Goal: Task Accomplishment & Management: Use online tool/utility

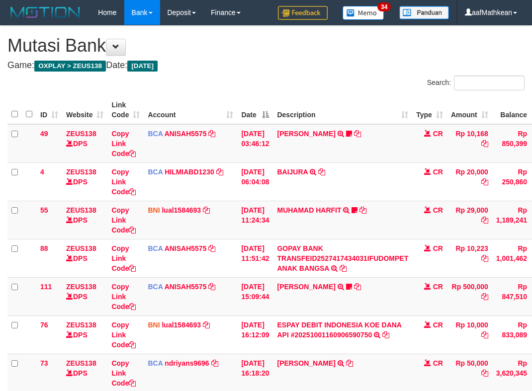
scroll to position [75, 76]
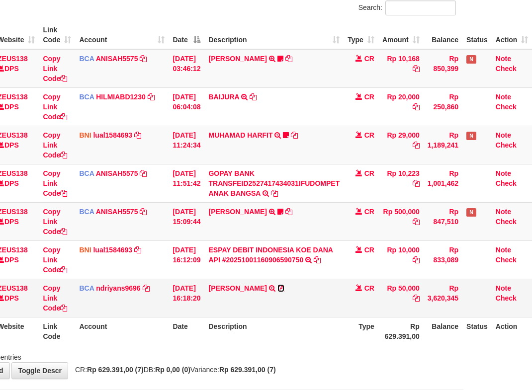
click at [284, 288] on icon at bounding box center [280, 288] width 7 height 7
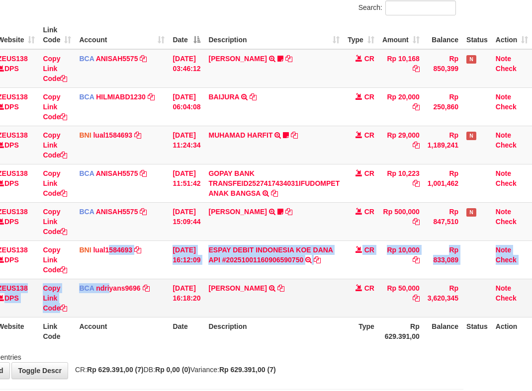
drag, startPoint x: 102, startPoint y: 281, endPoint x: 580, endPoint y: 330, distance: 480.3
click at [106, 285] on tbody "49 ZEUS138 DPS Copy Link Code BCA ANISAH5575 DPS ANISAH mutasi_20251001_3827 | …" at bounding box center [235, 183] width 593 height 268
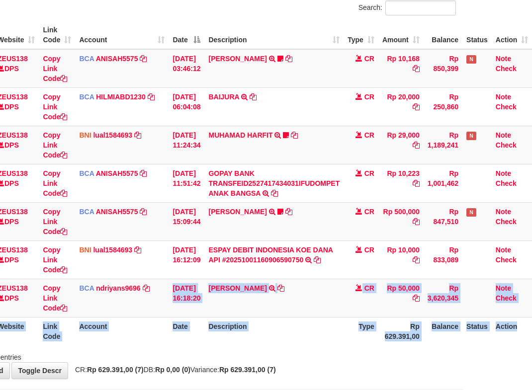
click at [463, 330] on html "Toggle navigation Home Bank Account List Load By Website Group [OXPLAY] ZEUS138…" at bounding box center [197, 180] width 532 height 510
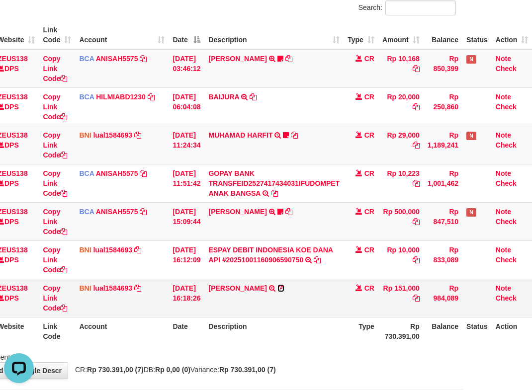
click at [284, 290] on icon at bounding box center [280, 288] width 7 height 7
click at [198, 275] on td "01/10/2025 16:12:09" at bounding box center [187, 260] width 36 height 38
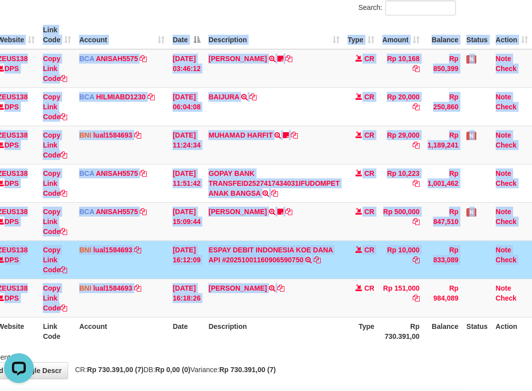
drag, startPoint x: 330, startPoint y: 303, endPoint x: 786, endPoint y: 332, distance: 457.3
click at [463, 332] on html "Toggle navigation Home Bank Account List Load By Website Group [OXPLAY] ZEUS138…" at bounding box center [197, 180] width 532 height 510
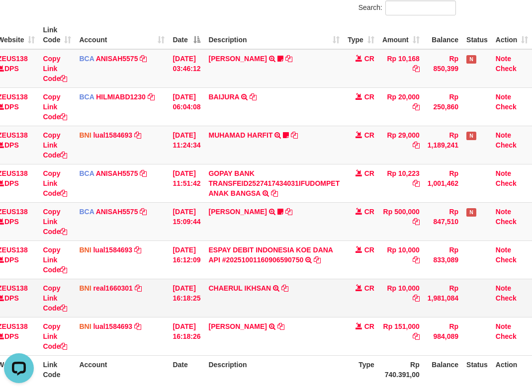
drag, startPoint x: 328, startPoint y: 305, endPoint x: 323, endPoint y: 314, distance: 9.8
click at [326, 307] on td "CHAERUL IKHSAN TRANSFER DARI BPK CHAERUL IKHSAN" at bounding box center [273, 298] width 139 height 38
drag, startPoint x: 323, startPoint y: 314, endPoint x: 320, endPoint y: 308, distance: 6.9
click at [320, 314] on td "CHAERUL IKHSAN TRANSFER DARI BPK CHAERUL IKHSAN" at bounding box center [273, 298] width 139 height 38
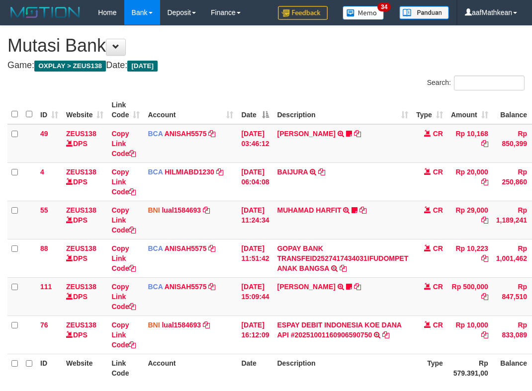
click at [328, 311] on div "Search: ID Website Link Code Account Date Description Type Amount Balance Statu…" at bounding box center [265, 238] width 517 height 324
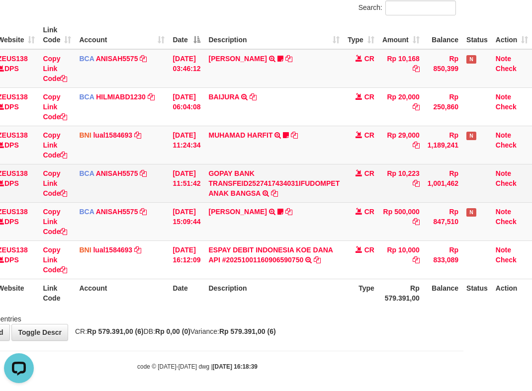
drag, startPoint x: 239, startPoint y: 164, endPoint x: 263, endPoint y: 166, distance: 24.4
click at [247, 167] on tbody "49 ZEUS138 DPS Copy Link Code BCA ANISAH5575 DPS ANISAH mutasi_20251001_3827 | …" at bounding box center [235, 164] width 593 height 230
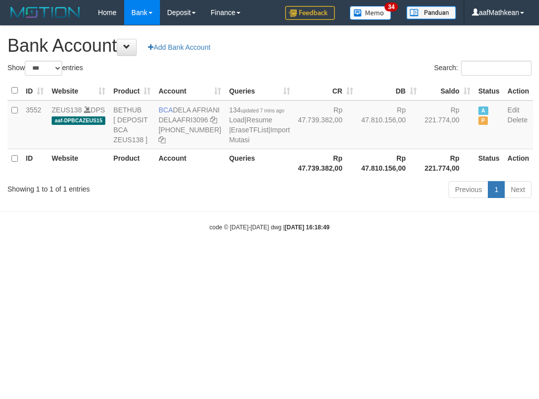
select select "***"
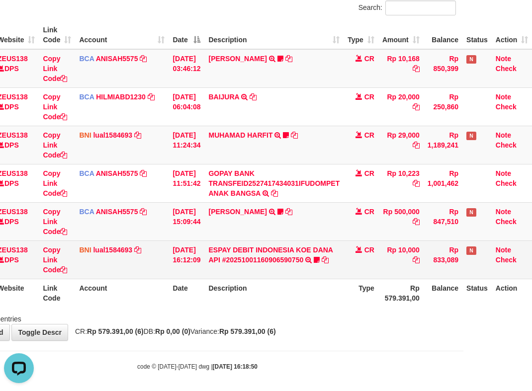
click at [311, 261] on td "ESPAY DEBIT INDONESIA [PERSON_NAME] API #20251001160906590750 TRANSFER [PERSON_…" at bounding box center [273, 260] width 139 height 38
click at [316, 260] on icon at bounding box center [317, 260] width 6 height 7
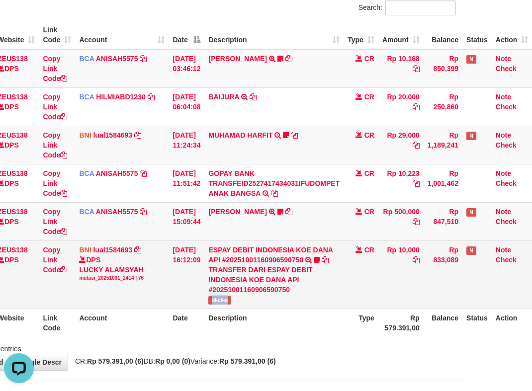
drag, startPoint x: 212, startPoint y: 300, endPoint x: 528, endPoint y: 269, distance: 317.7
click at [241, 301] on td "ESPAY DEBIT INDONESIA KOE DANA API #20251001160906590750 TRANSFER DARI ESPAY DE…" at bounding box center [273, 275] width 139 height 68
copy span "dkcike"
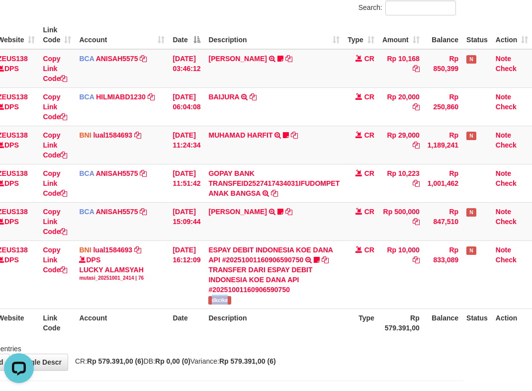
click at [343, 301] on td "ESPAY DEBIT INDONESIA KOE DANA API #20251001160906590750 TRANSFER DARI ESPAY DE…" at bounding box center [273, 275] width 139 height 68
click at [463, 348] on html "Toggle navigation Home Bank Account List Load By Website Group [OXPLAY] ZEUS138…" at bounding box center [197, 175] width 532 height 501
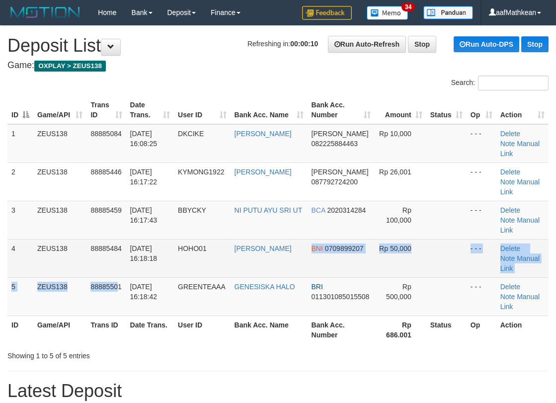
drag, startPoint x: 118, startPoint y: 247, endPoint x: 420, endPoint y: 233, distance: 302.6
click at [394, 277] on tr "5 ZEUS138 88885501 01/10/2025 16:18:42 GREENTEAAA GENESISKA HALO BRI 0113010850…" at bounding box center [277, 296] width 541 height 38
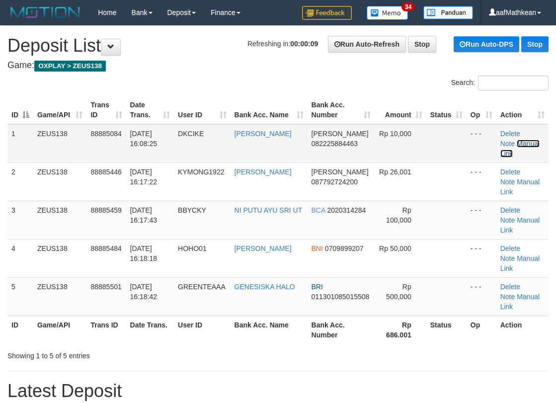
click at [513, 145] on link "Manual Link" at bounding box center [520, 149] width 39 height 18
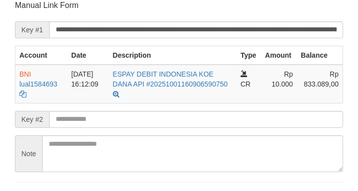
click at [197, 108] on form "**********" at bounding box center [179, 104] width 328 height 209
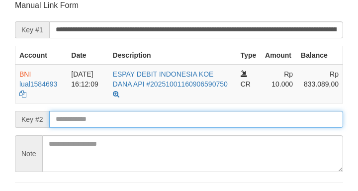
click at [198, 114] on input "text" at bounding box center [196, 119] width 294 height 17
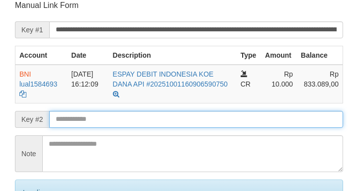
click at [196, 115] on input "text" at bounding box center [196, 119] width 294 height 17
click at [199, 117] on input "text" at bounding box center [196, 119] width 294 height 17
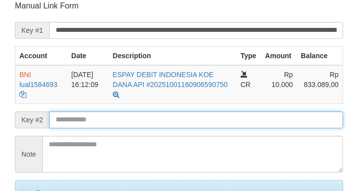
click at [199, 118] on input "text" at bounding box center [196, 119] width 294 height 17
click at [198, 119] on input "text" at bounding box center [196, 119] width 294 height 17
click at [199, 117] on input "text" at bounding box center [196, 119] width 294 height 17
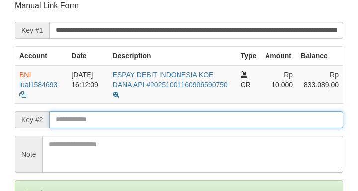
click at [197, 116] on input "text" at bounding box center [196, 119] width 294 height 17
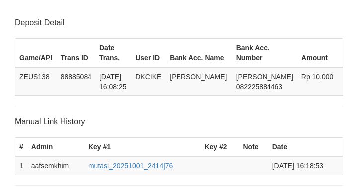
scroll to position [195, 0]
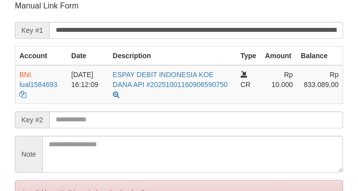
click at [189, 120] on input "text" at bounding box center [196, 119] width 294 height 17
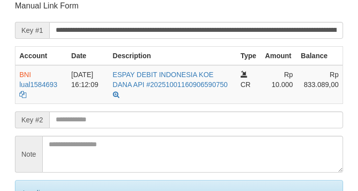
click at [185, 120] on input "text" at bounding box center [196, 119] width 294 height 17
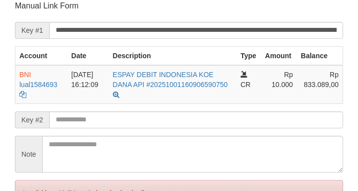
click at [185, 121] on input "text" at bounding box center [196, 119] width 294 height 17
click at [192, 119] on input "text" at bounding box center [196, 119] width 294 height 17
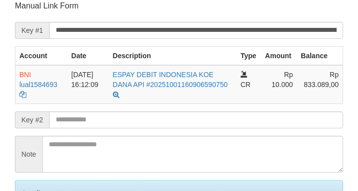
click at [198, 122] on input "text" at bounding box center [196, 119] width 294 height 17
click at [206, 122] on input "text" at bounding box center [196, 119] width 294 height 17
click at [297, 88] on form "**********" at bounding box center [179, 121] width 328 height 242
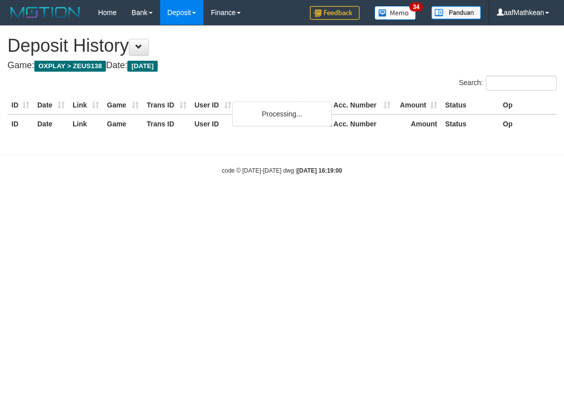
click at [323, 172] on body "Toggle navigation Home Bank Account List Load By Website Group [OXPLAY] ZEUS138…" at bounding box center [282, 100] width 564 height 200
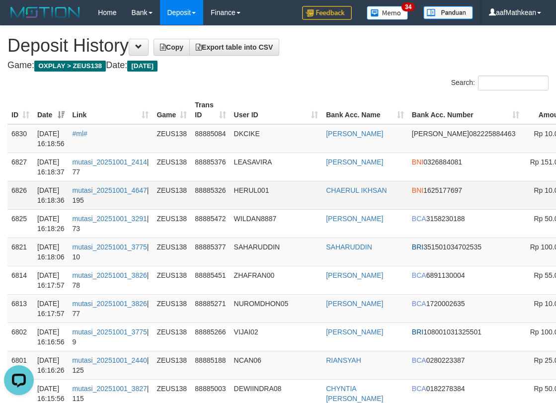
drag, startPoint x: 542, startPoint y: 135, endPoint x: 300, endPoint y: 189, distance: 248.6
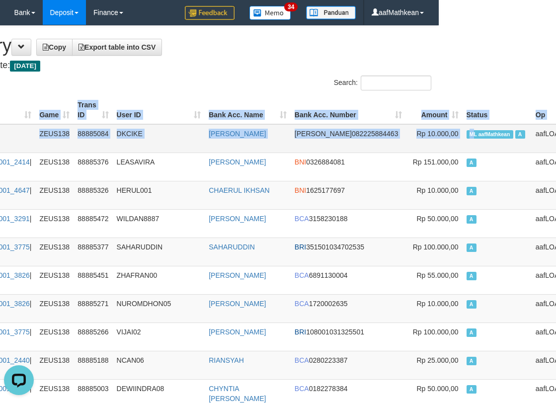
click at [467, 132] on span "ML aafMathkean" at bounding box center [490, 134] width 47 height 8
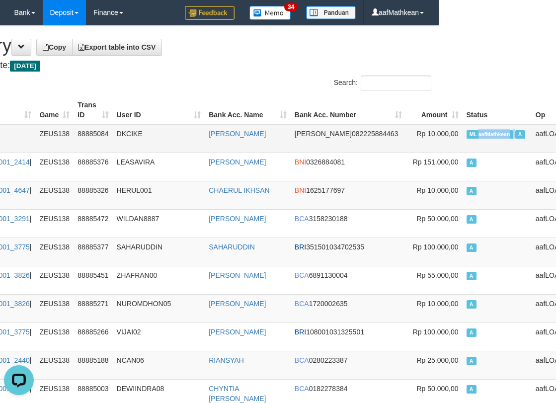
click at [467, 132] on span "ML aafMathkean" at bounding box center [490, 134] width 47 height 8
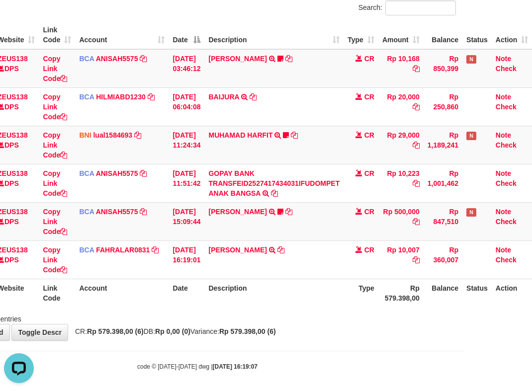
click at [222, 370] on strong "2025/10/01 16:19:07" at bounding box center [235, 366] width 45 height 7
click at [325, 361] on div "code © 2012-2018 dwg | 2025/10/01 16:19:07" at bounding box center [197, 366] width 532 height 10
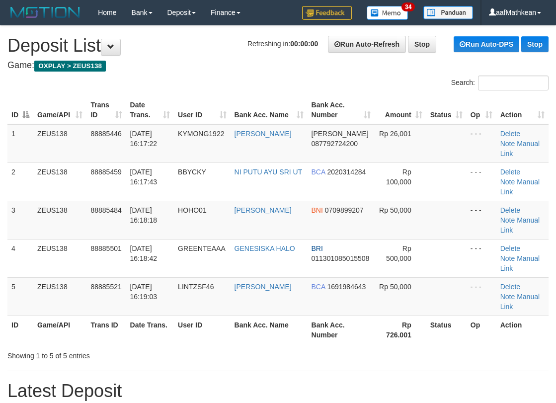
scroll to position [213, 0]
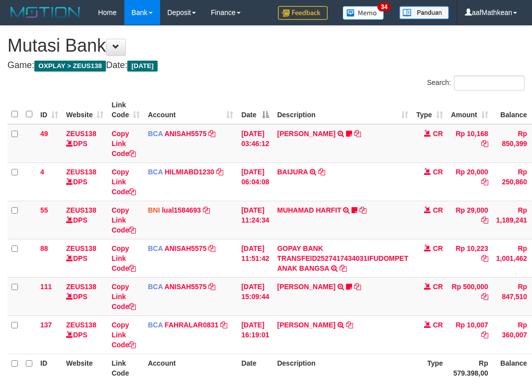
scroll to position [75, 76]
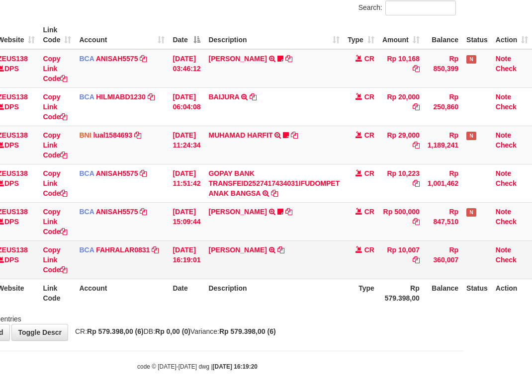
click at [304, 267] on td "SANTI RUSTINA TRSF E-BANKING CR 0110/FTSCY/WS95031 10007.00SANTI RUSTINA" at bounding box center [273, 260] width 139 height 38
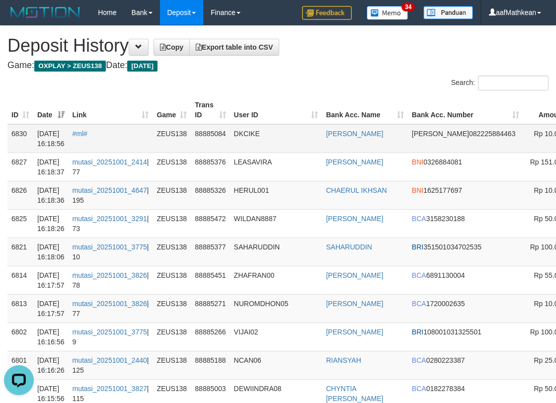
scroll to position [0, 117]
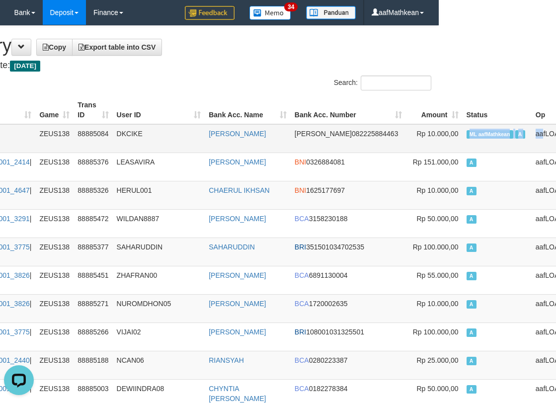
drag, startPoint x: 529, startPoint y: 135, endPoint x: 492, endPoint y: 137, distance: 37.8
click at [492, 137] on tr "6830 01/10/2025 16:18:56 #ml# ZEUS138 88885084 DKCIKE ADITYA CIKKO DANA 0822258…" at bounding box center [248, 138] width 716 height 29
drag, startPoint x: 190, startPoint y: 63, endPoint x: 128, endPoint y: 2, distance: 86.8
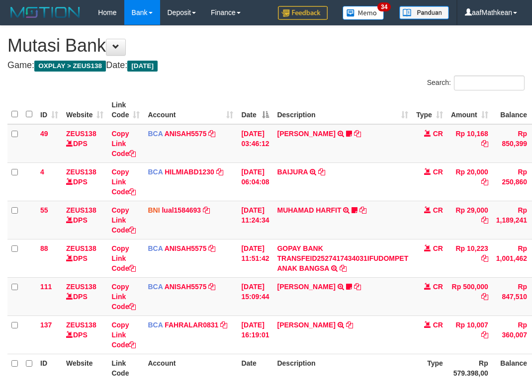
scroll to position [75, 76]
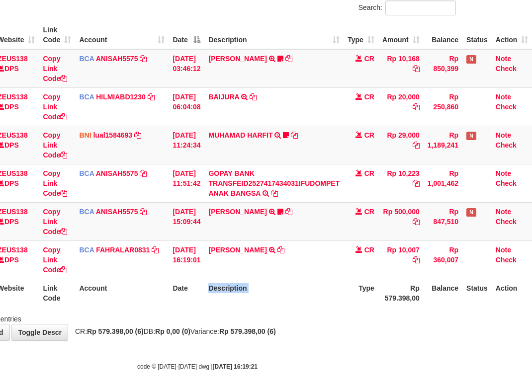
click at [334, 300] on th "Description" at bounding box center [273, 293] width 139 height 28
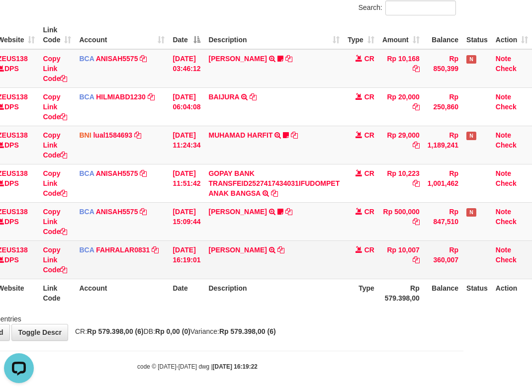
click at [282, 275] on td "SANTI RUSTINA TRSF E-BANKING CR 0110/FTSCY/WS95031 10007.00SANTI RUSTINA" at bounding box center [273, 260] width 139 height 38
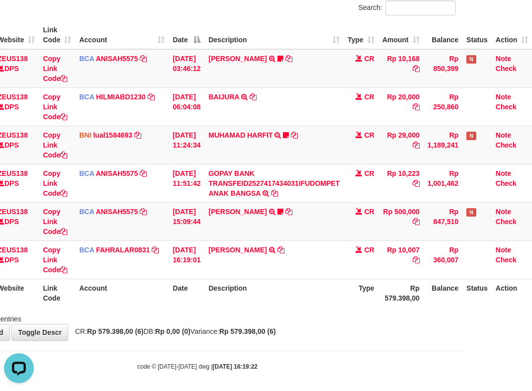
drag, startPoint x: 283, startPoint y: 272, endPoint x: 534, endPoint y: 317, distance: 254.5
click at [318, 290] on table "ID Website Link Code Account Date Description Type Amount Balance Status Action…" at bounding box center [235, 164] width 593 height 286
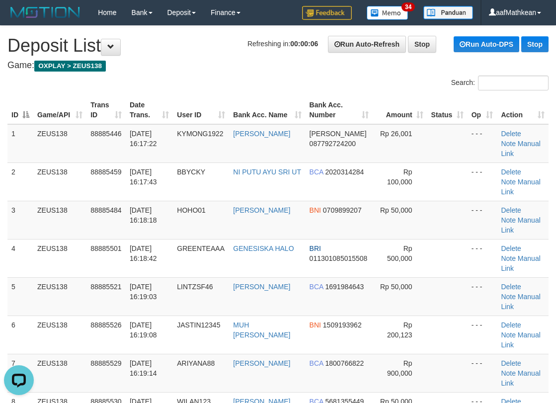
click at [82, 109] on tr "ID Game/API Trans ID Date Trans. User ID Bank Acc. Name Bank Acc. Number Amount…" at bounding box center [277, 110] width 541 height 28
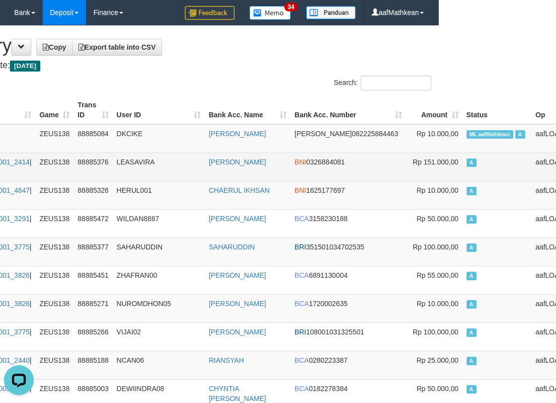
click at [166, 178] on td "LEASAVIRA" at bounding box center [159, 167] width 92 height 28
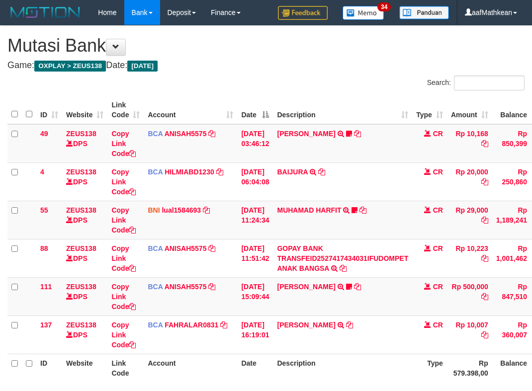
scroll to position [75, 76]
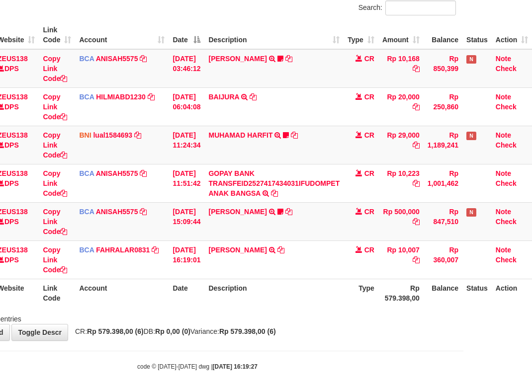
click at [306, 307] on div "ID Website Link Code Account Date Description Type Amount Balance Status Action…" at bounding box center [197, 164] width 532 height 292
click at [326, 323] on div "Showing 1 to 6 of 6 entries" at bounding box center [197, 317] width 532 height 14
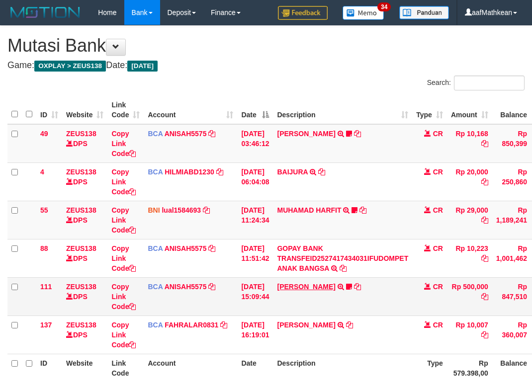
scroll to position [75, 76]
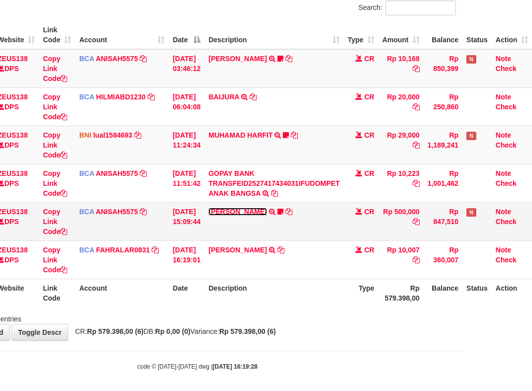
click at [249, 209] on link "[PERSON_NAME]" at bounding box center [237, 212] width 58 height 8
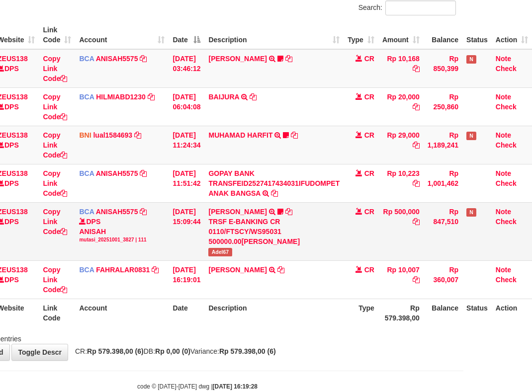
click at [220, 252] on span "Adel67" at bounding box center [219, 252] width 23 height 8
copy span "Adel67"
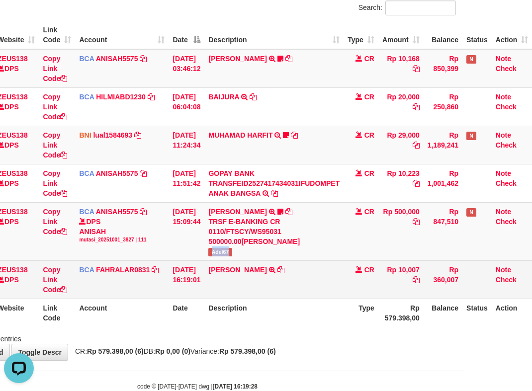
scroll to position [0, 0]
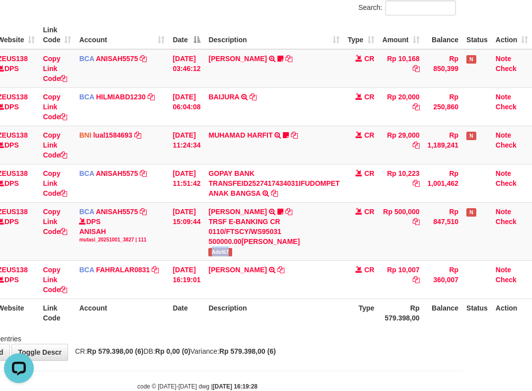
click at [213, 308] on th "Description" at bounding box center [273, 313] width 139 height 28
click at [219, 322] on th "Description" at bounding box center [273, 313] width 139 height 28
click at [233, 308] on th "Description" at bounding box center [273, 313] width 139 height 28
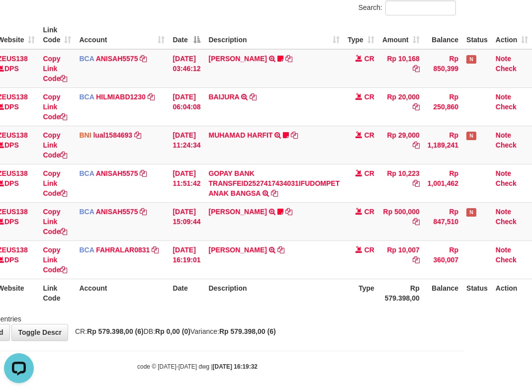
drag, startPoint x: 297, startPoint y: 279, endPoint x: 295, endPoint y: 293, distance: 14.1
click at [297, 284] on table "ID Website Link Code Account Date Description Type Amount Balance Status Action…" at bounding box center [235, 164] width 593 height 286
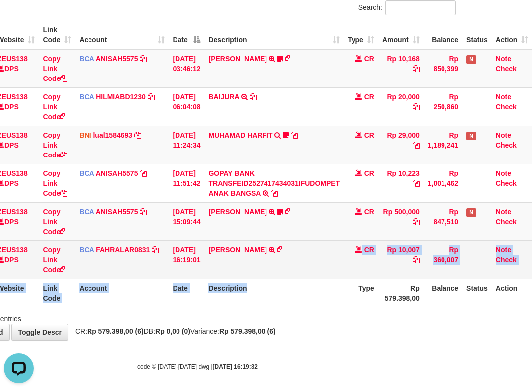
click at [274, 275] on td "SANTI RUSTINA TRSF E-BANKING CR 0110/FTSCY/WS95031 10007.00SANTI RUSTINA" at bounding box center [273, 260] width 139 height 38
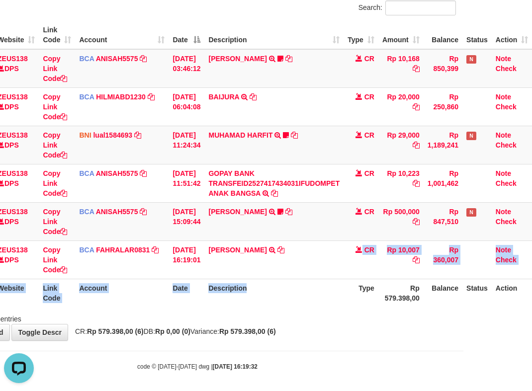
click at [294, 321] on div "Showing 1 to 6 of 6 entries" at bounding box center [197, 317] width 532 height 14
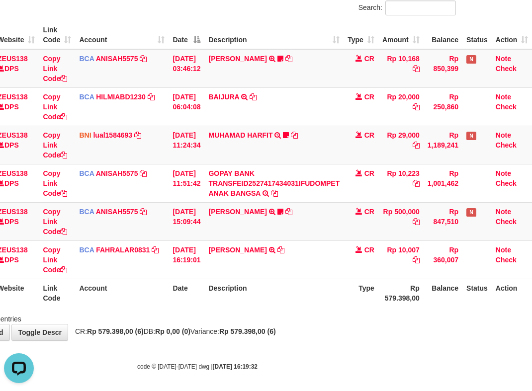
drag, startPoint x: 299, startPoint y: 330, endPoint x: 295, endPoint y: 332, distance: 5.1
click at [296, 332] on div "**********" at bounding box center [197, 146] width 532 height 390
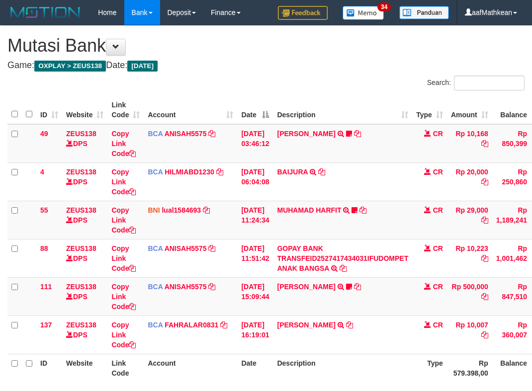
scroll to position [75, 76]
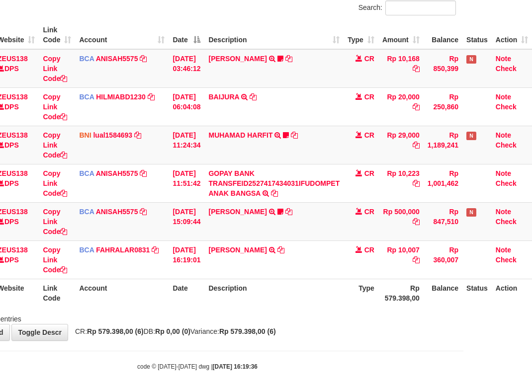
click at [309, 326] on div "**********" at bounding box center [197, 146] width 532 height 390
click at [307, 325] on div "**********" at bounding box center [197, 146] width 532 height 390
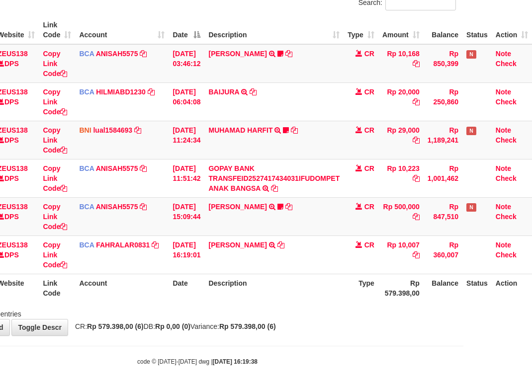
drag, startPoint x: 595, startPoint y: 400, endPoint x: 715, endPoint y: 412, distance: 120.9
click at [463, 391] on html "Toggle navigation Home Bank Account List Load By Website Group [OXPLAY] ZEUS138…" at bounding box center [197, 155] width 532 height 471
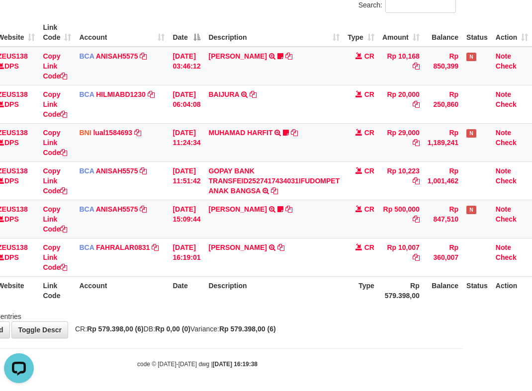
click at [243, 309] on div "Search: ID Website Link Code Account Date Description Type Amount Balance Statu…" at bounding box center [197, 160] width 517 height 324
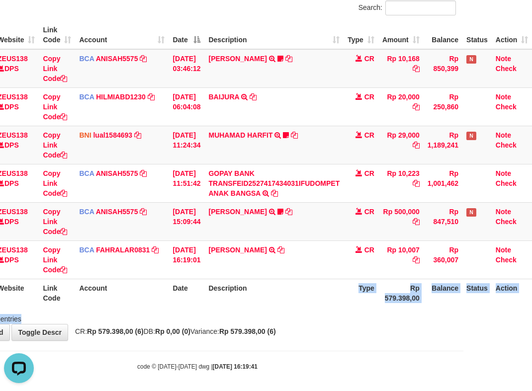
click at [463, 351] on html "Toggle navigation Home Bank Account List Load By Website Group [OXPLAY] ZEUS138…" at bounding box center [197, 160] width 532 height 471
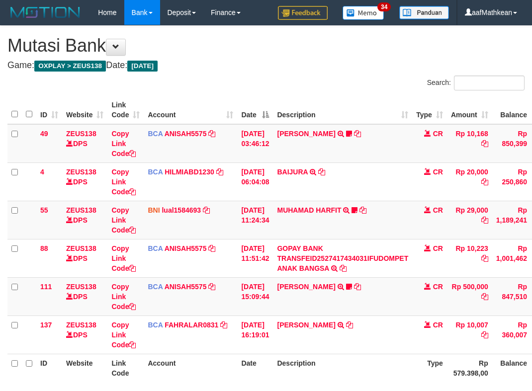
scroll to position [75, 76]
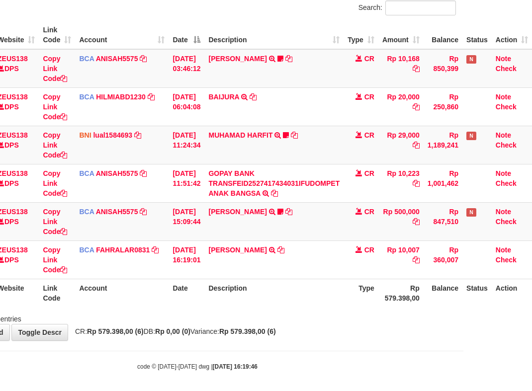
drag, startPoint x: 307, startPoint y: 299, endPoint x: 536, endPoint y: 363, distance: 238.5
click at [334, 310] on div "Search: ID Website Link Code Account Date Description Type Amount Balance Statu…" at bounding box center [197, 162] width 517 height 324
click at [282, 267] on td "SANTI RUSTINA TRSF E-BANKING CR 0110/FTSCY/WS95031 10007.00SANTI RUSTINA" at bounding box center [273, 260] width 139 height 38
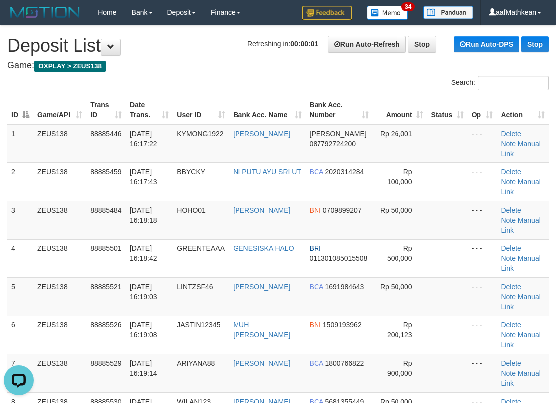
click at [77, 103] on th "Game/API" at bounding box center [59, 110] width 53 height 28
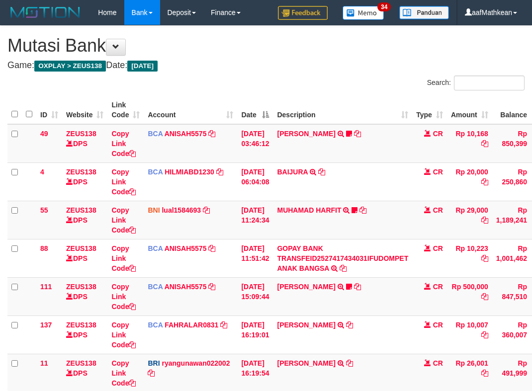
scroll to position [75, 76]
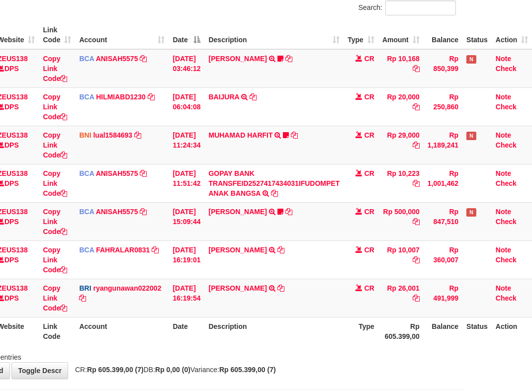
click at [325, 324] on th "Description" at bounding box center [273, 331] width 139 height 28
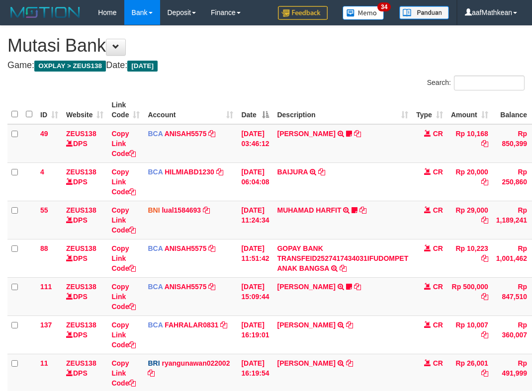
click at [346, 360] on icon at bounding box center [349, 363] width 7 height 7
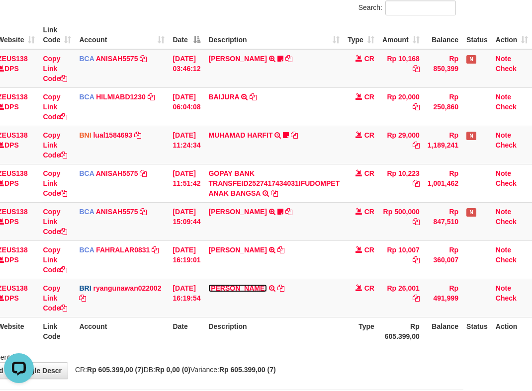
click at [208, 284] on link "[PERSON_NAME]" at bounding box center [237, 288] width 58 height 8
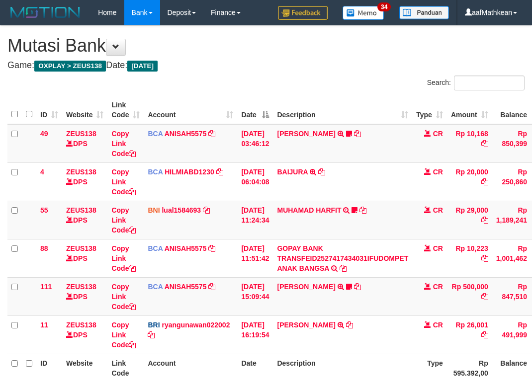
scroll to position [75, 76]
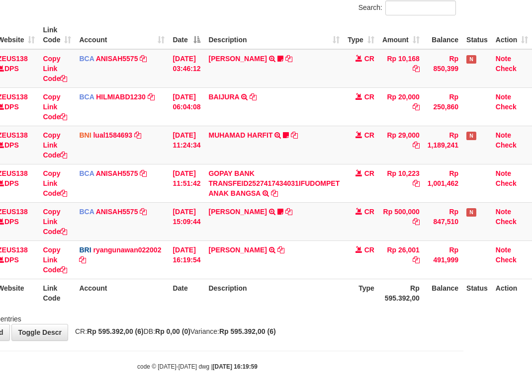
click at [335, 317] on div "Showing 1 to 6 of 6 entries" at bounding box center [197, 317] width 532 height 14
click at [276, 330] on strong "Rp 595.392,00 (6)" at bounding box center [247, 332] width 57 height 8
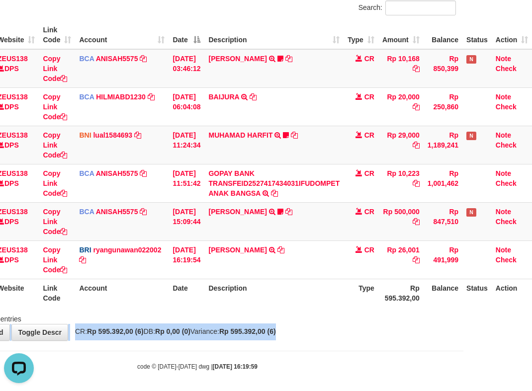
click at [362, 347] on body "Toggle navigation Home Bank Account List Load By Website Group [OXPLAY] ZEUS138…" at bounding box center [197, 160] width 532 height 471
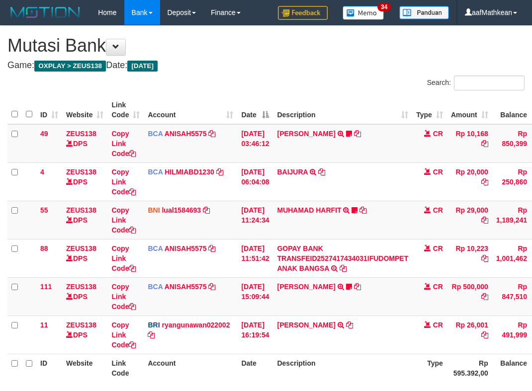
scroll to position [75, 76]
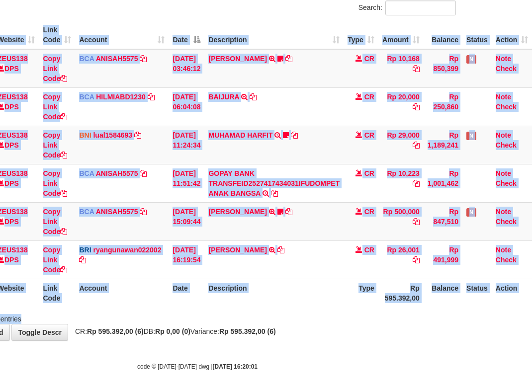
click at [327, 313] on div "Search: ID Website Link Code Account Date Description Type Amount Balance Statu…" at bounding box center [197, 162] width 517 height 324
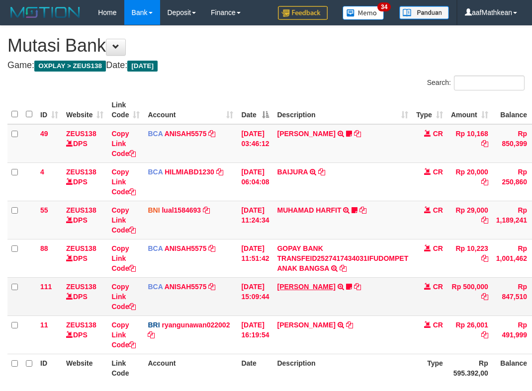
scroll to position [75, 76]
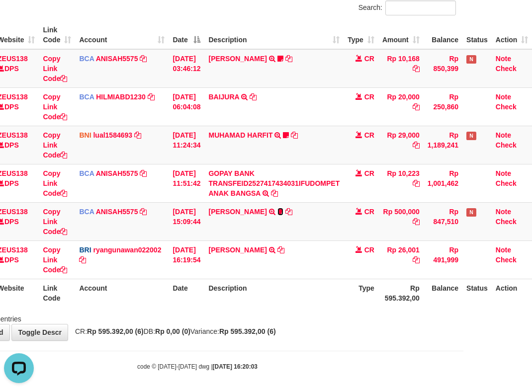
click at [277, 208] on link at bounding box center [280, 212] width 6 height 8
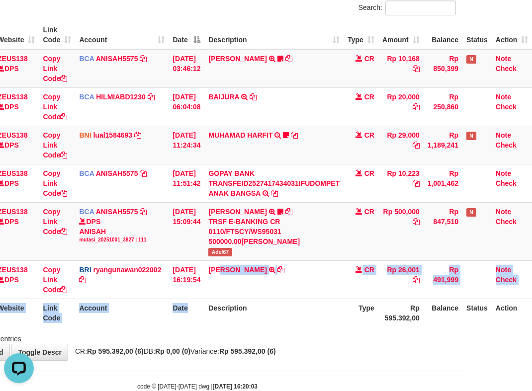
click at [202, 314] on table "ID Website Link Code Account Date Description Type Amount Balance Status Action…" at bounding box center [235, 174] width 593 height 306
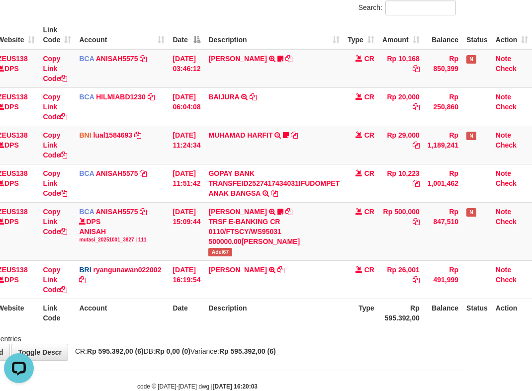
drag, startPoint x: 256, startPoint y: 319, endPoint x: 246, endPoint y: 321, distance: 10.6
click at [263, 324] on th "Description" at bounding box center [273, 313] width 139 height 28
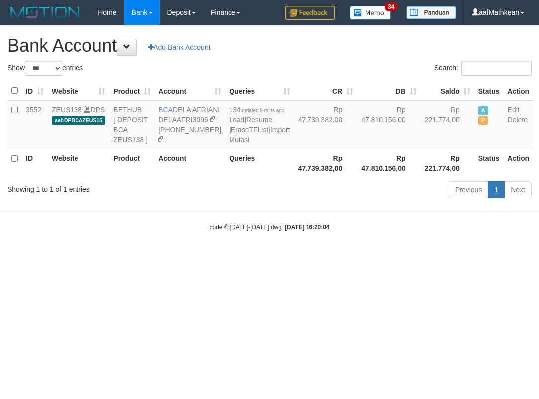
select select "***"
copy td "DELA AFRIANI"
drag, startPoint x: 175, startPoint y: 109, endPoint x: 211, endPoint y: 215, distance: 111.9
click at [192, 121] on td "BCA DELA AFRIANI DELAAFRI3096 [PHONE_NUMBER]" at bounding box center [190, 124] width 71 height 49
click at [161, 182] on div "Show ** ** ** *** *** entries Search: ID Website Product Account Queries CR [PE…" at bounding box center [269, 131] width 525 height 141
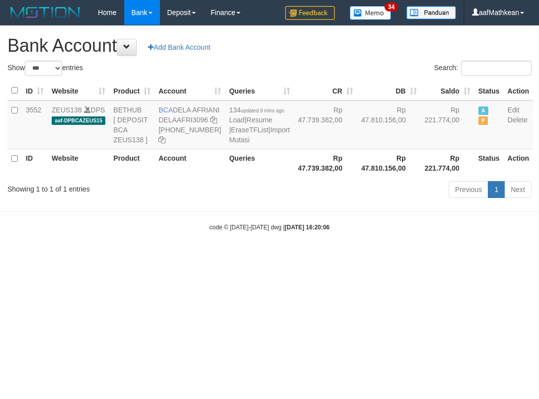
select select "***"
drag, startPoint x: 366, startPoint y: 213, endPoint x: 635, endPoint y: 232, distance: 270.2
click at [539, 232] on html "Toggle navigation Home Bank Account List Load By Website Group [OXPLAY] ZEUS138…" at bounding box center [269, 128] width 539 height 257
click at [167, 143] on td "BCA DELA AFRIANI DELAAFRI3096 [PHONE_NUMBER]" at bounding box center [190, 124] width 71 height 49
click at [210, 123] on icon at bounding box center [213, 119] width 7 height 7
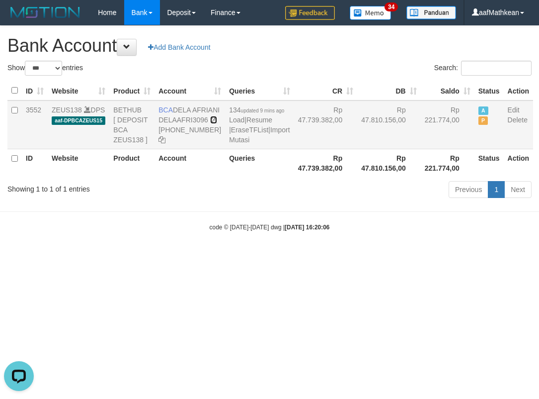
click at [210, 123] on icon at bounding box center [213, 119] width 7 height 7
click at [164, 243] on body "Toggle navigation Home Bank Account List Load By Website Group [OXPLAY] ZEUS138…" at bounding box center [269, 128] width 539 height 257
click at [231, 144] on link "Import Mutasi" at bounding box center [259, 135] width 61 height 18
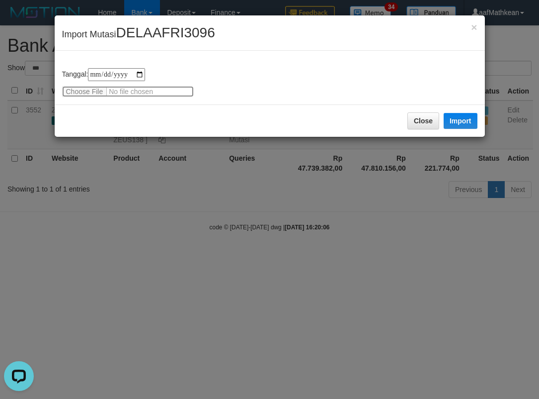
click at [86, 92] on input "file" at bounding box center [128, 91] width 132 height 11
type input "**********"
drag, startPoint x: 452, startPoint y: 121, endPoint x: 204, endPoint y: 0, distance: 275.7
click at [451, 118] on button "Import" at bounding box center [461, 121] width 34 height 16
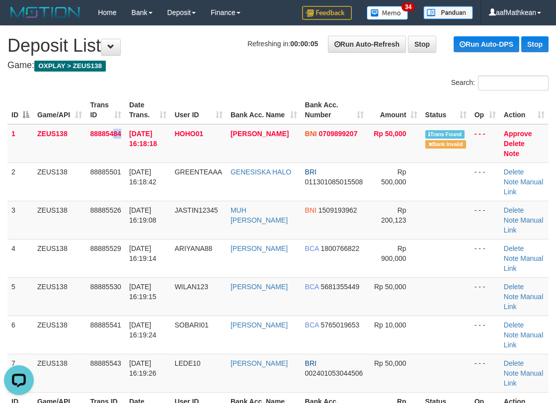
drag, startPoint x: 120, startPoint y: 159, endPoint x: 3, endPoint y: 167, distance: 117.1
click at [103, 164] on tbody "1 ZEUS138 88885484 01/10/2025 16:18:18 HOHO01 FERI SETIAWAN BNI 0709899207 Rp 5…" at bounding box center [277, 258] width 541 height 268
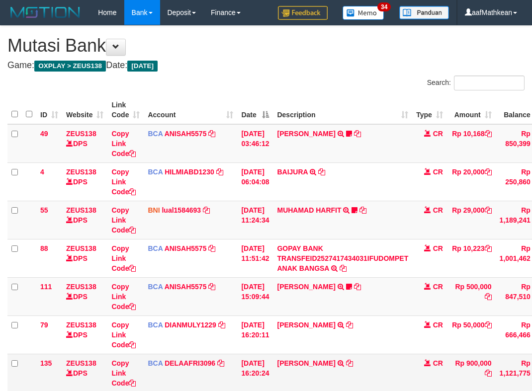
scroll to position [75, 76]
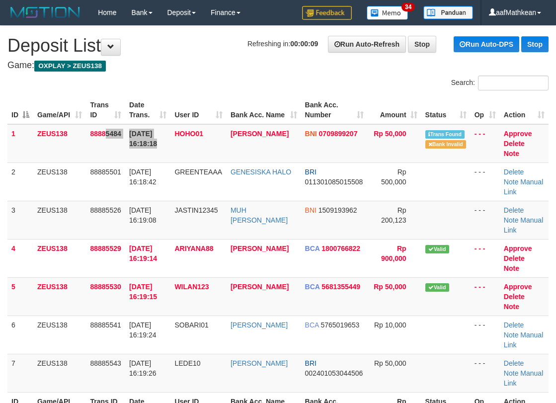
click at [54, 173] on tbody "1 ZEUS138 88885484 [DATE] 16:18:18 HOHO01 [PERSON_NAME] BNI 0709899207 Rp 50,00…" at bounding box center [277, 258] width 541 height 268
click at [98, 91] on div "Search:" at bounding box center [278, 84] width 556 height 17
drag, startPoint x: 140, startPoint y: 147, endPoint x: 110, endPoint y: 160, distance: 32.7
click at [143, 150] on td "[DATE] 16:18:18" at bounding box center [147, 143] width 45 height 39
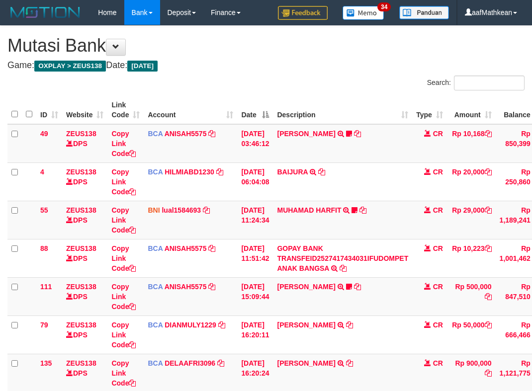
scroll to position [75, 76]
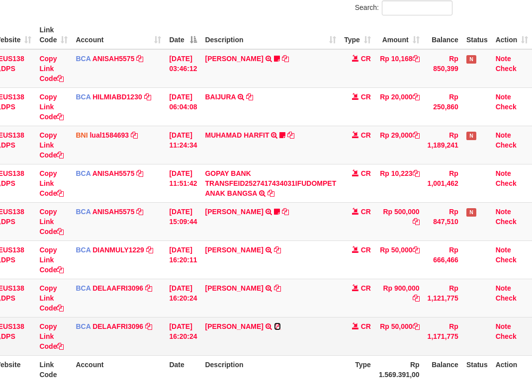
click at [277, 326] on icon at bounding box center [277, 326] width 7 height 7
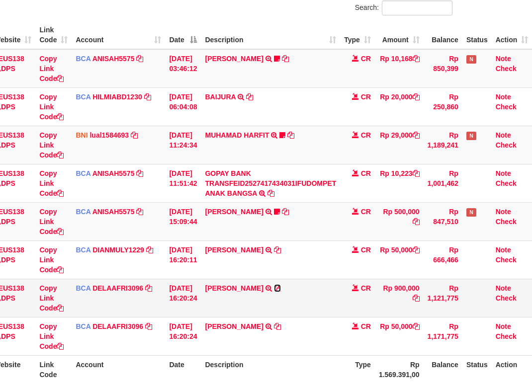
click at [278, 289] on icon at bounding box center [277, 288] width 7 height 7
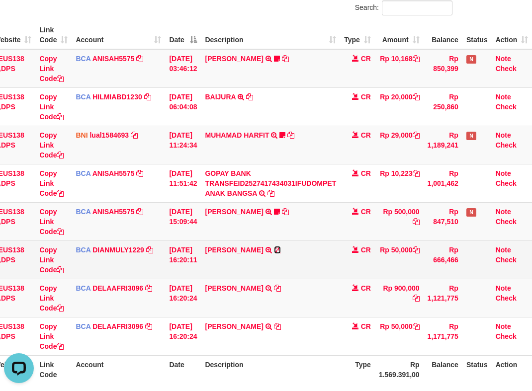
click at [274, 250] on icon at bounding box center [277, 250] width 7 height 7
drag, startPoint x: 262, startPoint y: 270, endPoint x: 283, endPoint y: 282, distance: 24.9
click at [265, 274] on td "FERI SETIAWAN TRSF E-BANKING CR 0110/FTSCY/WS95271 50000.00FERI SETIAWAN" at bounding box center [270, 260] width 139 height 38
drag, startPoint x: 283, startPoint y: 282, endPoint x: 278, endPoint y: 276, distance: 7.7
click at [285, 282] on td "INDRA ARIYANA TRSF E-BANKING CR 0110/FTSCY/WS95031 900000.00INDRA ARIYANA" at bounding box center [270, 298] width 139 height 38
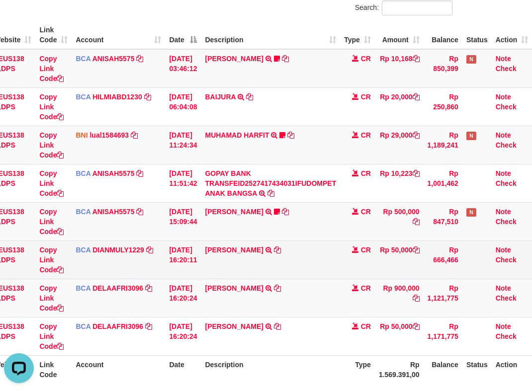
drag, startPoint x: 278, startPoint y: 276, endPoint x: 338, endPoint y: 276, distance: 59.7
click at [304, 282] on tbody "49 ZEUS138 DPS Copy Link Code BCA ANISAH5575 DPS ANISAH mutasi_20251001_3827 | …" at bounding box center [233, 202] width 597 height 307
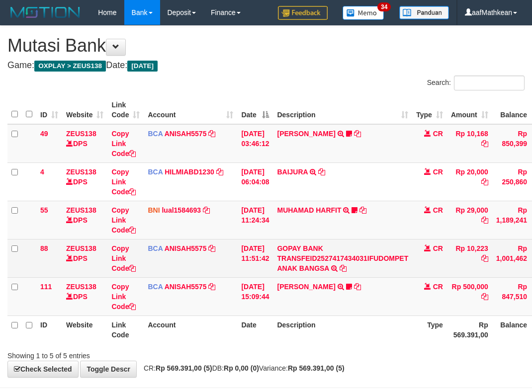
scroll to position [42, 76]
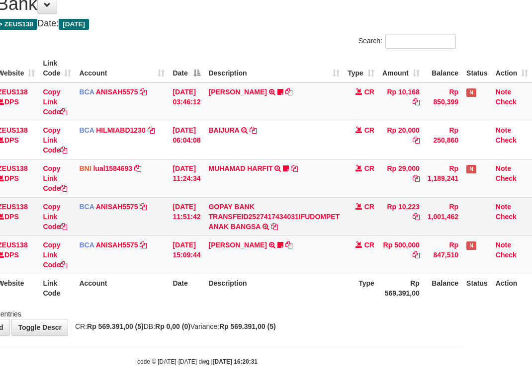
click at [352, 228] on td "CR" at bounding box center [361, 216] width 35 height 38
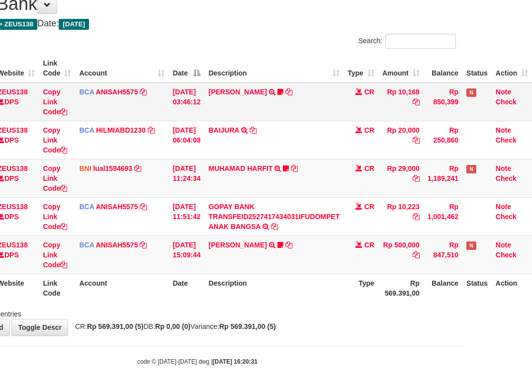
click at [327, 175] on tbody "49 ZEUS138 DPS Copy Link Code BCA ANISAH5575 DPS ANISAH mutasi_20251001_3827 | …" at bounding box center [235, 179] width 593 height 192
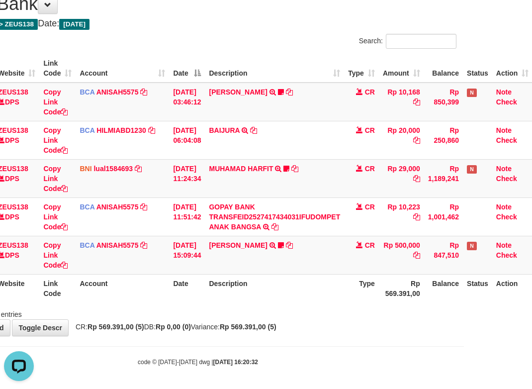
drag, startPoint x: 375, startPoint y: 291, endPoint x: 376, endPoint y: 298, distance: 7.0
click at [377, 298] on th "Type" at bounding box center [361, 288] width 35 height 28
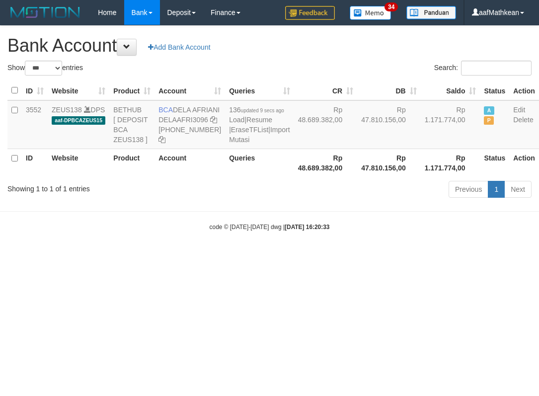
select select "***"
drag, startPoint x: 333, startPoint y: 164, endPoint x: 472, endPoint y: 128, distance: 143.3
click at [366, 149] on tr "3552 ZEUS138 DPS aaf-DPBCAZEUS15 BETHUB [ DEPOSIT BCA ZEUS138 ] BCA DELA AFRIAN…" at bounding box center [273, 124] width 532 height 49
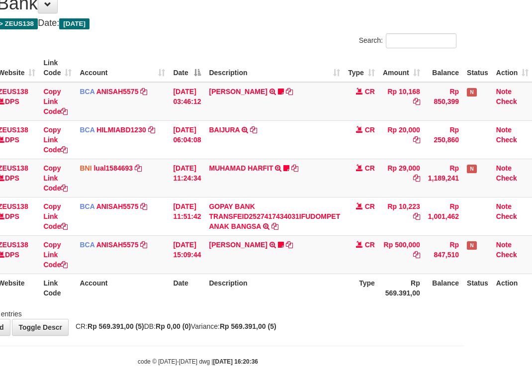
click at [416, 315] on div "Search: ID Website Link Code Account Date Description Type Amount Balance Statu…" at bounding box center [197, 175] width 517 height 285
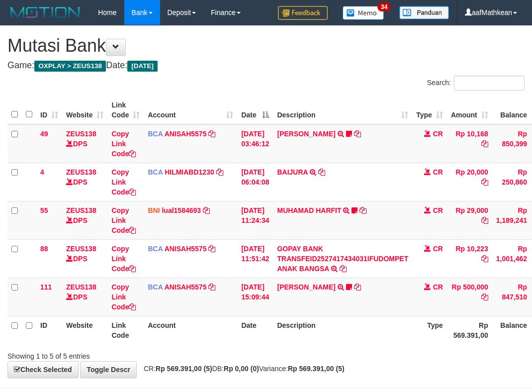
scroll to position [43, 68]
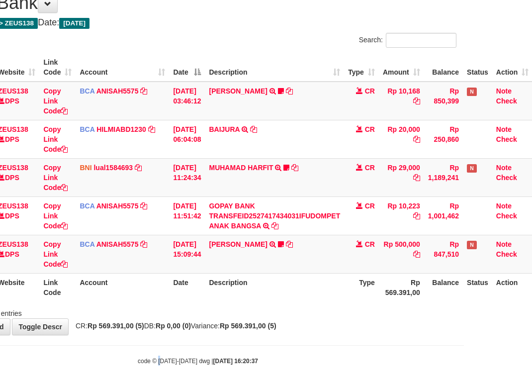
click at [162, 349] on body "Toggle navigation Home Bank Account List Load By Website Group [OXPLAY] ZEUS138…" at bounding box center [198, 173] width 532 height 433
click at [169, 350] on body "Toggle navigation Home Bank Account List Load By Website Group [OXPLAY] ZEUS138…" at bounding box center [198, 173] width 532 height 433
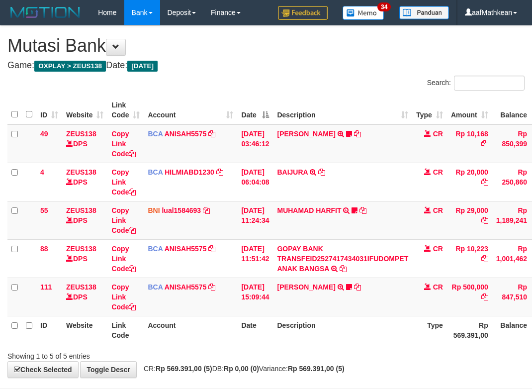
scroll to position [43, 68]
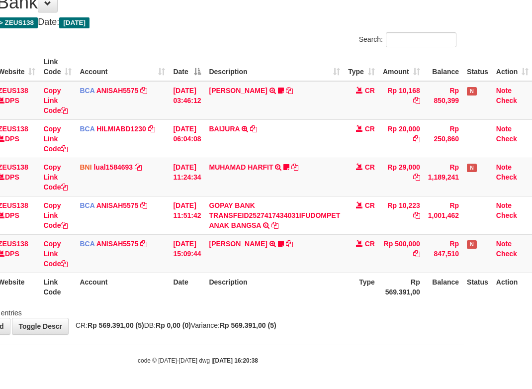
click at [291, 335] on body "Toggle navigation Home Bank Account List Load By Website Group [OXPLAY] ZEUS138…" at bounding box center [198, 173] width 532 height 433
drag, startPoint x: 0, startPoint y: 0, endPoint x: 307, endPoint y: 341, distance: 458.7
click at [309, 342] on body "Toggle navigation Home Bank Account List Load By Website Group [OXPLAY] ZEUS138…" at bounding box center [198, 173] width 532 height 433
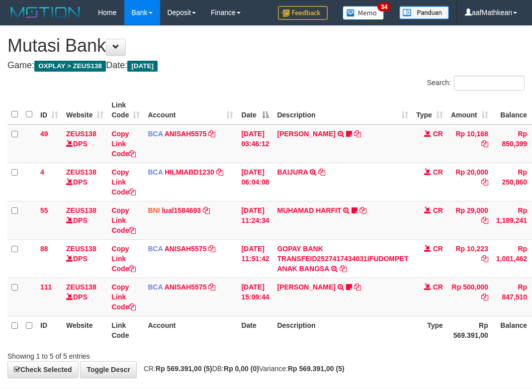
scroll to position [44, 68]
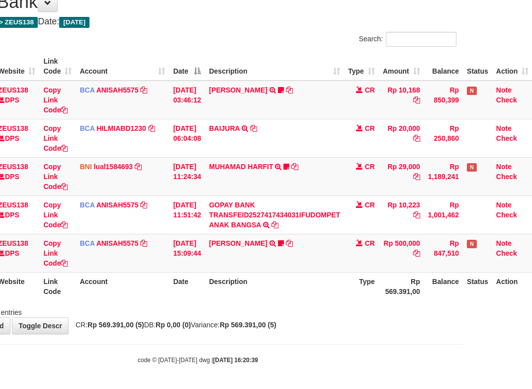
drag, startPoint x: 319, startPoint y: 338, endPoint x: 327, endPoint y: 338, distance: 7.5
click at [323, 340] on body "Toggle navigation Home Bank Account List Load By Website Group [OXPLAY] ZEUS138…" at bounding box center [198, 172] width 532 height 433
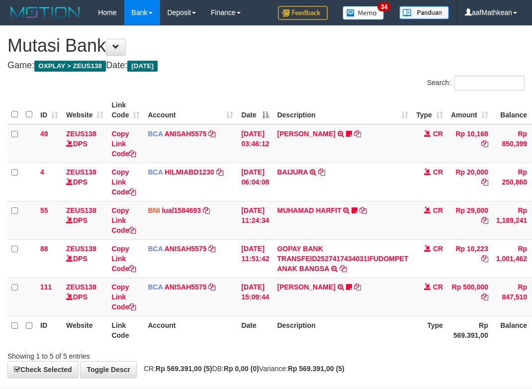
scroll to position [44, 68]
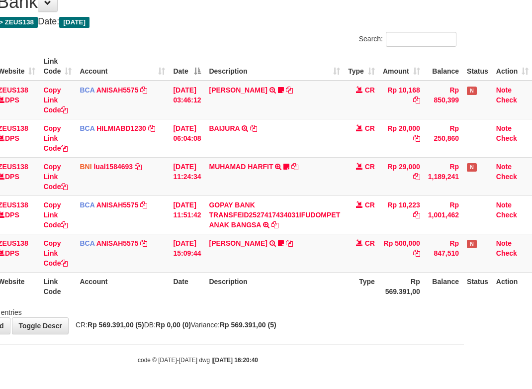
drag, startPoint x: 343, startPoint y: 333, endPoint x: 402, endPoint y: 333, distance: 59.2
click at [349, 336] on body "Toggle navigation Home Bank Account List Load By Website Group [OXPLAY] ZEUS138…" at bounding box center [198, 172] width 532 height 433
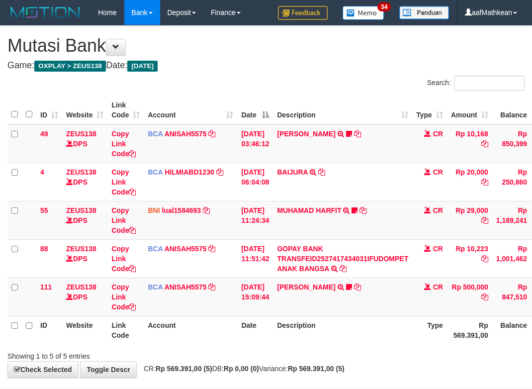
scroll to position [44, 68]
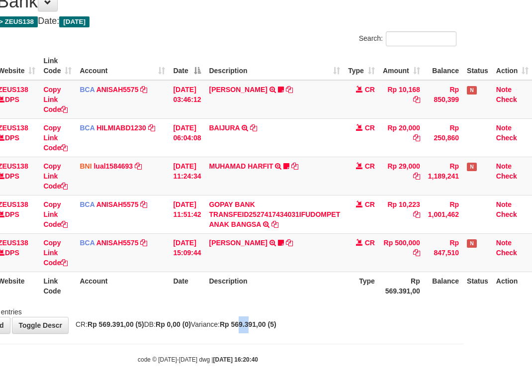
click at [341, 330] on div "**********" at bounding box center [198, 157] width 532 height 351
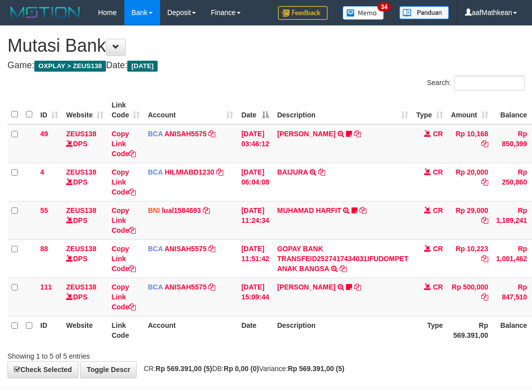
scroll to position [44, 68]
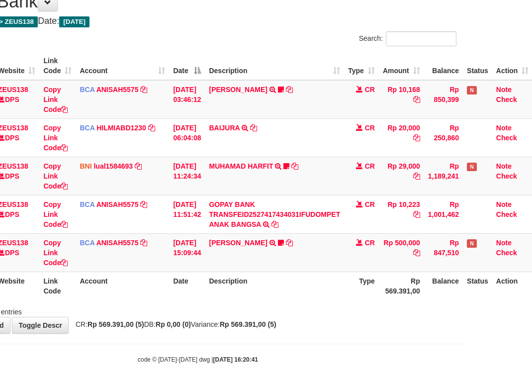
click at [269, 327] on strong "Rp 569.391,00 (5)" at bounding box center [248, 324] width 57 height 8
click at [276, 326] on strong "Rp 569.391,00 (5)" at bounding box center [248, 324] width 57 height 8
click at [464, 350] on html "Toggle navigation Home Bank Account List Load By Website Group [OXPLAY] ZEUS138…" at bounding box center [198, 172] width 532 height 433
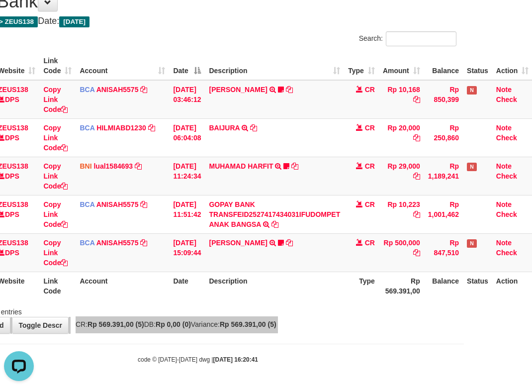
scroll to position [0, 0]
click at [299, 300] on div "ID Website Link Code Account Date Description Type Amount Balance Status Action…" at bounding box center [198, 176] width 532 height 254
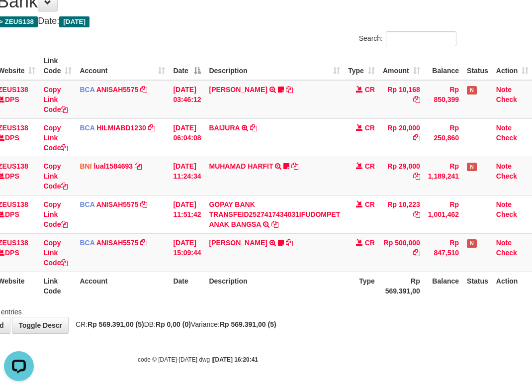
click at [432, 275] on table "ID Website Link Code Account Date Description Type Amount Balance Status Action…" at bounding box center [235, 176] width 593 height 248
drag, startPoint x: 212, startPoint y: 325, endPoint x: 240, endPoint y: 319, distance: 28.0
click at [230, 324] on span "CR: Rp 569.391,00 (5) DB: Rp 0,00 (0) Variance: Rp 569.391,00 (5)" at bounding box center [174, 324] width 206 height 8
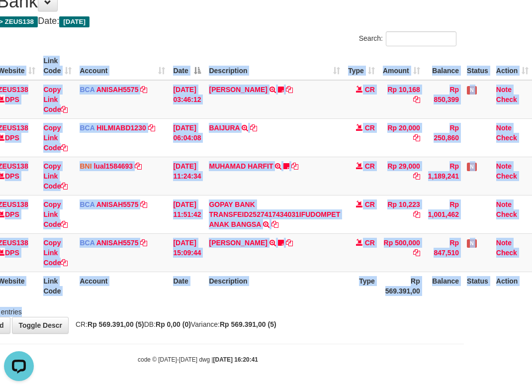
drag, startPoint x: 310, startPoint y: 301, endPoint x: 344, endPoint y: 292, distance: 34.5
click at [330, 299] on div "Search: ID Website Link Code Account Date Description Type Amount Balance Statu…" at bounding box center [197, 173] width 517 height 285
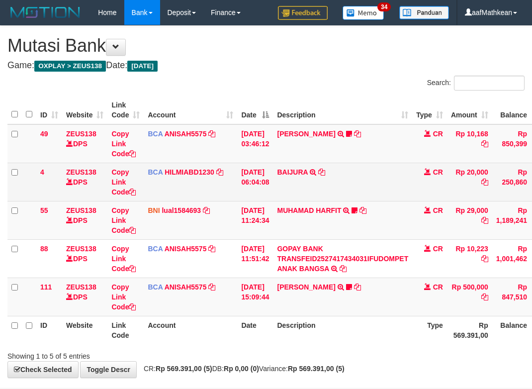
scroll to position [44, 68]
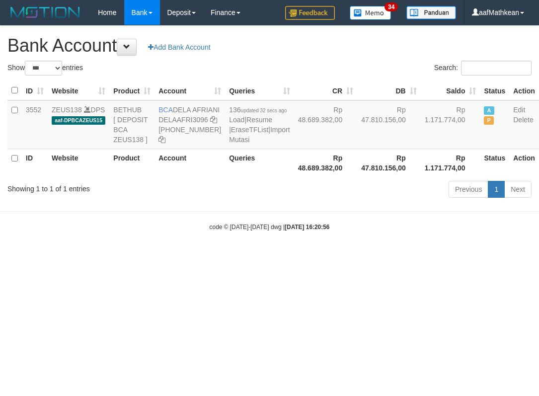
select select "***"
drag, startPoint x: 390, startPoint y: 113, endPoint x: 421, endPoint y: 119, distance: 30.8
click at [421, 119] on td "Rp 1.171.774,00" at bounding box center [451, 124] width 60 height 49
copy td "Rp 1.171.774"
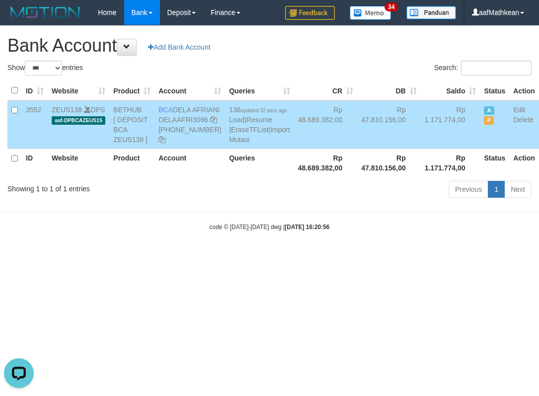
click at [379, 252] on body "Toggle navigation Home Bank Account List Load By Website Group [OXPLAY] ZEUS138…" at bounding box center [269, 128] width 539 height 257
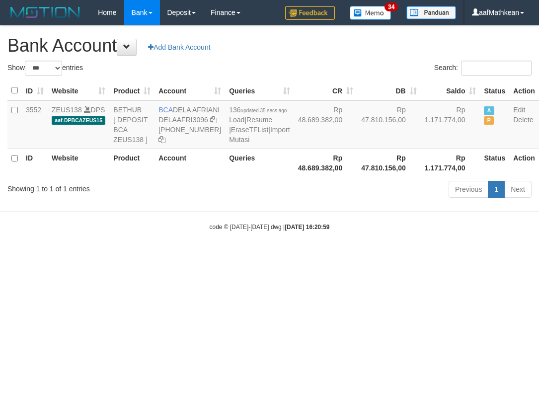
select select "***"
drag, startPoint x: 0, startPoint y: 0, endPoint x: 421, endPoint y: 120, distance: 437.8
click at [421, 120] on td "Rp 1.171.774,00" at bounding box center [451, 124] width 60 height 49
copy td "1.171.774,"
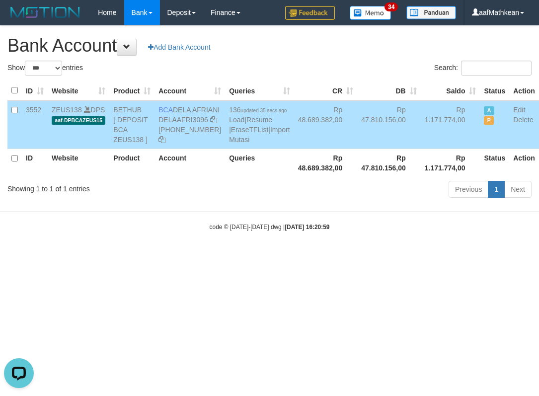
click at [319, 251] on body "Toggle navigation Home Bank Account List Load By Website Group [OXPLAY] ZEUS138…" at bounding box center [269, 128] width 539 height 257
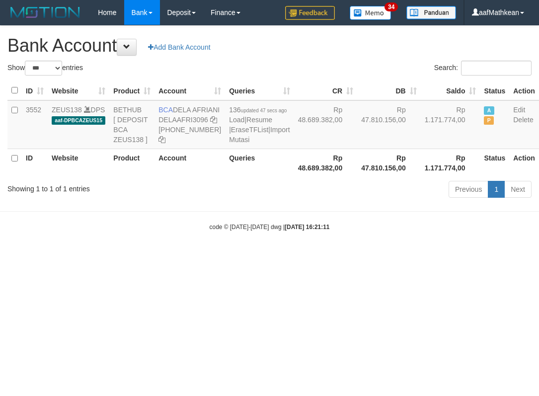
select select "***"
click at [349, 257] on body "Toggle navigation Home Bank Account List Load By Website Group [OXPLAY] ZEUS138…" at bounding box center [269, 128] width 539 height 257
select select "***"
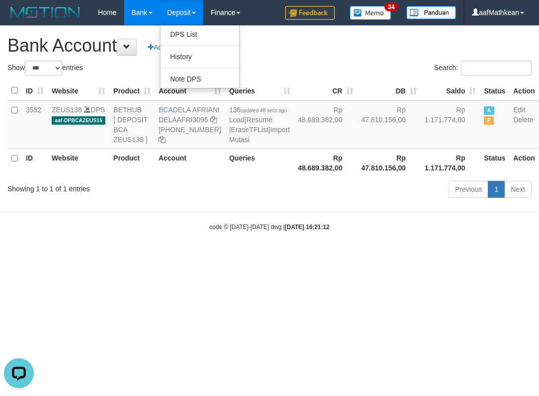
click at [354, 257] on html "Toggle navigation Home Bank Account List Load By Website Group [OXPLAY] ZEUS138…" at bounding box center [269, 128] width 539 height 257
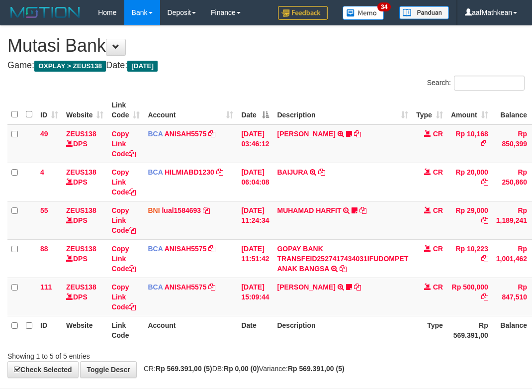
scroll to position [44, 68]
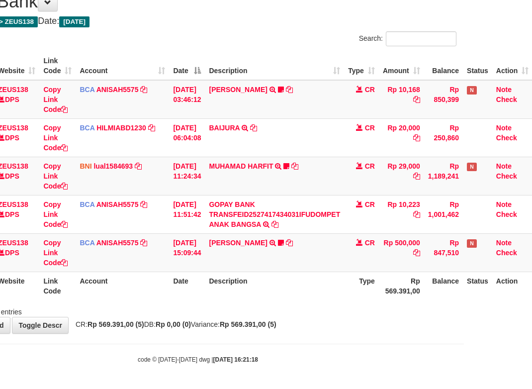
click at [242, 335] on body "Toggle navigation Home Bank Account List Load By Website Group [OXPLAY] ZEUS138…" at bounding box center [198, 172] width 532 height 433
click at [293, 348] on body "Toggle navigation Home Bank Account List Load By Website Group [OXPLAY] ZEUS138…" at bounding box center [198, 172] width 532 height 433
click at [315, 299] on th "Description" at bounding box center [274, 285] width 139 height 28
click at [317, 298] on th "Description" at bounding box center [274, 285] width 139 height 28
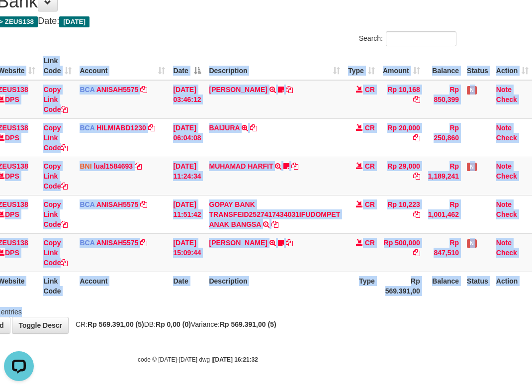
drag, startPoint x: 288, startPoint y: 254, endPoint x: 294, endPoint y: 285, distance: 31.9
click at [290, 272] on table "ID Website Link Code Account Date Description Type Amount Balance Status Action…" at bounding box center [235, 176] width 593 height 248
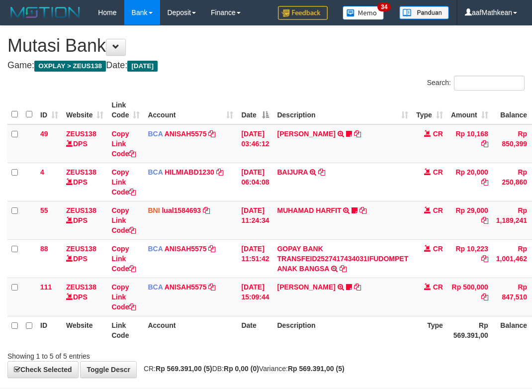
scroll to position [44, 68]
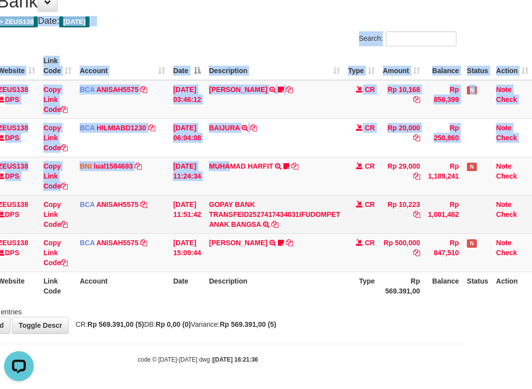
click at [272, 198] on div "**********" at bounding box center [198, 157] width 532 height 351
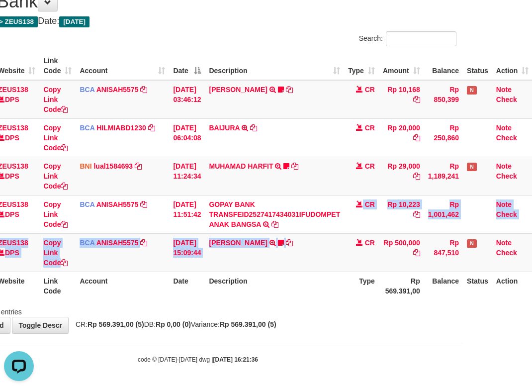
drag, startPoint x: 324, startPoint y: 260, endPoint x: 344, endPoint y: 297, distance: 42.5
click at [328, 274] on table "ID Website Link Code Account Date Description Type Amount Balance Status Action…" at bounding box center [235, 176] width 593 height 248
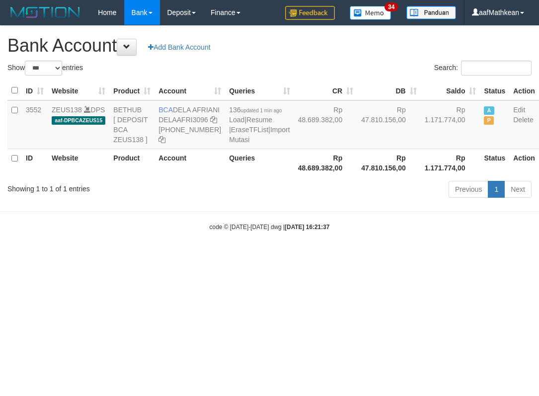
select select "***"
drag, startPoint x: 255, startPoint y: 327, endPoint x: 558, endPoint y: 349, distance: 304.1
click at [539, 257] on html "Toggle navigation Home Bank Account List Load By Website Group [OXPLAY] ZEUS138…" at bounding box center [269, 128] width 539 height 257
select select "***"
click at [311, 242] on body "Toggle navigation Home Bank Account List Load By Website Group [OXPLAY] ZEUS138…" at bounding box center [269, 128] width 539 height 257
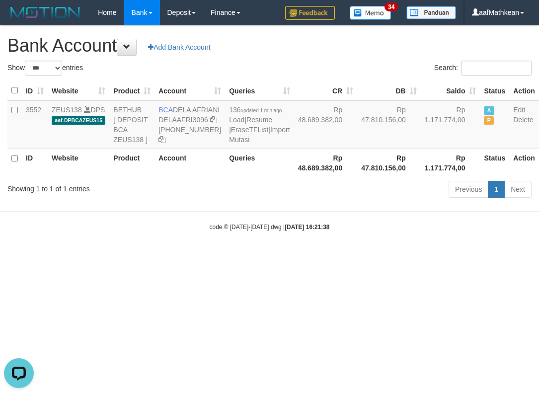
drag, startPoint x: 317, startPoint y: 231, endPoint x: 169, endPoint y: 69, distance: 219.2
click at [304, 206] on body "Toggle navigation Home Bank Account List Load By Website Group [OXPLAY] ZEUS138…" at bounding box center [269, 128] width 539 height 257
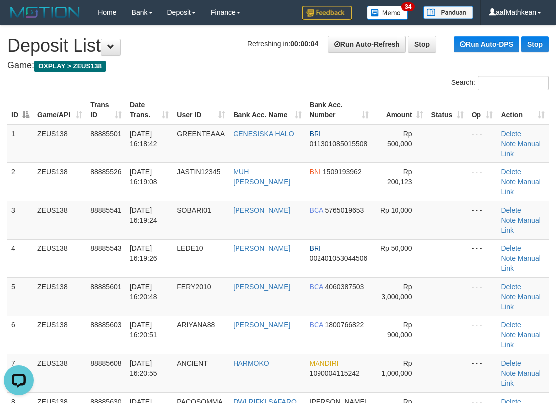
click at [96, 100] on tr "ID Game/API Trans ID Date Trans. User ID Bank Acc. Name Bank Acc. Number Amount…" at bounding box center [277, 110] width 541 height 28
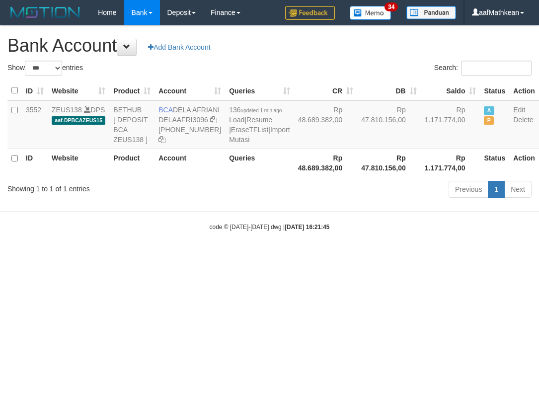
select select "***"
click at [338, 257] on html "Toggle navigation Home Bank Account List Load By Website Group [OXPLAY] ZEUS138…" at bounding box center [269, 128] width 539 height 257
drag, startPoint x: 323, startPoint y: 313, endPoint x: 263, endPoint y: 201, distance: 127.0
click at [305, 257] on html "Toggle navigation Home Bank Account List Load By Website Group [OXPLAY] ZEUS138…" at bounding box center [269, 128] width 539 height 257
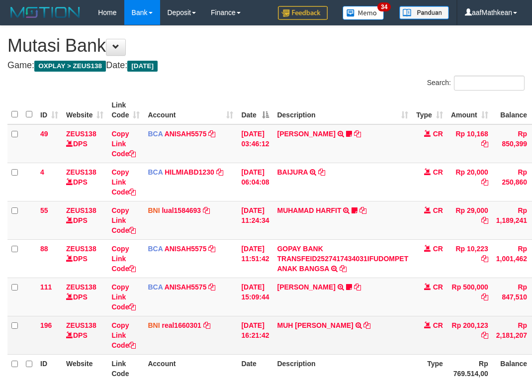
scroll to position [45, 68]
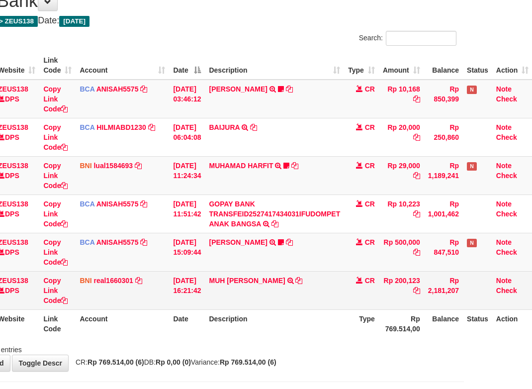
click at [295, 280] on td "MUH IQBAL HIDAYAT TRF/PAY/TOP-UP ECHANNEL SDR MUH IQBAL HIDAYAT" at bounding box center [274, 290] width 139 height 38
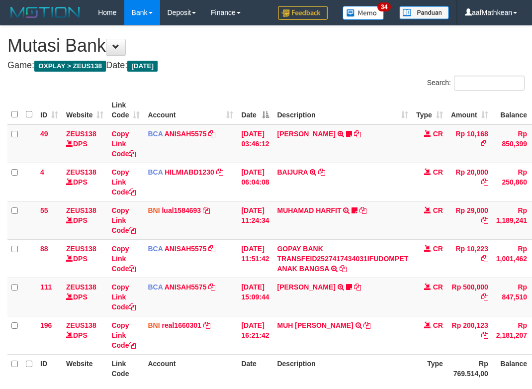
scroll to position [45, 68]
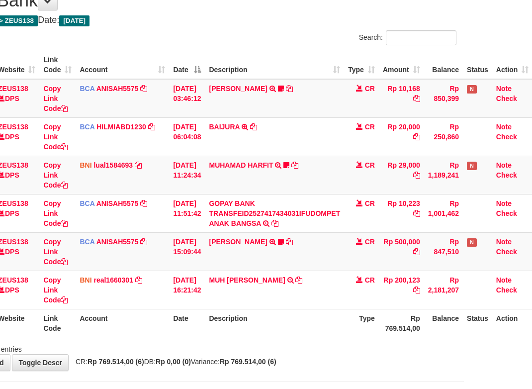
click at [152, 314] on table "ID Website Link Code Account Date Description Type Amount Balance Status Action…" at bounding box center [235, 194] width 593 height 286
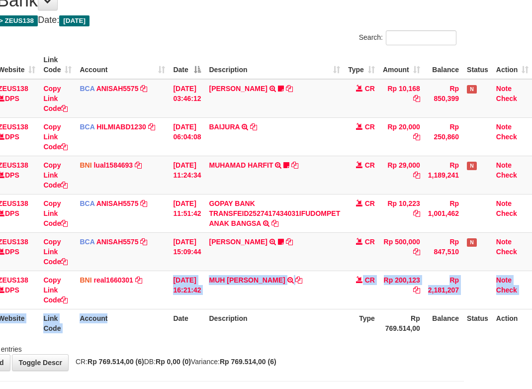
click at [200, 338] on div "ID Website Link Code Account Date Description Type Amount Balance Status Action…" at bounding box center [198, 194] width 532 height 292
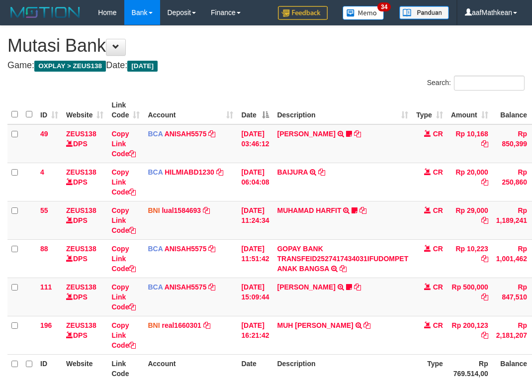
scroll to position [46, 68]
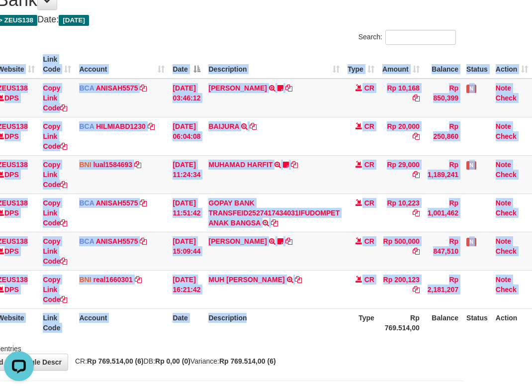
click at [319, 320] on th "Description" at bounding box center [273, 322] width 139 height 28
click at [313, 315] on th "Description" at bounding box center [273, 322] width 139 height 28
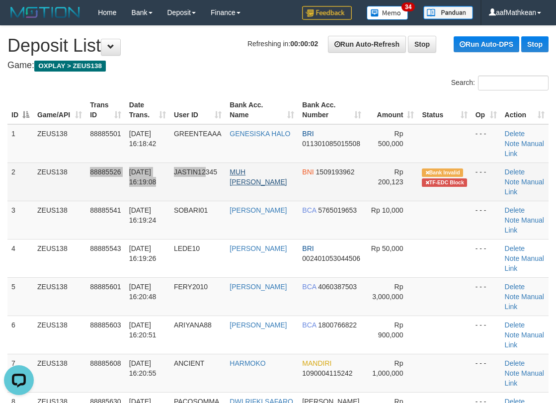
click at [233, 177] on tr "2 ZEUS138 88885526 01/10/2025 16:19:08 JASTIN12345 MUH IQBAL HIDAYAT BNI 150919…" at bounding box center [277, 182] width 541 height 38
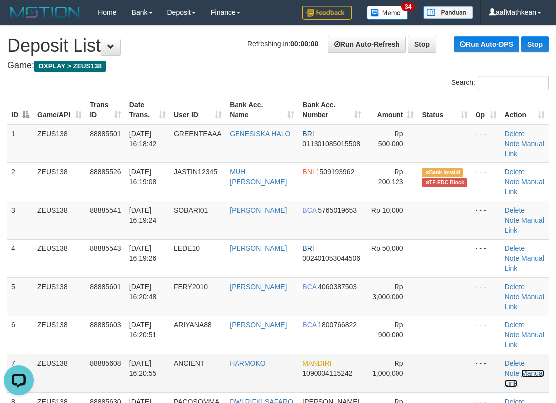
click at [525, 376] on link "Manual Link" at bounding box center [524, 378] width 39 height 18
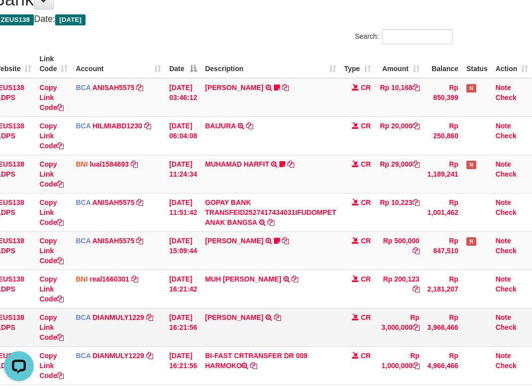
drag, startPoint x: 290, startPoint y: 322, endPoint x: 298, endPoint y: 325, distance: 7.9
click at [293, 324] on td "FERY PERADI TRSF E-BANKING CR 0110/FTSCY/WS95271 3000000.00[PERSON_NAME]" at bounding box center [270, 327] width 139 height 38
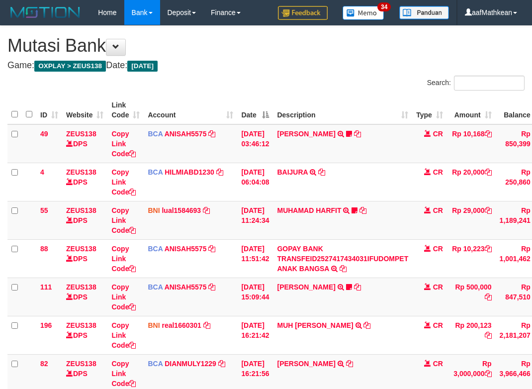
scroll to position [159, 76]
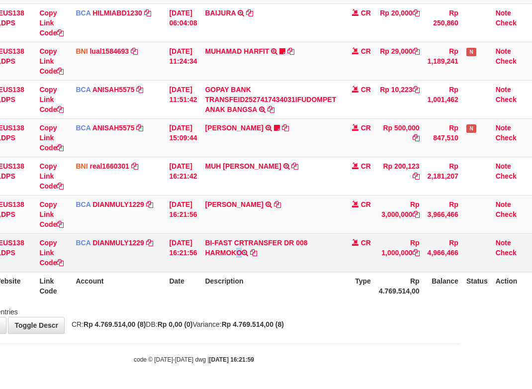
drag, startPoint x: 209, startPoint y: 251, endPoint x: 252, endPoint y: 257, distance: 43.2
click at [252, 257] on td "BI-FAST CRTRANSFER DR 008 HARMOKO" at bounding box center [270, 252] width 139 height 38
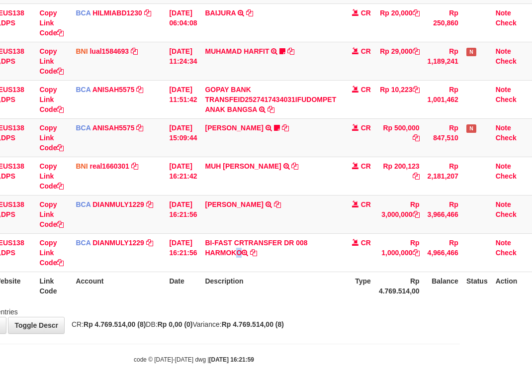
copy td "HARMOKO"
click at [405, 329] on div "**********" at bounding box center [194, 100] width 532 height 466
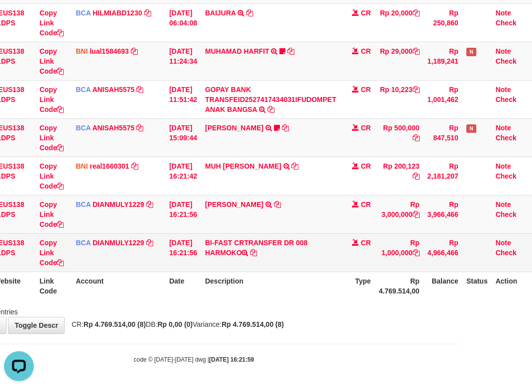
click at [197, 234] on td "[DATE] 16:21:56" at bounding box center [183, 252] width 36 height 38
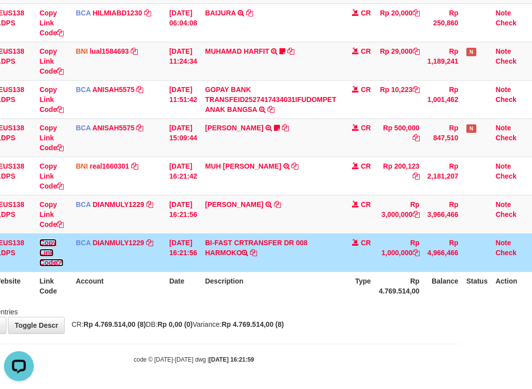
click at [50, 262] on link "Copy Link Code" at bounding box center [51, 253] width 24 height 28
click at [56, 262] on link "Copy Link Code" at bounding box center [51, 253] width 24 height 28
click at [274, 204] on icon at bounding box center [277, 204] width 7 height 7
click at [241, 298] on th "Description" at bounding box center [270, 285] width 139 height 28
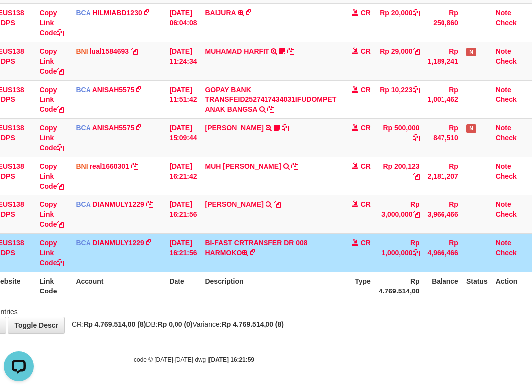
drag, startPoint x: 279, startPoint y: 309, endPoint x: 294, endPoint y: 303, distance: 16.1
click at [280, 311] on div "Showing 1 to 8 of 8 entries" at bounding box center [194, 310] width 532 height 14
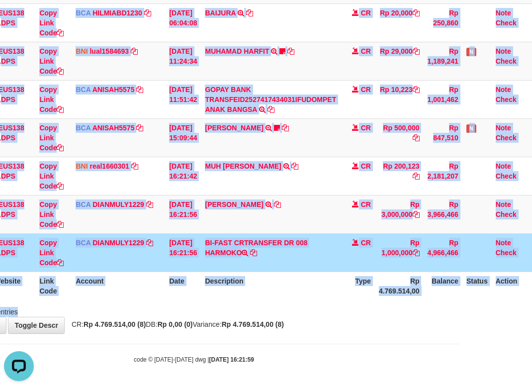
drag, startPoint x: 294, startPoint y: 303, endPoint x: 314, endPoint y: 305, distance: 20.0
click at [307, 310] on div "Search: ID Website Link Code Account Date Description Type Amount Balance Statu…" at bounding box center [193, 116] width 517 height 400
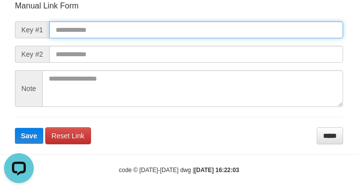
drag, startPoint x: 64, startPoint y: 24, endPoint x: 73, endPoint y: 30, distance: 10.8
click at [63, 24] on input "text" at bounding box center [196, 29] width 294 height 17
paste input "**********"
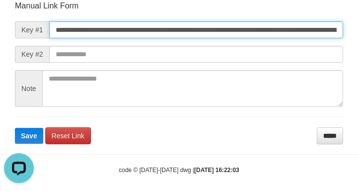
scroll to position [0, 578]
type input "**********"
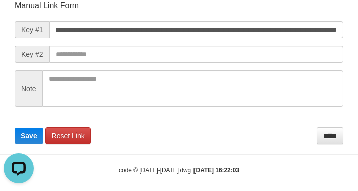
drag, startPoint x: 266, startPoint y: 46, endPoint x: 269, endPoint y: 55, distance: 9.6
click at [264, 47] on form "**********" at bounding box center [179, 72] width 328 height 144
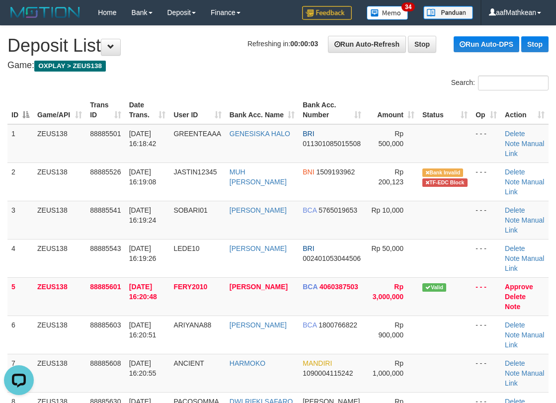
drag, startPoint x: 232, startPoint y: 94, endPoint x: 3, endPoint y: 170, distance: 240.5
click at [223, 105] on th "User ID" at bounding box center [198, 110] width 56 height 28
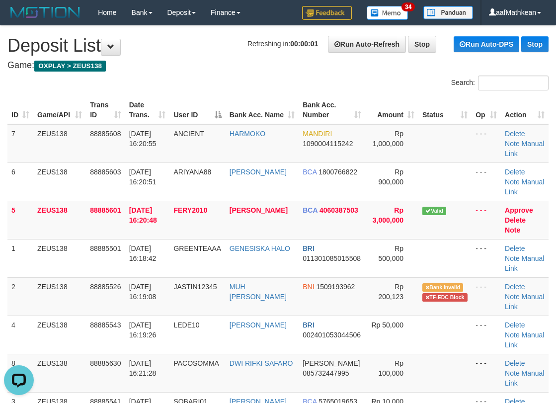
click at [220, 101] on tr "ID Game/API Trans ID Date Trans. User ID Bank Acc. Name Bank Acc. Number Amount…" at bounding box center [277, 110] width 541 height 28
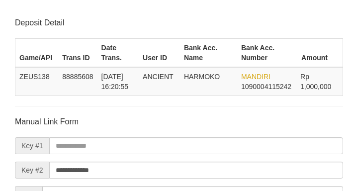
scroll to position [116, 0]
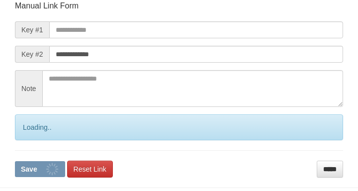
click at [15, 161] on button "Save" at bounding box center [40, 169] width 50 height 16
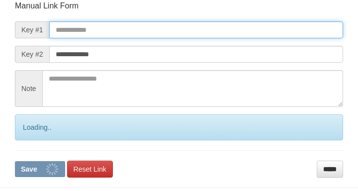
drag, startPoint x: 279, startPoint y: 38, endPoint x: 284, endPoint y: 42, distance: 6.8
click at [279, 39] on form "**********" at bounding box center [179, 88] width 328 height 177
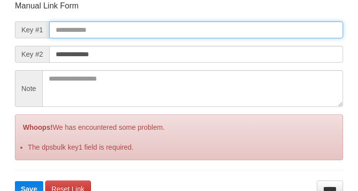
paste input "**********"
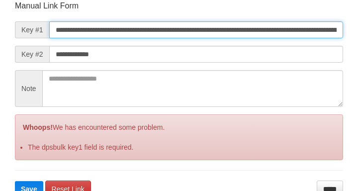
scroll to position [0, 578]
type input "**********"
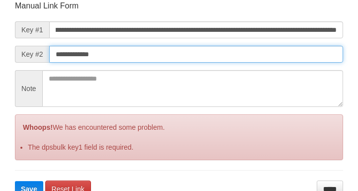
click at [15, 181] on button "Save" at bounding box center [29, 189] width 28 height 16
click at [274, 56] on input "**********" at bounding box center [196, 54] width 294 height 17
click at [15, 181] on button "Save" at bounding box center [29, 189] width 28 height 16
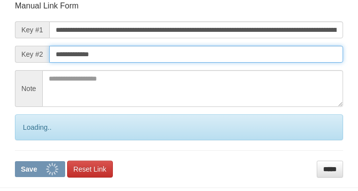
click at [275, 54] on input "**********" at bounding box center [196, 54] width 294 height 17
click at [15, 161] on button "Save" at bounding box center [40, 169] width 50 height 16
click at [276, 54] on input "**********" at bounding box center [196, 54] width 294 height 17
click at [15, 161] on button "Save" at bounding box center [40, 169] width 50 height 16
click at [278, 54] on input "**********" at bounding box center [196, 54] width 294 height 17
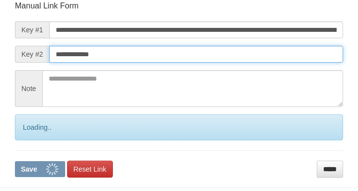
click at [280, 56] on input "**********" at bounding box center [196, 54] width 294 height 17
click at [15, 161] on button "Save" at bounding box center [40, 169] width 50 height 16
click at [281, 56] on input "**********" at bounding box center [196, 54] width 294 height 17
click at [15, 161] on button "Save" at bounding box center [40, 169] width 50 height 16
click at [282, 56] on input "**********" at bounding box center [196, 54] width 294 height 17
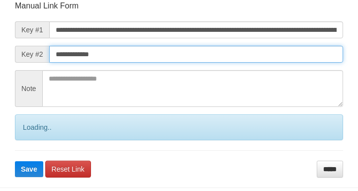
click at [15, 161] on button "Save" at bounding box center [29, 169] width 28 height 16
click at [282, 56] on input "**********" at bounding box center [196, 54] width 294 height 17
click at [15, 161] on button "Save" at bounding box center [29, 169] width 28 height 16
click at [283, 57] on input "**********" at bounding box center [196, 54] width 294 height 17
click at [15, 161] on button "Save" at bounding box center [29, 169] width 28 height 16
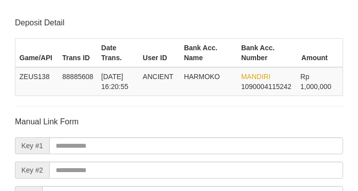
click at [282, 162] on input "text" at bounding box center [196, 170] width 294 height 17
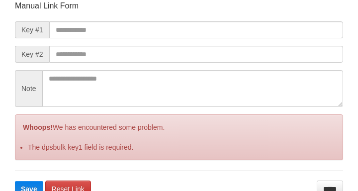
click at [15, 181] on button "Save" at bounding box center [29, 189] width 28 height 16
click at [269, 56] on input "text" at bounding box center [196, 54] width 294 height 17
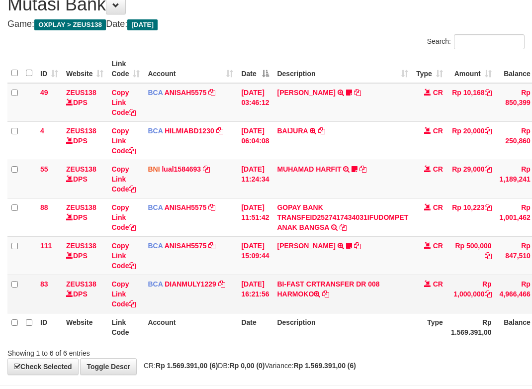
scroll to position [83, 0]
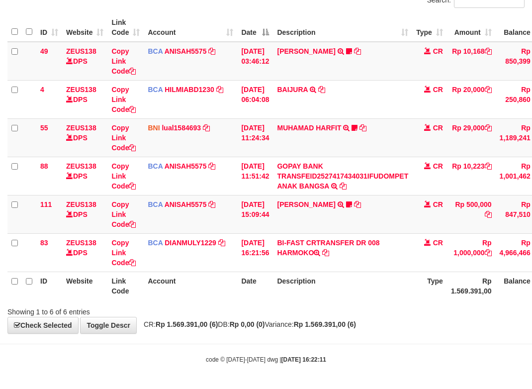
drag, startPoint x: 286, startPoint y: 251, endPoint x: 539, endPoint y: 180, distance: 262.7
click at [324, 256] on td "BI-FAST CRTRANSFER DR 008 HARMOKO" at bounding box center [342, 252] width 139 height 38
drag, startPoint x: 217, startPoint y: 349, endPoint x: 228, endPoint y: 342, distance: 13.4
click at [218, 349] on body "Toggle navigation Home Bank Account List Load By Website Group [OXPLAY] ZEUS138…" at bounding box center [266, 152] width 532 height 471
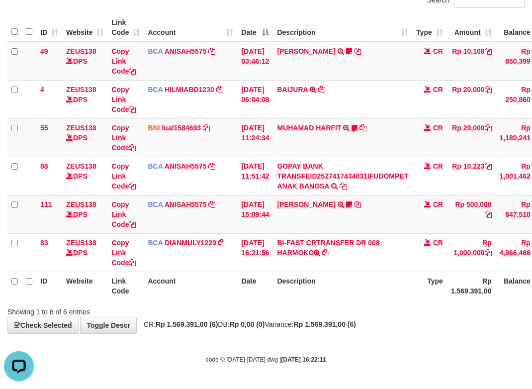
click at [245, 342] on body "Toggle navigation Home Bank Account List Load By Website Group [OXPLAY] ZEUS138…" at bounding box center [266, 152] width 532 height 471
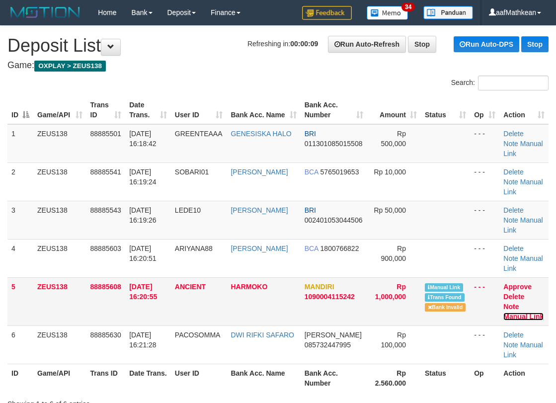
click at [531, 313] on link "Manual Link" at bounding box center [524, 317] width 40 height 8
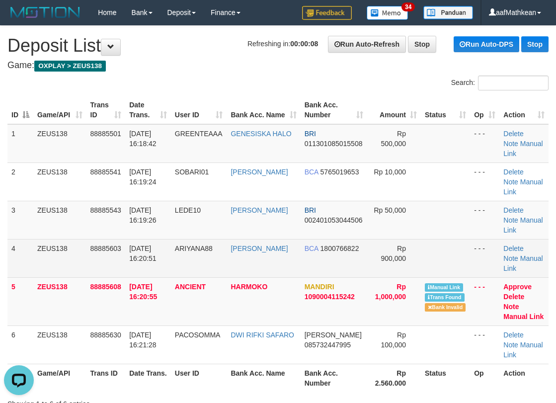
click at [115, 268] on td "88885603" at bounding box center [106, 258] width 39 height 38
click at [114, 268] on td "88885603" at bounding box center [106, 258] width 39 height 38
click at [112, 269] on td "88885603" at bounding box center [106, 258] width 39 height 38
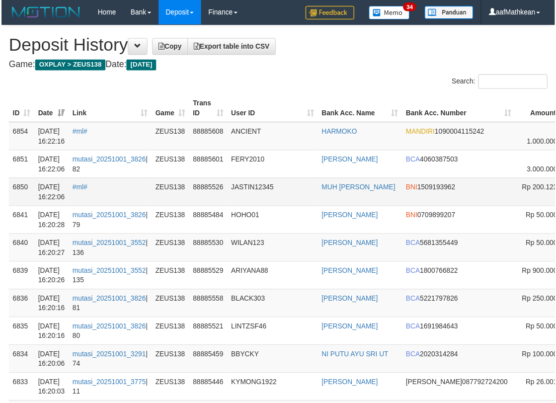
scroll to position [0, 117]
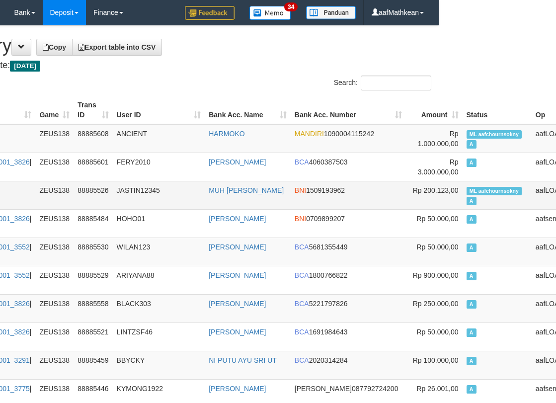
click at [463, 201] on td "ML aafchournsokny A" at bounding box center [497, 195] width 69 height 28
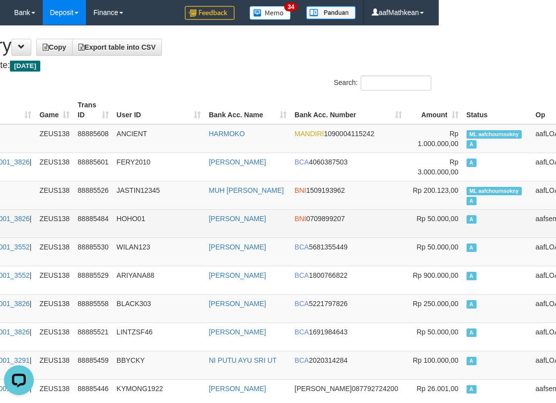
scroll to position [0, 0]
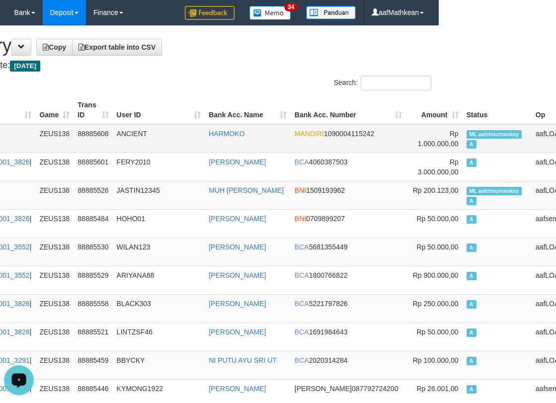
click at [467, 131] on span "ML aafchournsokny" at bounding box center [495, 134] width 56 height 8
copy td "aafchournsokny"
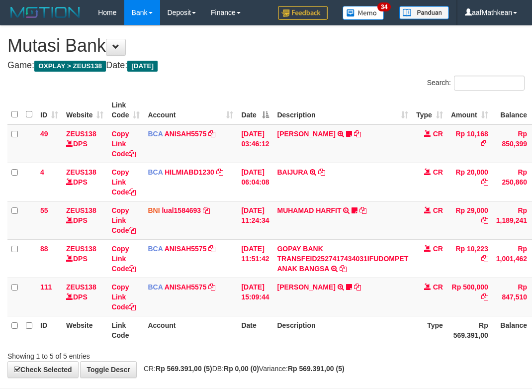
click at [291, 327] on tr "ID Website Link Code Account Date Description Type Rp 569.391,00 Balance Status…" at bounding box center [303, 330] width 593 height 28
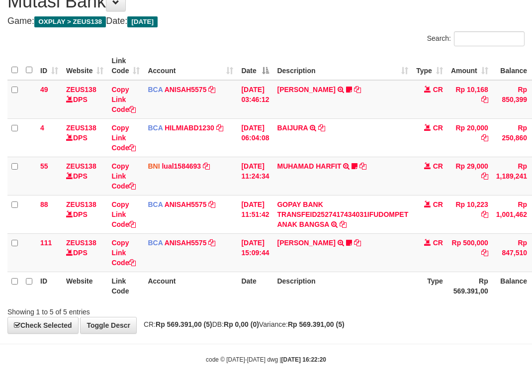
click at [260, 325] on div "**********" at bounding box center [266, 157] width 532 height 351
drag, startPoint x: 295, startPoint y: 351, endPoint x: 306, endPoint y: 337, distance: 18.5
click at [303, 351] on body "Toggle navigation Home Bank Account List Load By Website Group [OXPLAY] ZEUS138…" at bounding box center [266, 172] width 532 height 433
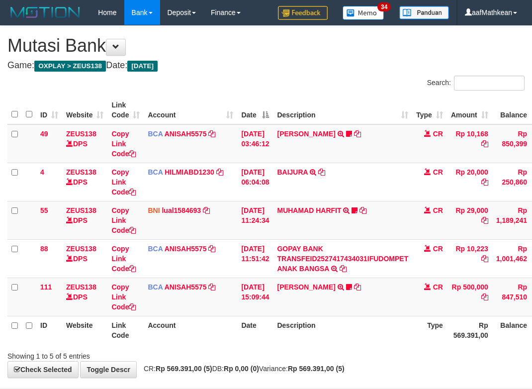
scroll to position [44, 0]
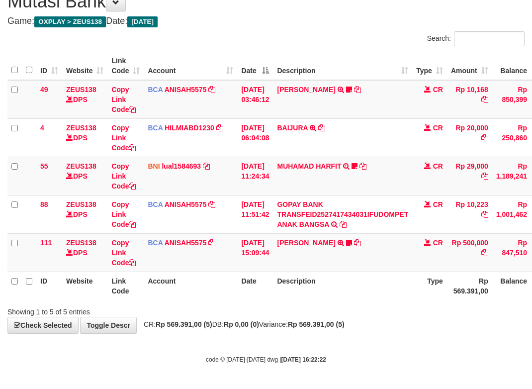
click at [363, 278] on th "Description" at bounding box center [342, 285] width 139 height 28
click at [365, 275] on th "Description" at bounding box center [342, 285] width 139 height 28
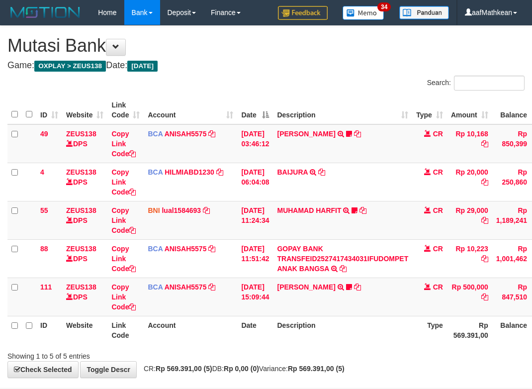
scroll to position [44, 0]
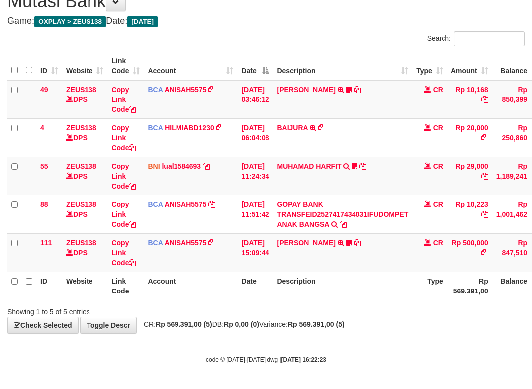
click at [363, 277] on th "Description" at bounding box center [342, 285] width 139 height 28
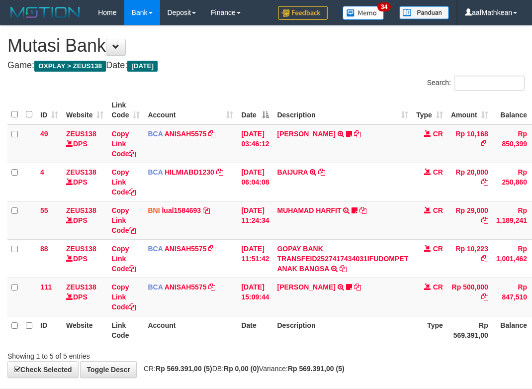
scroll to position [44, 0]
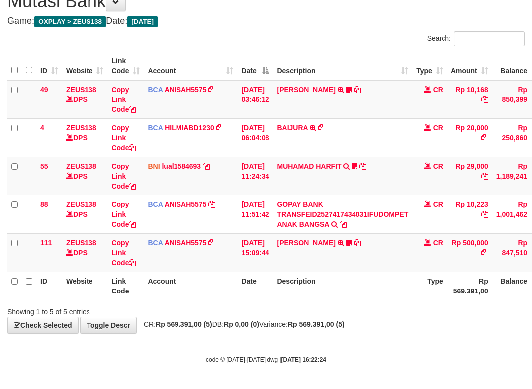
click at [262, 287] on th "Date" at bounding box center [255, 285] width 36 height 28
drag, startPoint x: 244, startPoint y: 325, endPoint x: 269, endPoint y: 344, distance: 31.6
click at [245, 327] on strong "Rp 0,00 (0)" at bounding box center [241, 324] width 35 height 8
drag, startPoint x: 269, startPoint y: 344, endPoint x: 326, endPoint y: 352, distance: 57.8
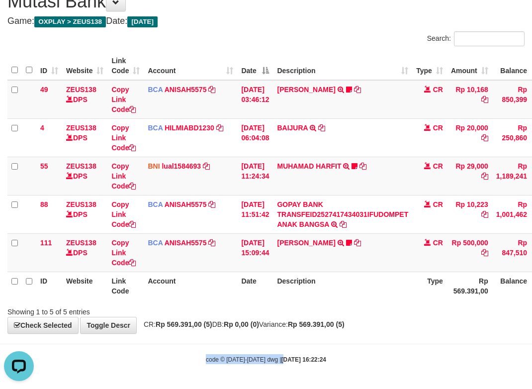
click at [280, 351] on body "Toggle navigation Home Bank Account List Load By Website Group [OXPLAY] ZEUS138…" at bounding box center [266, 172] width 532 height 433
drag, startPoint x: 340, startPoint y: 351, endPoint x: 351, endPoint y: 351, distance: 10.9
click at [339, 352] on body "Toggle navigation Home Bank Account List Load By Website Group [OXPLAY] ZEUS138…" at bounding box center [266, 172] width 532 height 433
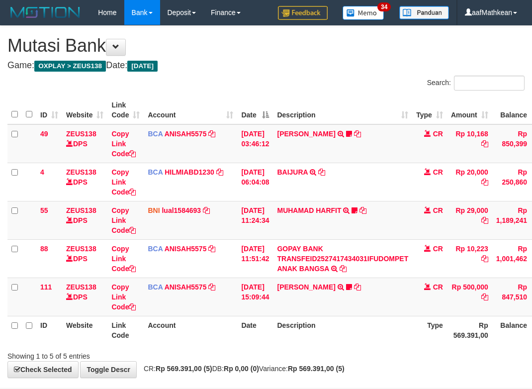
scroll to position [44, 0]
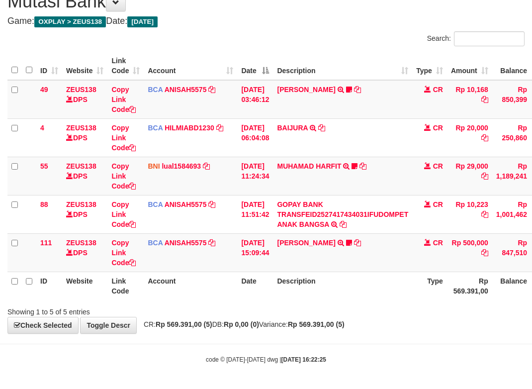
click at [367, 348] on body "Toggle navigation Home Bank Account List Load By Website Group [OXPLAY] ZEUS138…" at bounding box center [266, 172] width 532 height 433
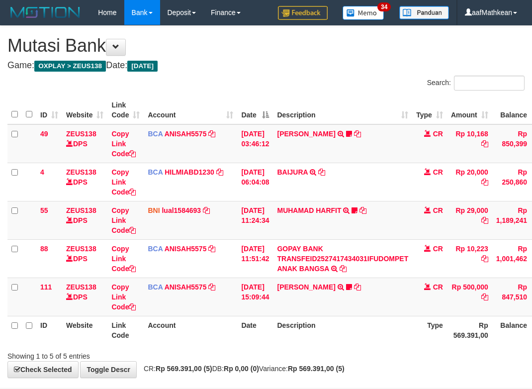
scroll to position [44, 0]
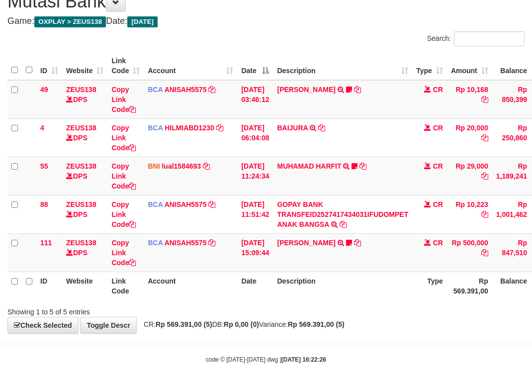
click at [367, 348] on body "Toggle navigation Home Bank Account List Load By Website Group [OXPLAY] ZEUS138…" at bounding box center [266, 172] width 532 height 433
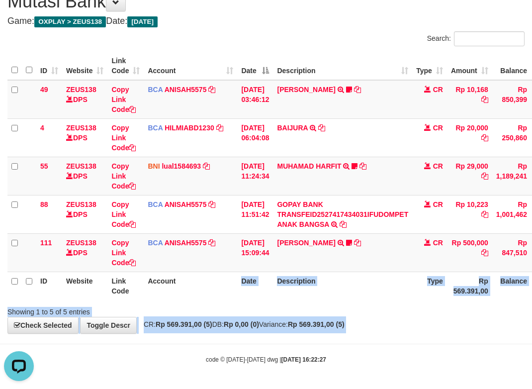
drag, startPoint x: 221, startPoint y: 303, endPoint x: 287, endPoint y: 335, distance: 73.2
click at [253, 339] on body "Toggle navigation Home Bank Account List Load By Website Group [OXPLAY] ZEUS138…" at bounding box center [266, 172] width 532 height 433
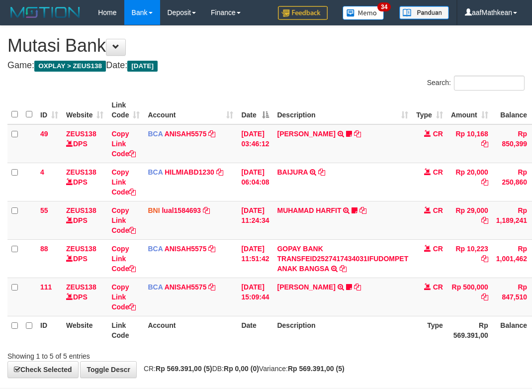
scroll to position [44, 0]
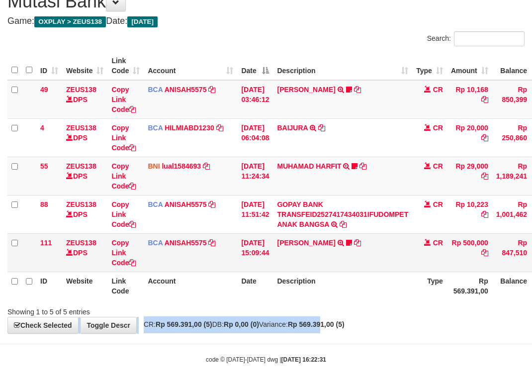
click at [357, 261] on table "ID Website Link Code Account Date Description Type Amount Balance Status Action…" at bounding box center [303, 176] width 593 height 248
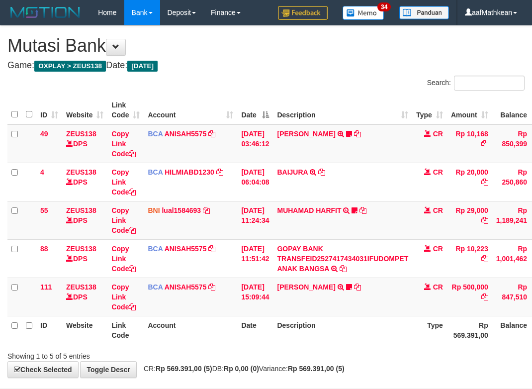
scroll to position [44, 0]
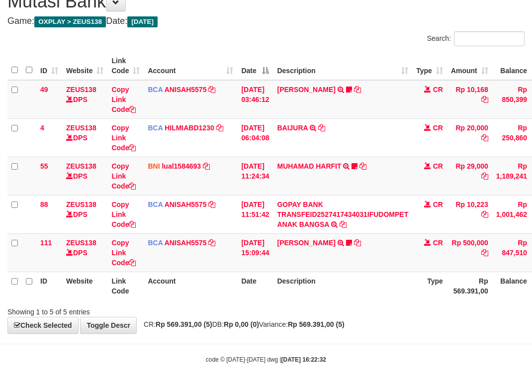
drag, startPoint x: 355, startPoint y: 259, endPoint x: 538, endPoint y: 270, distance: 182.8
click at [366, 263] on td "KAREN ADELIN MARTH TRSF E-BANKING CR 0110/FTSCY/WS95031 500000.00KAREN ADELIN M…" at bounding box center [342, 252] width 139 height 38
drag, startPoint x: 308, startPoint y: 309, endPoint x: 534, endPoint y: 313, distance: 226.8
click at [338, 312] on div "Showing 1 to 5 of 5 entries" at bounding box center [266, 310] width 532 height 14
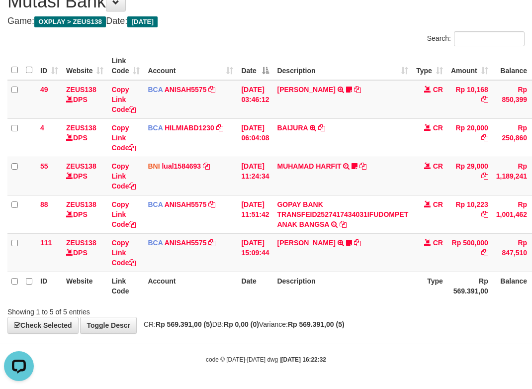
drag, startPoint x: 351, startPoint y: 337, endPoint x: 537, endPoint y: 340, distance: 186.0
click at [362, 338] on body "Toggle navigation Home Bank Account List Load By Website Group [OXPLAY] ZEUS138…" at bounding box center [266, 172] width 532 height 433
drag, startPoint x: 231, startPoint y: 365, endPoint x: 369, endPoint y: 351, distance: 139.0
click at [238, 365] on body "Toggle navigation Home Bank Account List Load By Website Group [OXPLAY] ZEUS138…" at bounding box center [266, 172] width 532 height 433
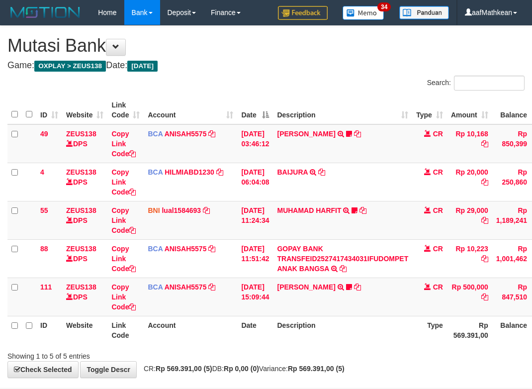
scroll to position [44, 0]
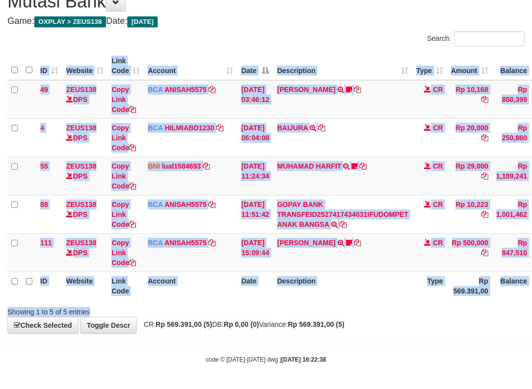
drag, startPoint x: 278, startPoint y: 301, endPoint x: 290, endPoint y: 307, distance: 12.9
click at [286, 309] on div "Search: ID Website Link Code Account Date Description Type Amount Balance Statu…" at bounding box center [265, 173] width 517 height 285
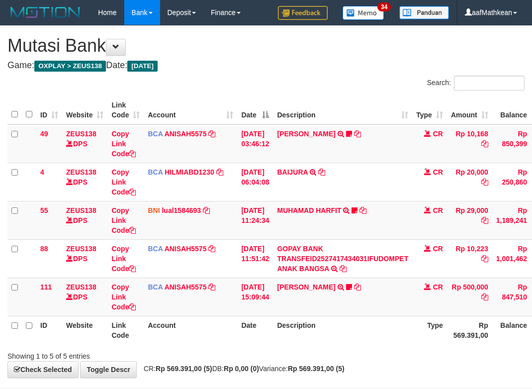
scroll to position [44, 0]
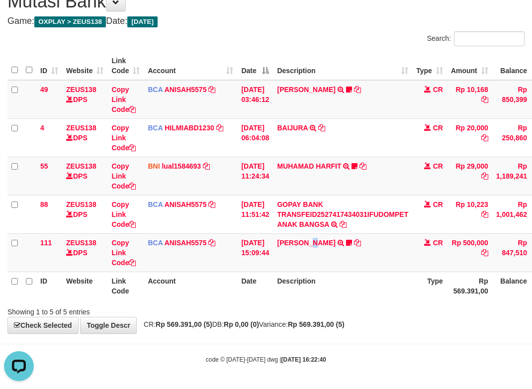
click at [336, 275] on table "ID Website Link Code Account Date Description Type Amount Balance Status Action…" at bounding box center [303, 176] width 593 height 248
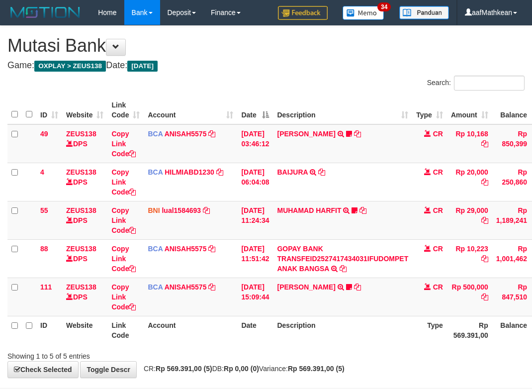
scroll to position [44, 0]
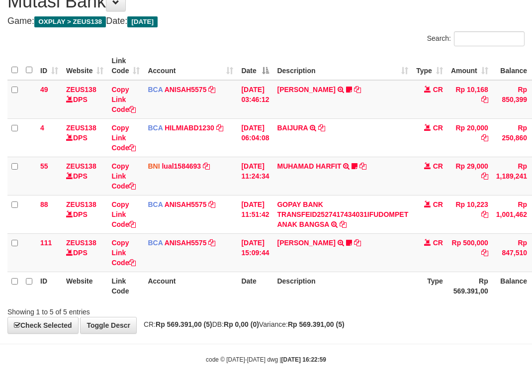
click at [409, 305] on div "Showing 1 to 5 of 5 entries" at bounding box center [266, 310] width 532 height 14
drag, startPoint x: 402, startPoint y: 309, endPoint x: 399, endPoint y: 305, distance: 5.3
click at [400, 306] on div "Showing 1 to 5 of 5 entries" at bounding box center [266, 310] width 532 height 14
click at [345, 319] on div "**********" at bounding box center [266, 157] width 532 height 351
click at [358, 349] on body "Toggle navigation Home Bank Account List Load By Website Group [OXPLAY] ZEUS138…" at bounding box center [266, 172] width 532 height 433
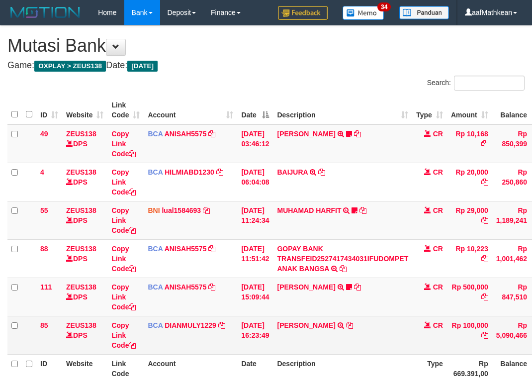
scroll to position [45, 0]
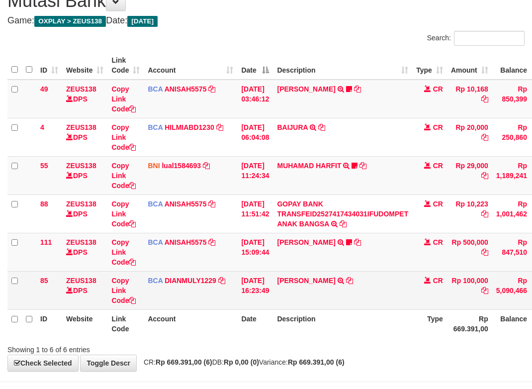
click at [363, 299] on td "[PERSON_NAME] TRSF E-BANKING CR 0110/FTSCY/WS95031 100000.00[PERSON_NAME]" at bounding box center [342, 290] width 139 height 38
drag, startPoint x: 379, startPoint y: 295, endPoint x: 372, endPoint y: 280, distance: 16.7
click at [377, 289] on td "[PERSON_NAME] TRSF E-BANKING CR 0110/FTSCY/WS95031 100000.00[PERSON_NAME]" at bounding box center [342, 290] width 139 height 38
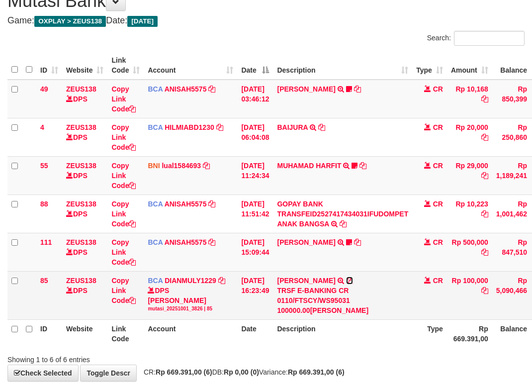
scroll to position [44, 0]
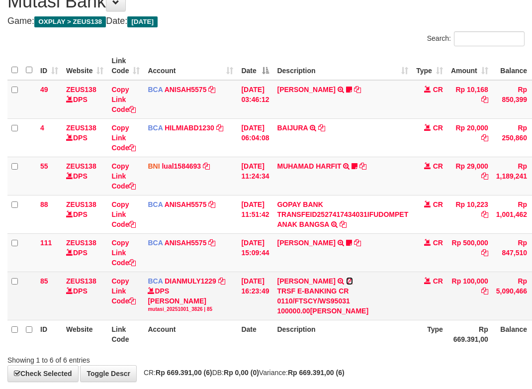
click at [347, 280] on icon at bounding box center [349, 280] width 7 height 7
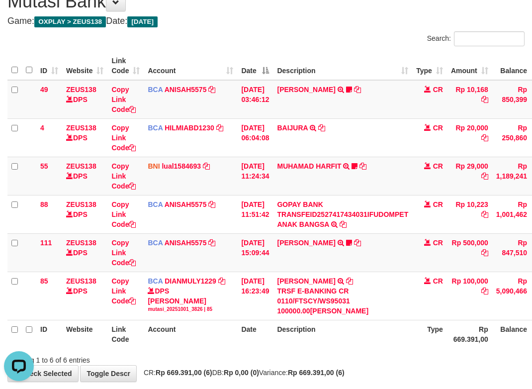
scroll to position [0, 0]
click at [249, 243] on td "[DATE] 15:09:44" at bounding box center [255, 252] width 36 height 38
click at [261, 264] on td "[DATE] 15:09:44" at bounding box center [255, 252] width 36 height 38
drag, startPoint x: 263, startPoint y: 251, endPoint x: 276, endPoint y: 237, distance: 19.7
click at [263, 243] on td "[DATE] 15:09:44" at bounding box center [255, 252] width 36 height 38
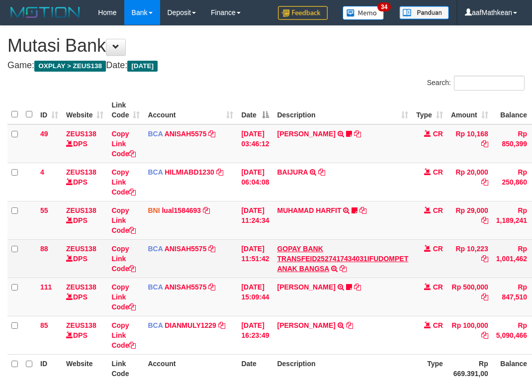
scroll to position [45, 0]
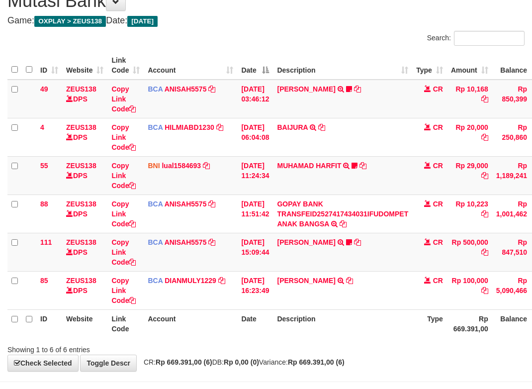
drag, startPoint x: 352, startPoint y: 341, endPoint x: 340, endPoint y: 352, distance: 16.5
click at [344, 350] on div "Search: ID Website Link Code Account Date Description Type Amount Balance Statu…" at bounding box center [265, 193] width 517 height 324
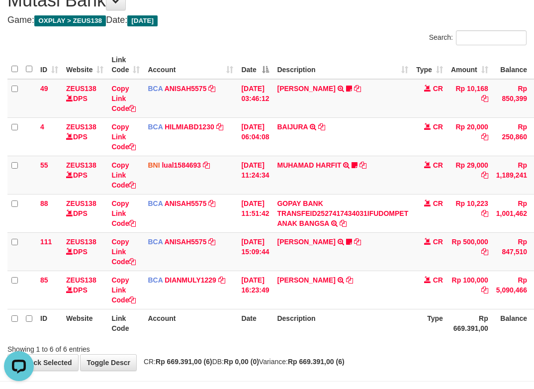
drag, startPoint x: 425, startPoint y: 368, endPoint x: 449, endPoint y: 431, distance: 67.2
click at [449, 388] on html "Toggle navigation Home Bank Account List Load By Website Group [OXPLAY] ZEUS138…" at bounding box center [267, 190] width 534 height 471
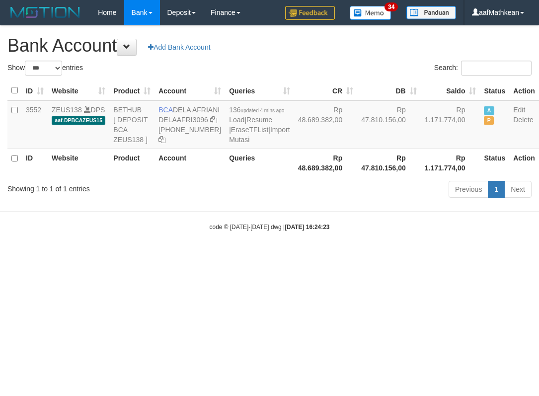
select select "***"
drag, startPoint x: 177, startPoint y: 107, endPoint x: 189, endPoint y: 117, distance: 15.5
click at [189, 117] on td "BCA DELA AFRIANI DELAAFRI3096 [PHONE_NUMBER]" at bounding box center [190, 124] width 71 height 49
copy td "DELA AFRIANI"
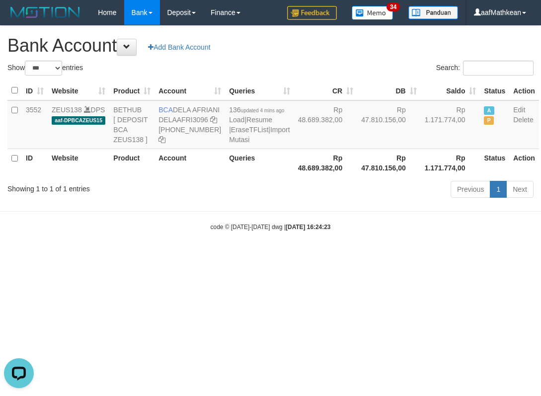
click at [188, 257] on body "Toggle navigation Home Bank Account List Load By Website Group [OXPLAY] ZEUS138…" at bounding box center [270, 128] width 541 height 257
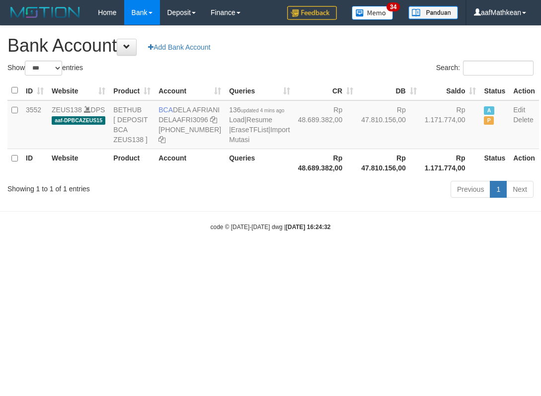
select select "***"
click at [303, 257] on html "Toggle navigation Home Bank Account List Load By Website Group [OXPLAY] ZEUS138…" at bounding box center [270, 128] width 541 height 257
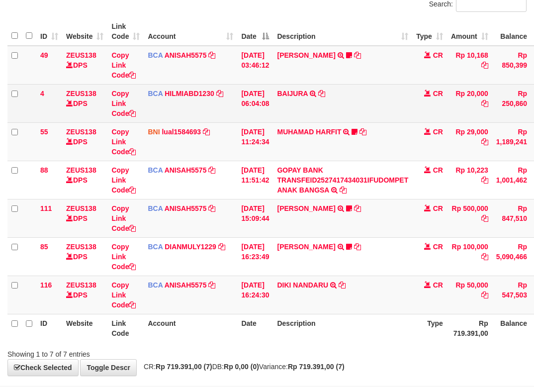
click at [268, 98] on td "[DATE] 06:04:08" at bounding box center [255, 103] width 36 height 38
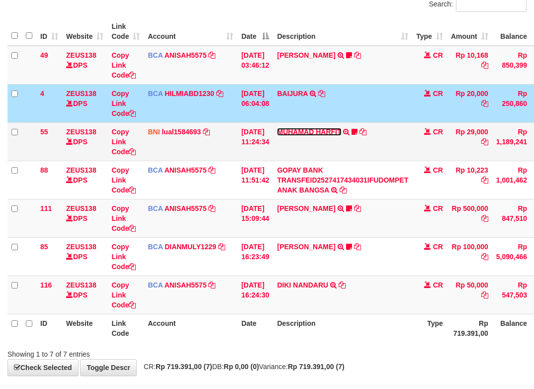
scroll to position [76, 0]
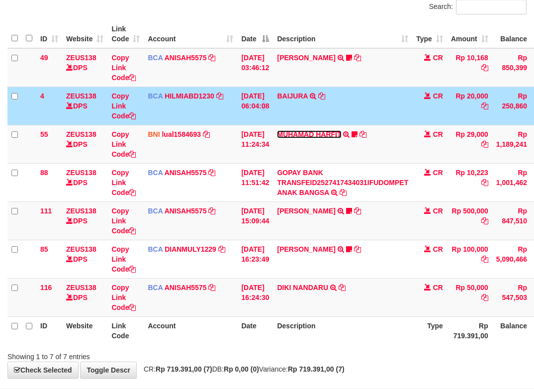
click at [277, 130] on link "MUHAMAD HARFIT" at bounding box center [309, 134] width 64 height 8
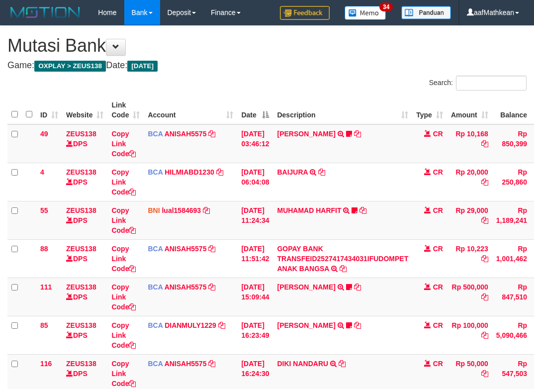
scroll to position [76, 0]
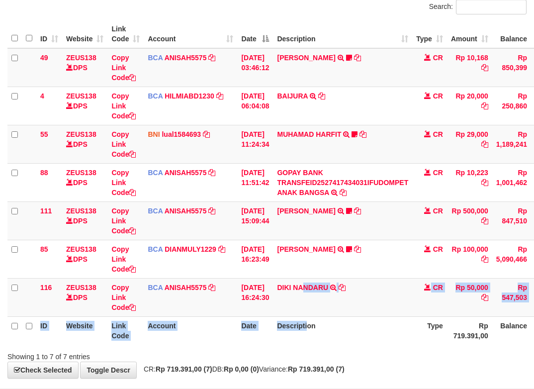
drag, startPoint x: 310, startPoint y: 309, endPoint x: 323, endPoint y: 344, distance: 37.1
click at [317, 339] on table "ID Website Link Code Account Date Description Type Amount Balance Status Action…" at bounding box center [303, 182] width 593 height 325
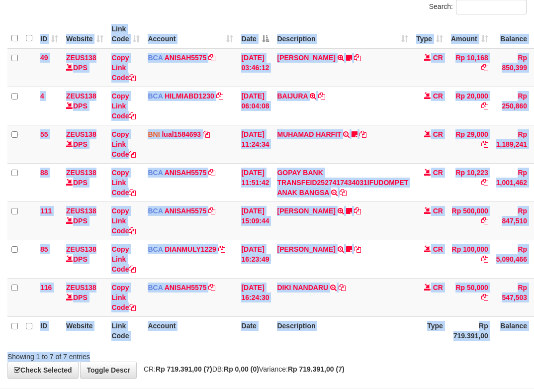
click at [330, 351] on div "Search: ID Website Link Code Account Date Description Type Amount Balance Statu…" at bounding box center [266, 181] width 519 height 362
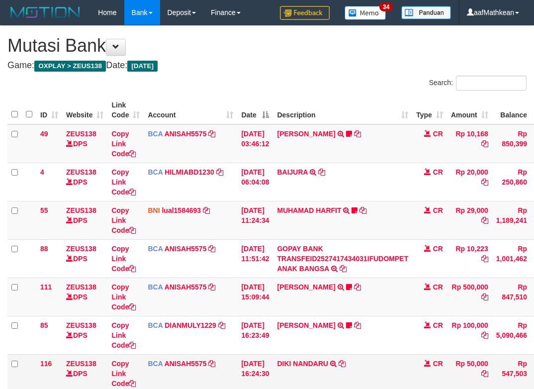
scroll to position [76, 0]
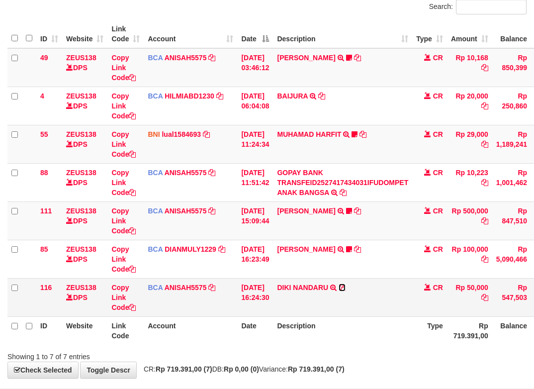
click at [346, 288] on icon at bounding box center [342, 287] width 7 height 7
drag, startPoint x: 170, startPoint y: 350, endPoint x: 295, endPoint y: 389, distance: 131.3
click at [202, 360] on div "Showing 1 to 7 of 7 entries" at bounding box center [111, 355] width 208 height 14
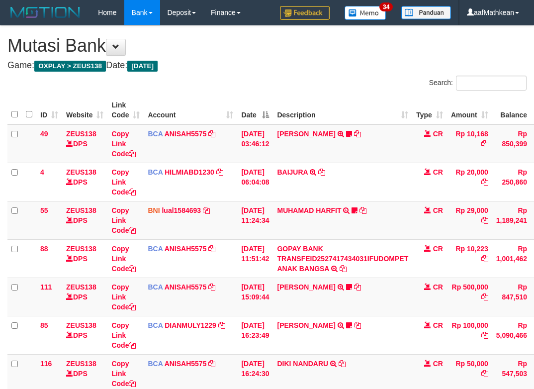
scroll to position [74, 74]
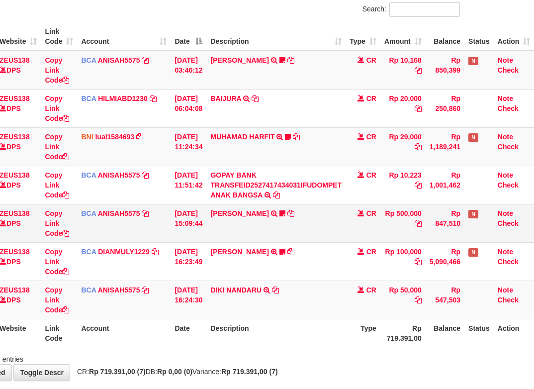
click at [181, 210] on td "01/10/2025 15:09:44" at bounding box center [189, 223] width 36 height 38
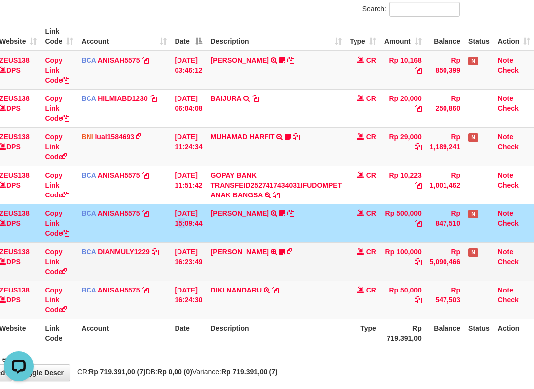
scroll to position [0, 0]
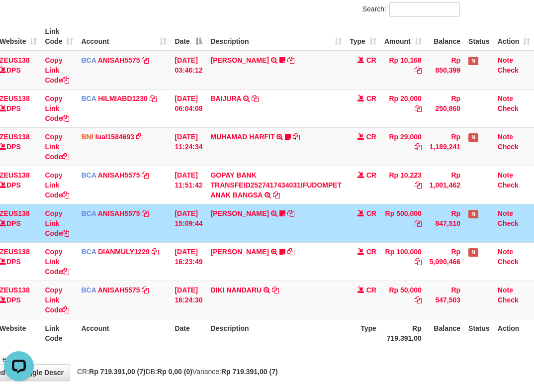
drag, startPoint x: 381, startPoint y: 338, endPoint x: 342, endPoint y: 329, distance: 40.4
click at [382, 337] on th "Rp 719.391,00" at bounding box center [402, 333] width 45 height 28
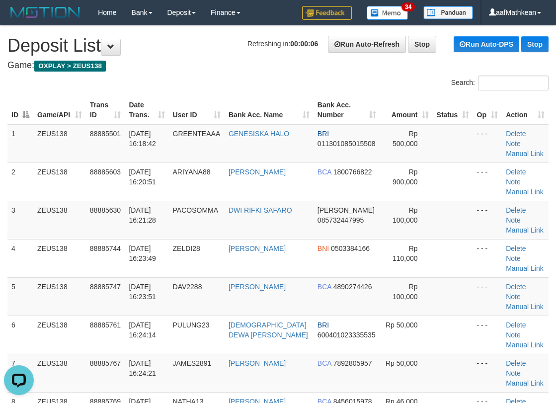
drag, startPoint x: 176, startPoint y: 74, endPoint x: 161, endPoint y: 90, distance: 21.8
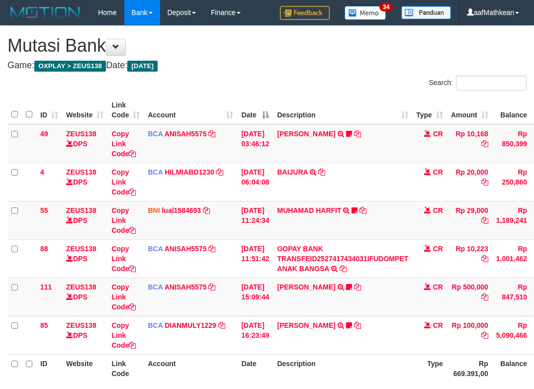
scroll to position [74, 74]
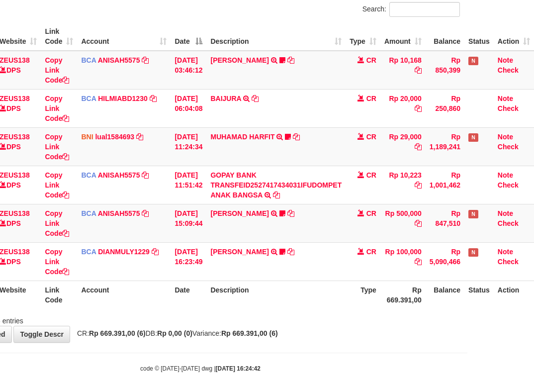
click at [266, 329] on div "**********" at bounding box center [200, 147] width 534 height 390
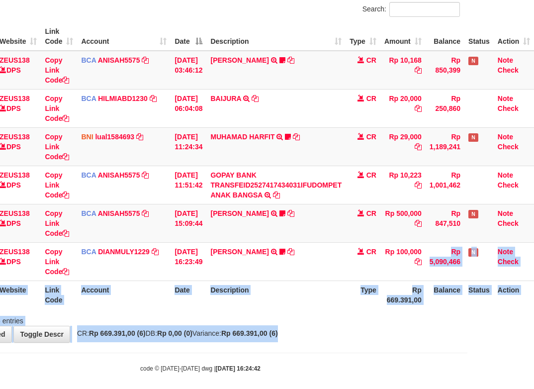
drag, startPoint x: 336, startPoint y: 336, endPoint x: 571, endPoint y: 337, distance: 235.7
click at [467, 337] on html "Toggle navigation Home Bank Account List Load By Website Group [OXPLAY] ZEUS138…" at bounding box center [200, 161] width 534 height 471
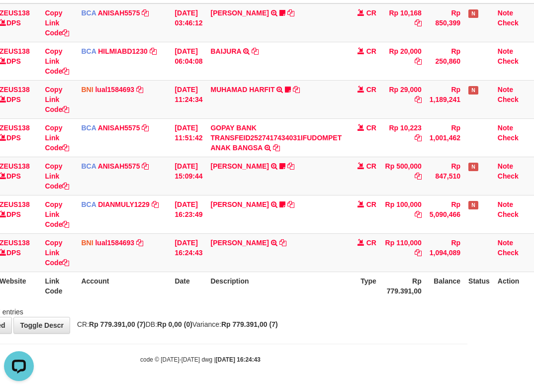
click at [425, 269] on tr "78 ZEUS138 DPS Copy Link Code BNI lual1584693 DPS LUCKY ALAMSYAH mutasi_2025100…" at bounding box center [237, 252] width 593 height 38
click at [341, 342] on body "Toggle navigation Home Bank Account List Load By Website Group [OXPLAY] ZEUS138…" at bounding box center [200, 134] width 534 height 510
drag, startPoint x: 340, startPoint y: 342, endPoint x: 332, endPoint y: 338, distance: 8.2
click at [340, 341] on body "Toggle navigation Home Bank Account List Load By Website Group [OXPLAY] ZEUS138…" at bounding box center [200, 134] width 534 height 510
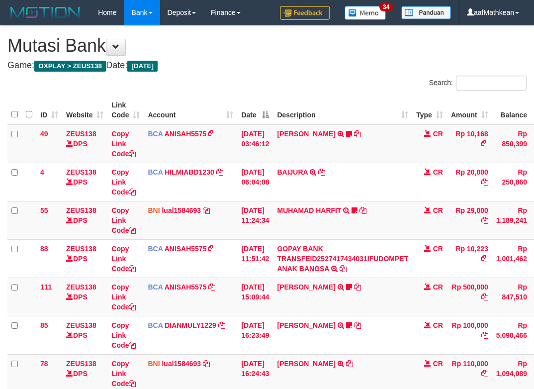
scroll to position [121, 74]
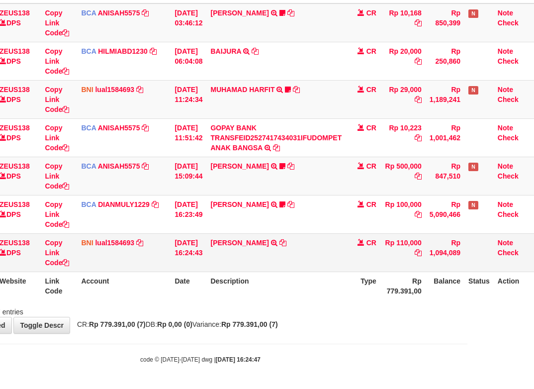
click at [283, 242] on td "ZELDI OVRIANDI TRF/PAY/TOP-UP ECHANNEL ZELDI OVRIANDI" at bounding box center [275, 252] width 139 height 38
click at [283, 242] on icon at bounding box center [282, 242] width 7 height 7
click at [262, 289] on table "ID Website Link Code Account Date Description Type Amount Balance Status Action…" at bounding box center [237, 137] width 593 height 325
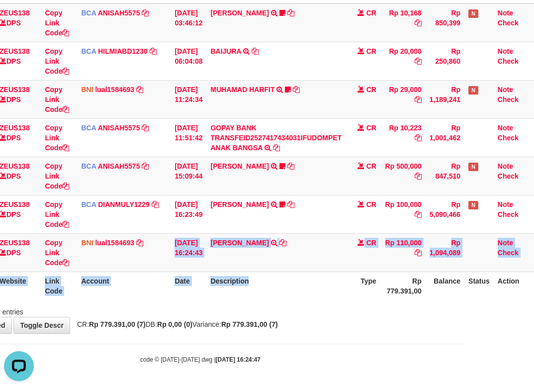
scroll to position [0, 0]
click at [256, 325] on strong "Rp 779.391,00 (7)" at bounding box center [249, 324] width 57 height 8
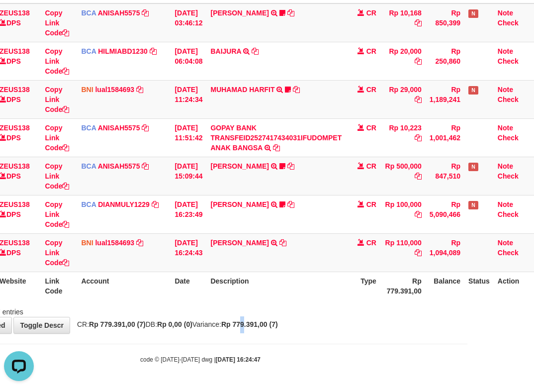
drag, startPoint x: 263, startPoint y: 320, endPoint x: 281, endPoint y: 325, distance: 18.1
click at [266, 321] on div "**********" at bounding box center [200, 119] width 534 height 428
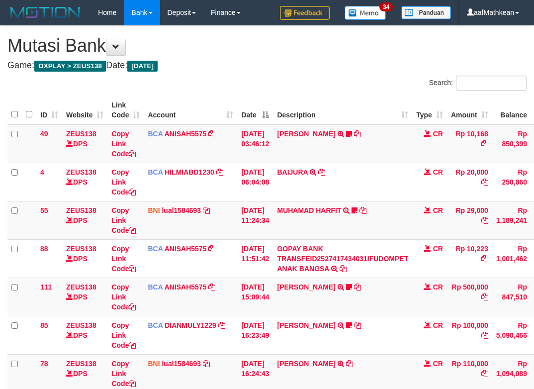
scroll to position [121, 74]
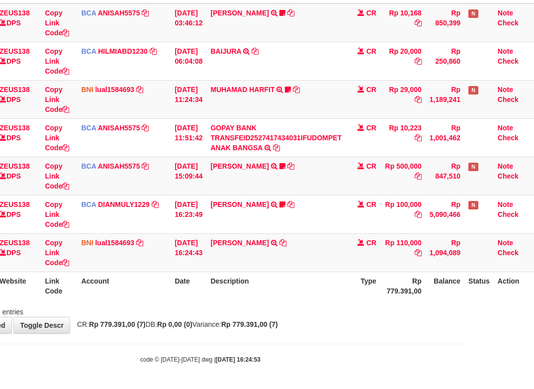
click at [287, 306] on div "Showing 1 to 7 of 7 entries" at bounding box center [200, 310] width 534 height 14
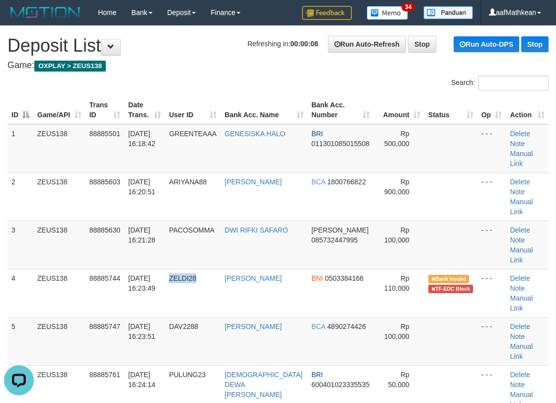
drag, startPoint x: 179, startPoint y: 247, endPoint x: 2, endPoint y: 242, distance: 177.1
click at [212, 269] on td "ZELDI28" at bounding box center [193, 293] width 56 height 48
click at [94, 221] on td "88885630" at bounding box center [105, 245] width 39 height 48
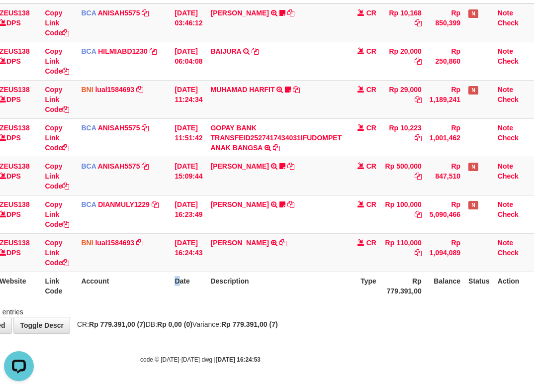
drag, startPoint x: 149, startPoint y: 285, endPoint x: 533, endPoint y: 347, distance: 388.7
click at [467, 344] on html "Toggle navigation Home Bank Account List Load By Website Group [OXPLAY] ZEUS138…" at bounding box center [200, 134] width 534 height 510
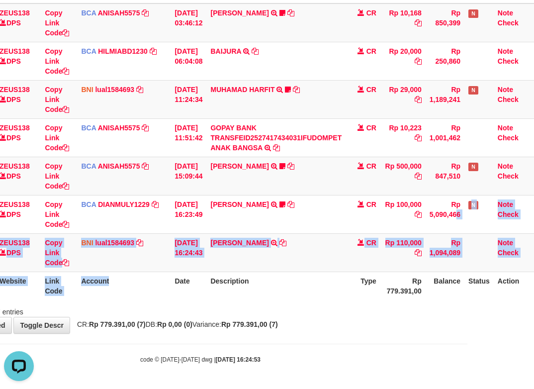
click at [320, 323] on div "**********" at bounding box center [200, 119] width 534 height 428
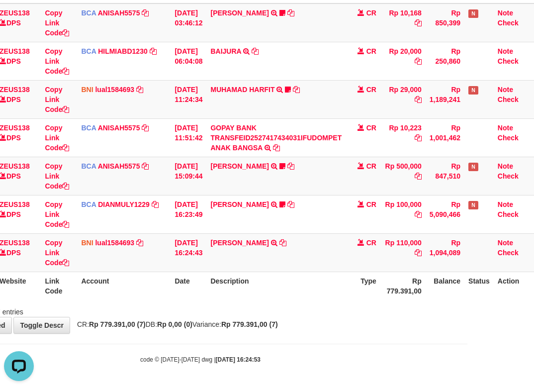
click at [326, 328] on div "**********" at bounding box center [200, 119] width 534 height 428
drag, startPoint x: 296, startPoint y: 301, endPoint x: 300, endPoint y: 312, distance: 11.6
click at [297, 305] on div "Search: ID Website Link Code Account Date Description Type Amount Balance Statu…" at bounding box center [200, 136] width 519 height 362
drag, startPoint x: 306, startPoint y: 326, endPoint x: 537, endPoint y: 300, distance: 233.2
click at [318, 328] on div "**********" at bounding box center [200, 119] width 534 height 428
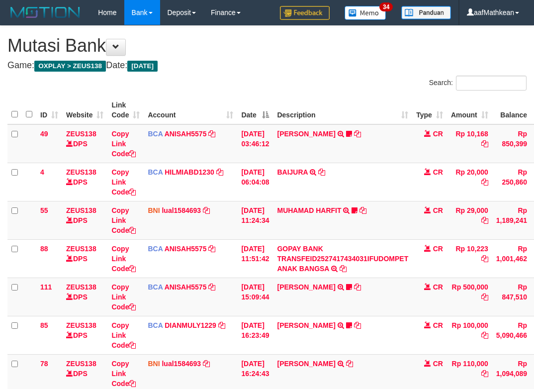
scroll to position [121, 74]
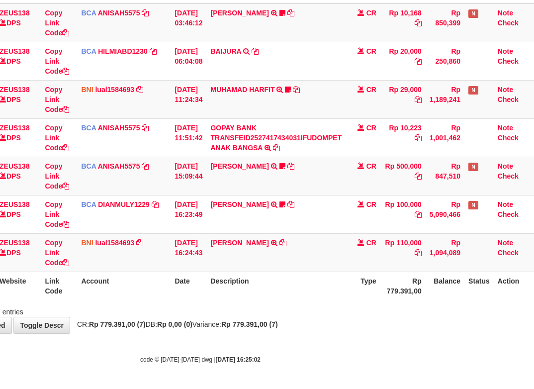
click at [334, 292] on th "Description" at bounding box center [275, 285] width 139 height 28
click at [333, 297] on th "Description" at bounding box center [275, 285] width 139 height 28
click at [322, 298] on th "Description" at bounding box center [275, 285] width 139 height 28
click at [366, 297] on th "Type" at bounding box center [363, 285] width 35 height 28
click at [364, 296] on th "Type" at bounding box center [363, 285] width 35 height 28
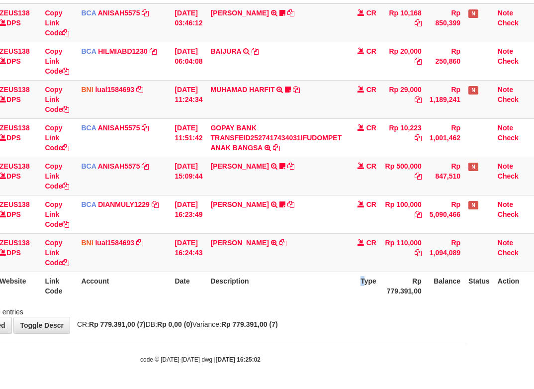
click at [363, 290] on th "Type" at bounding box center [363, 285] width 35 height 28
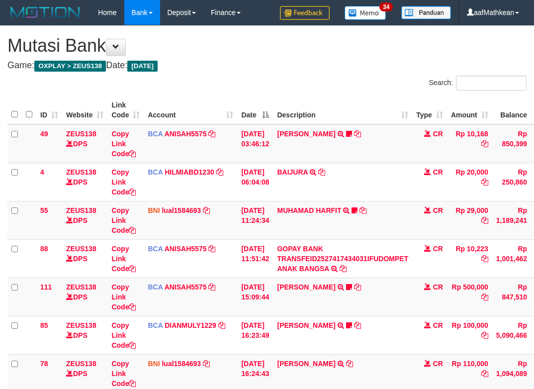
scroll to position [121, 74]
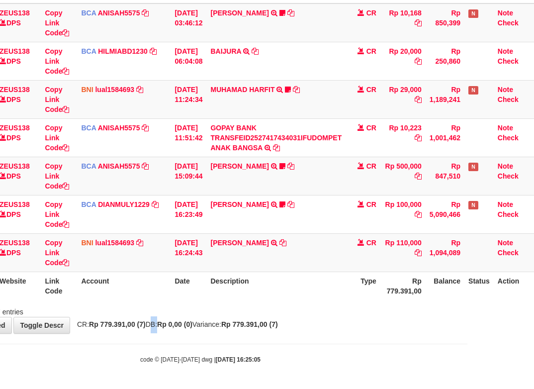
click at [149, 321] on div "**********" at bounding box center [200, 119] width 534 height 428
click at [318, 317] on div "**********" at bounding box center [200, 119] width 534 height 428
click at [281, 301] on div "ID Website Link Code Account Date Description Type Amount Balance Status Action…" at bounding box center [200, 137] width 534 height 331
click at [288, 306] on div "Showing 1 to 7 of 7 entries" at bounding box center [200, 310] width 534 height 14
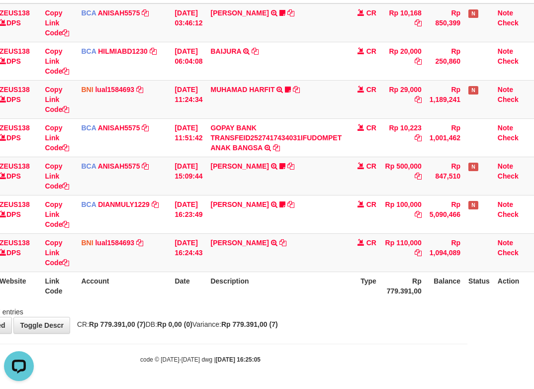
click at [304, 305] on div "Showing 1 to 7 of 7 entries" at bounding box center [200, 310] width 534 height 14
drag, startPoint x: 311, startPoint y: 310, endPoint x: 324, endPoint y: 316, distance: 14.5
click at [316, 312] on div "Showing 1 to 7 of 7 entries" at bounding box center [200, 310] width 534 height 14
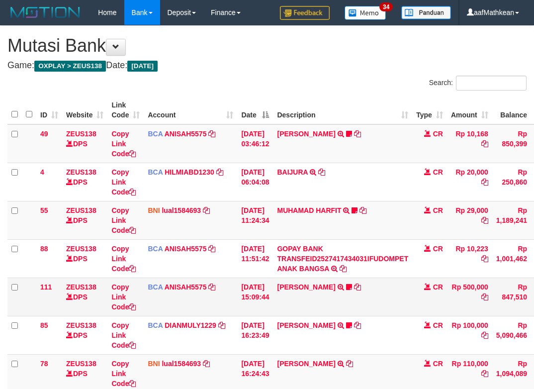
scroll to position [121, 74]
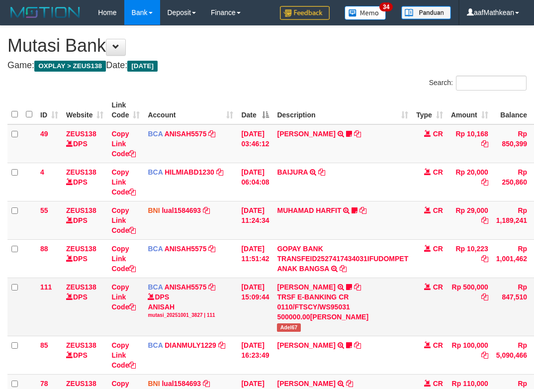
scroll to position [121, 74]
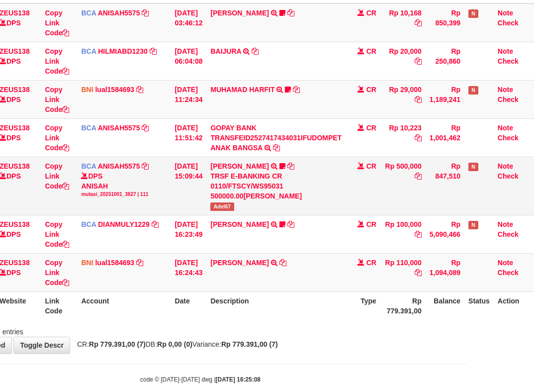
click at [217, 205] on span "Adel67" at bounding box center [221, 206] width 23 height 8
copy span "Adel67"
drag, startPoint x: 239, startPoint y: 268, endPoint x: 241, endPoint y: 277, distance: 9.7
click at [238, 271] on td "ZELDI OVRIANDI TRF/PAY/TOP-UP ECHANNEL ZELDI OVRIANDI" at bounding box center [275, 272] width 139 height 38
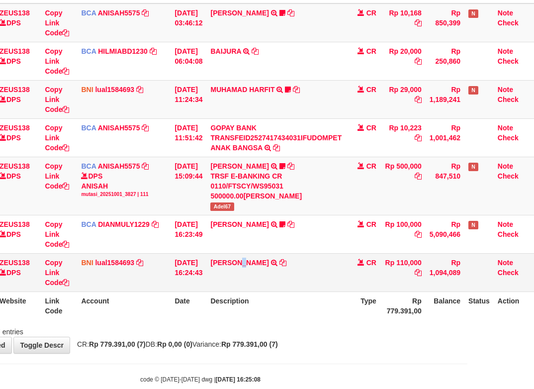
drag, startPoint x: 241, startPoint y: 277, endPoint x: 267, endPoint y: 271, distance: 27.6
click at [243, 278] on td "ZELDI OVRIANDI TRF/PAY/TOP-UP ECHANNEL ZELDI OVRIANDI" at bounding box center [275, 272] width 139 height 38
click at [263, 278] on td "ZELDI OVRIANDI TRF/PAY/TOP-UP ECHANNEL ZELDI OVRIANDI" at bounding box center [275, 272] width 139 height 38
click at [314, 356] on body "Toggle navigation Home Bank Account List Load By Website Group [OXPLAY] ZEUS138…" at bounding box center [200, 143] width 534 height 529
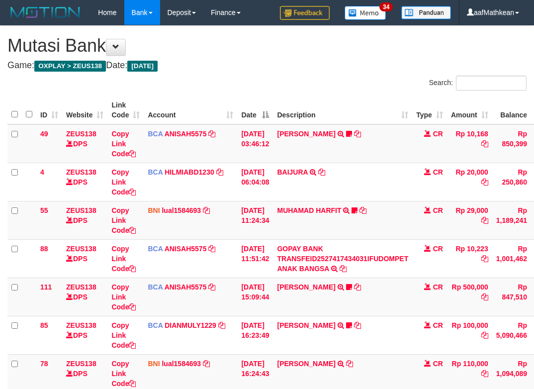
scroll to position [121, 74]
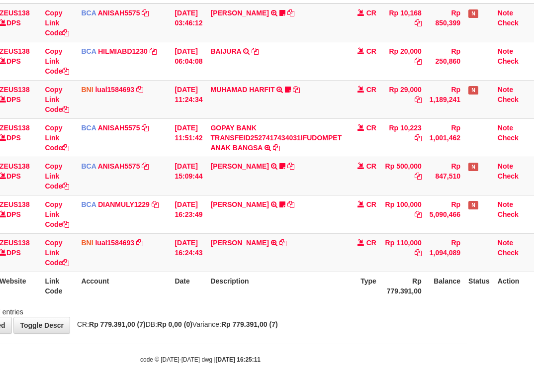
drag, startPoint x: 351, startPoint y: 322, endPoint x: 445, endPoint y: 365, distance: 103.0
click at [381, 342] on body "Toggle navigation Home Bank Account List Load By Website Group [OXPLAY] ZEUS138…" at bounding box center [200, 134] width 534 height 510
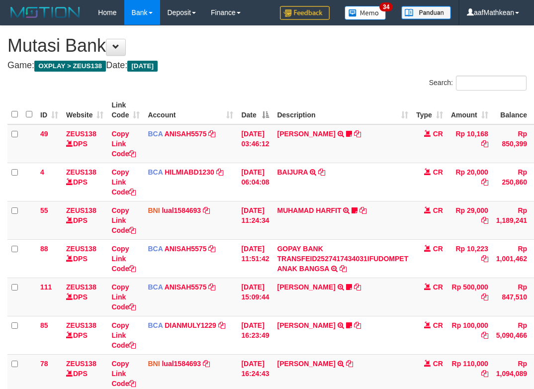
scroll to position [121, 74]
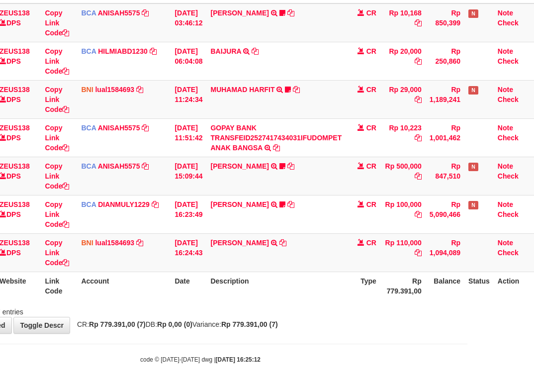
click at [203, 266] on td "[DATE] 16:24:43" at bounding box center [189, 252] width 36 height 38
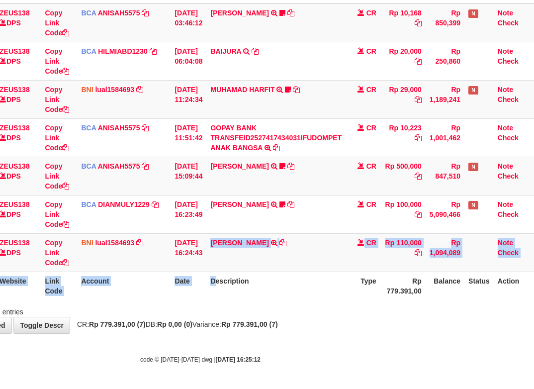
click at [219, 276] on table "ID Website Link Code Account Date Description Type Amount Balance Status Action…" at bounding box center [237, 137] width 593 height 325
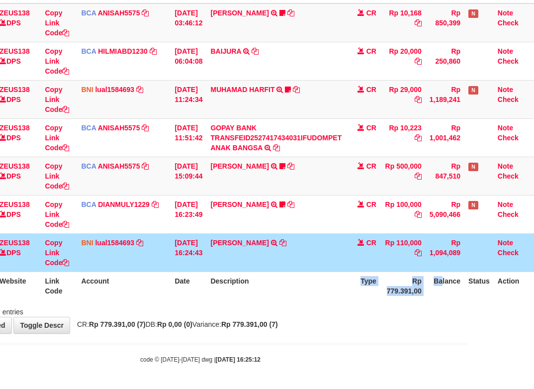
drag, startPoint x: 329, startPoint y: 281, endPoint x: 538, endPoint y: 268, distance: 209.2
click at [484, 274] on tr "ID Website Link Code Account Date Description Type Rp 779.391,00 Balance Status…" at bounding box center [237, 285] width 593 height 28
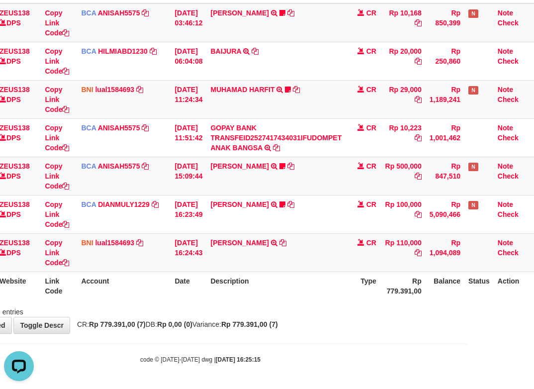
click at [347, 280] on th "Type" at bounding box center [363, 285] width 35 height 28
click at [348, 280] on th "Type" at bounding box center [363, 285] width 35 height 28
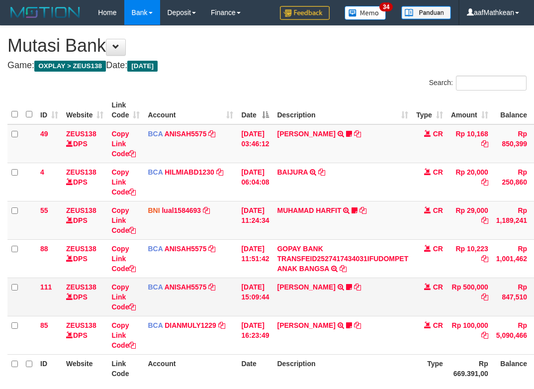
click at [329, 302] on td "KAREN ADELIN MARTH TRSF E-BANKING CR 0110/FTSCY/WS95031 500000.00KAREN ADELIN M…" at bounding box center [342, 296] width 139 height 38
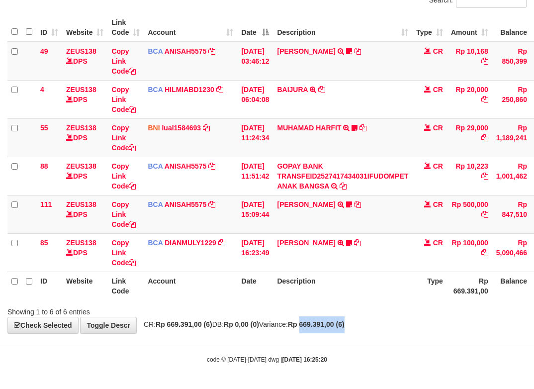
drag, startPoint x: 372, startPoint y: 320, endPoint x: 4, endPoint y: 147, distance: 407.2
click at [231, 284] on div "**********" at bounding box center [267, 138] width 534 height 390
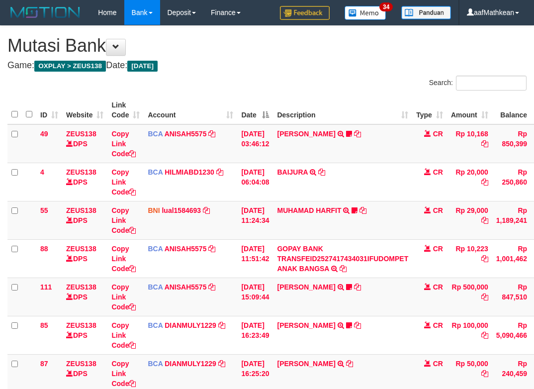
scroll to position [83, 0]
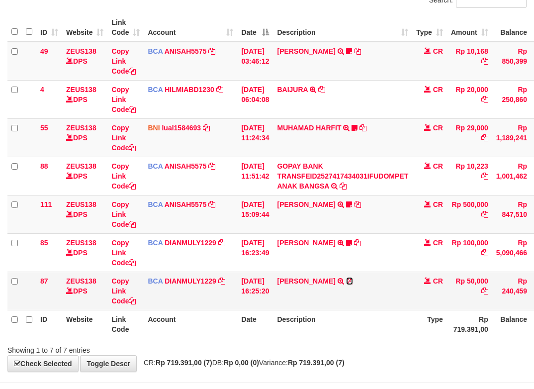
click at [347, 277] on icon at bounding box center [349, 280] width 7 height 7
click at [347, 278] on icon at bounding box center [349, 280] width 7 height 7
click at [270, 318] on th "Date" at bounding box center [255, 324] width 36 height 28
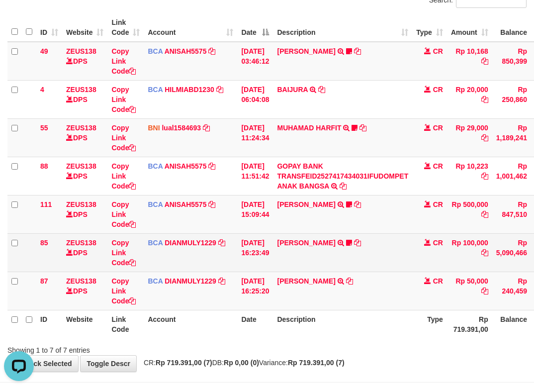
drag, startPoint x: 281, startPoint y: 323, endPoint x: 205, endPoint y: 262, distance: 97.2
click at [273, 312] on th "Date" at bounding box center [255, 324] width 36 height 28
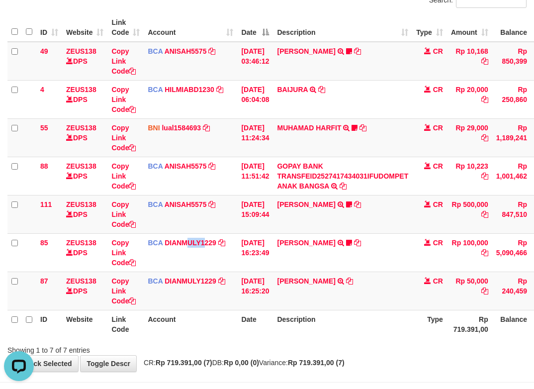
drag, startPoint x: 206, startPoint y: 256, endPoint x: 1, endPoint y: 130, distance: 240.8
click at [124, 205] on tbody "49 ZEUS138 DPS Copy Link Code BCA ANISAH5575 DPS ANISAH mutasi_20251001_3827 | …" at bounding box center [303, 176] width 593 height 268
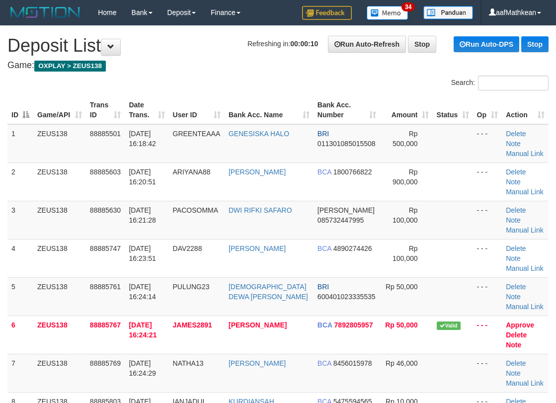
click at [124, 392] on tr "8 ZEUS138 88885803 01/10/2025 16:25:12 IANJADUL KURDIANSAH BCA 5475594565 Rp 10…" at bounding box center [277, 411] width 541 height 38
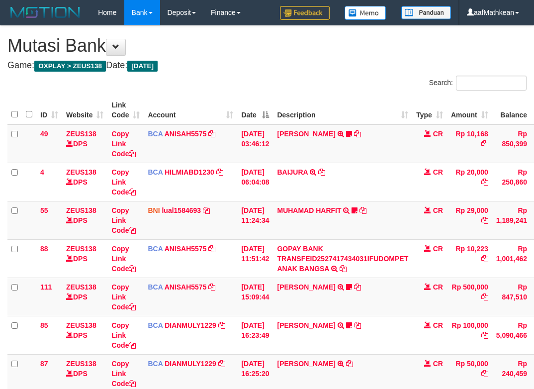
scroll to position [83, 0]
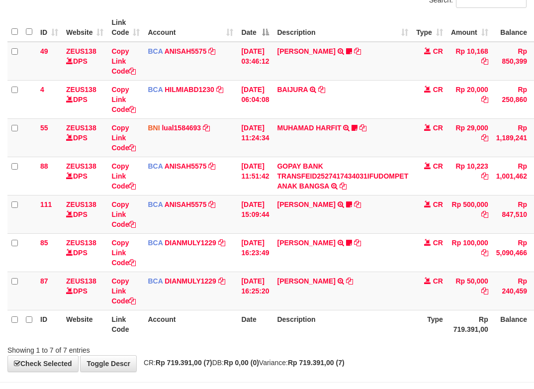
click at [462, 358] on div "**********" at bounding box center [267, 157] width 534 height 428
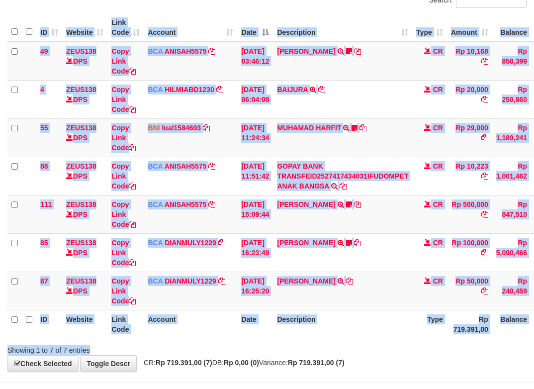
drag, startPoint x: 399, startPoint y: 339, endPoint x: 386, endPoint y: 325, distance: 18.3
click at [399, 337] on div "Search: ID Website Link Code Account Date Description Type Amount Balance Statu…" at bounding box center [266, 174] width 519 height 362
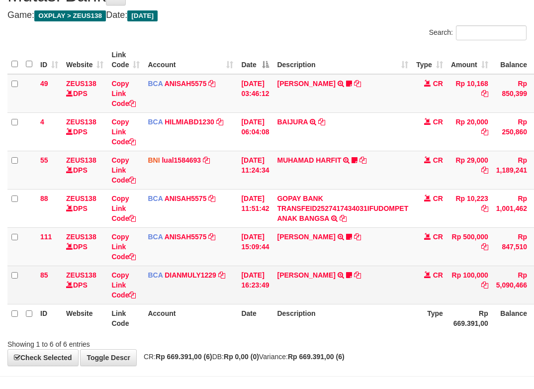
drag, startPoint x: 333, startPoint y: 296, endPoint x: 338, endPoint y: 291, distance: 6.7
click at [336, 297] on td "[PERSON_NAME] TRSF E-BANKING CR 0110/FTSCY/WS95031 100000.00ANDI SOBARI Sobari01" at bounding box center [342, 284] width 139 height 38
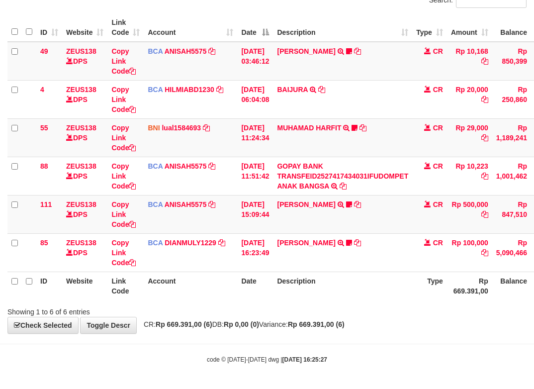
click at [334, 287] on th "Description" at bounding box center [342, 285] width 139 height 28
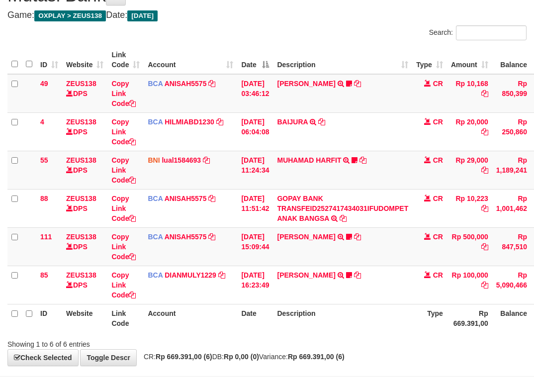
scroll to position [83, 0]
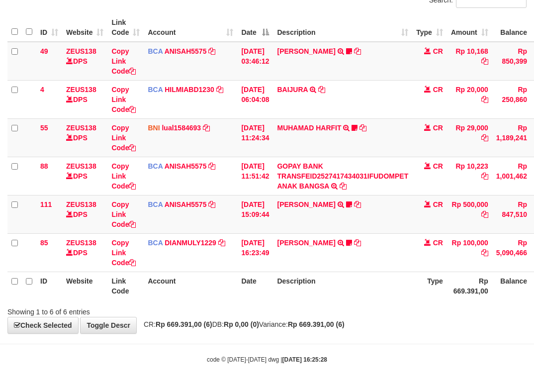
click at [376, 331] on div "**********" at bounding box center [267, 138] width 534 height 390
click at [378, 282] on th "Description" at bounding box center [342, 285] width 139 height 28
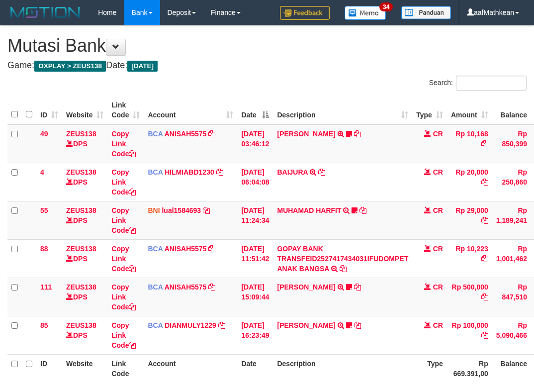
click at [373, 316] on td "[PERSON_NAME] TRSF E-BANKING CR 0110/FTSCY/WS95031 100000.00ANDI SOBARI Sobari01" at bounding box center [342, 335] width 139 height 38
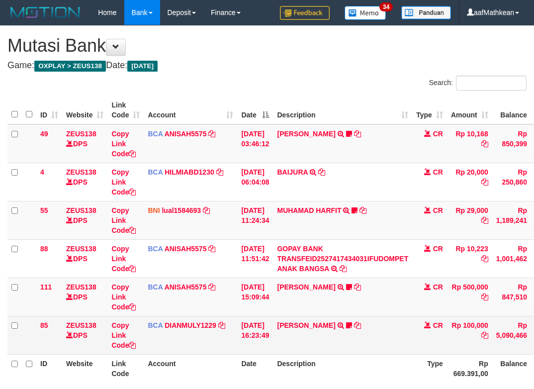
scroll to position [50, 0]
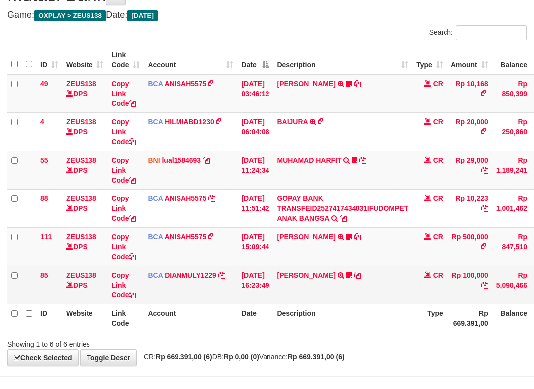
click at [377, 298] on td "ANDI SOBARI TRSF E-BANKING CR 0110/FTSCY/WS95031 100000.00ANDI SOBARI Sobari01" at bounding box center [342, 284] width 139 height 38
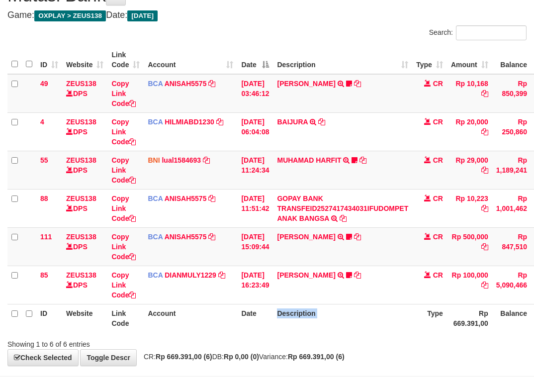
click at [378, 305] on th "Description" at bounding box center [342, 318] width 139 height 28
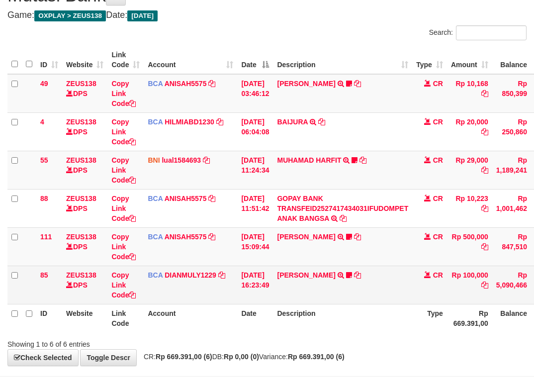
click at [381, 303] on td "[PERSON_NAME] TRSF E-BANKING CR 0110/FTSCY/WS95031 100000.00ANDI SOBARI Sobari01" at bounding box center [342, 284] width 139 height 38
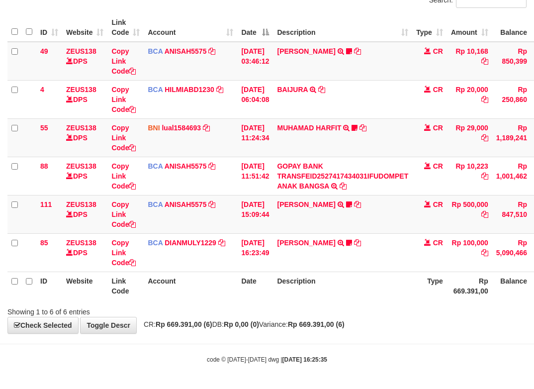
click at [385, 307] on div "Showing 1 to 6 of 6 entries" at bounding box center [267, 310] width 534 height 14
drag, startPoint x: 381, startPoint y: 306, endPoint x: 380, endPoint y: 312, distance: 6.0
click at [383, 312] on div "Showing 1 to 6 of 6 entries" at bounding box center [267, 310] width 534 height 14
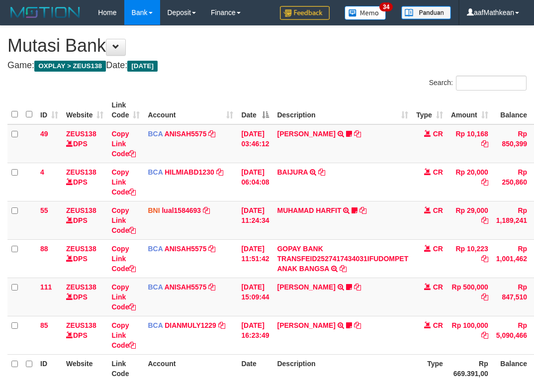
scroll to position [50, 0]
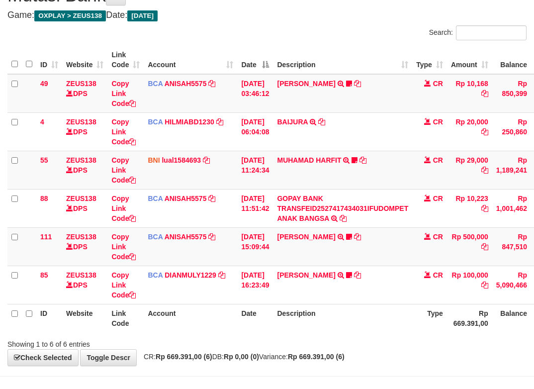
click at [371, 318] on th "Description" at bounding box center [342, 318] width 139 height 28
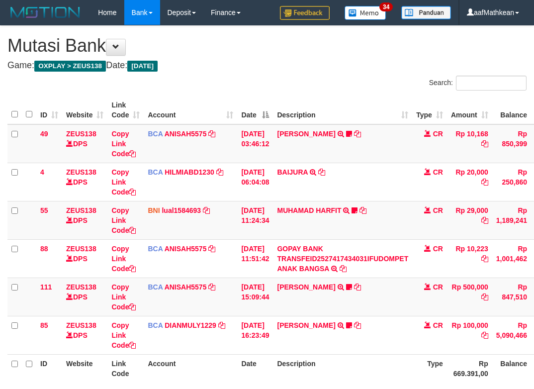
scroll to position [50, 0]
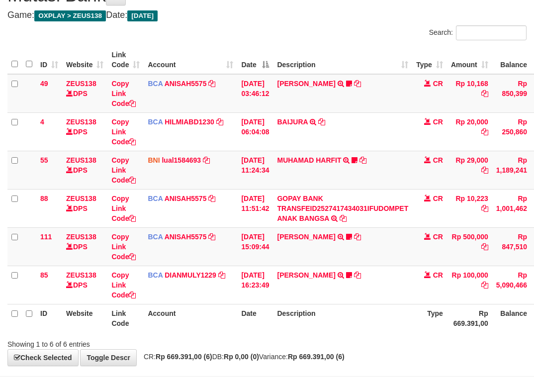
click at [367, 328] on th "Description" at bounding box center [342, 318] width 139 height 28
click at [367, 329] on th "Description" at bounding box center [342, 318] width 139 height 28
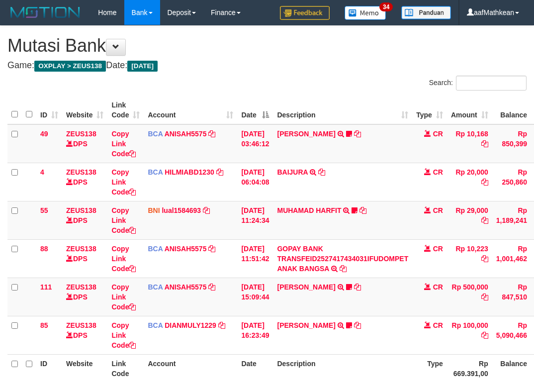
scroll to position [83, 0]
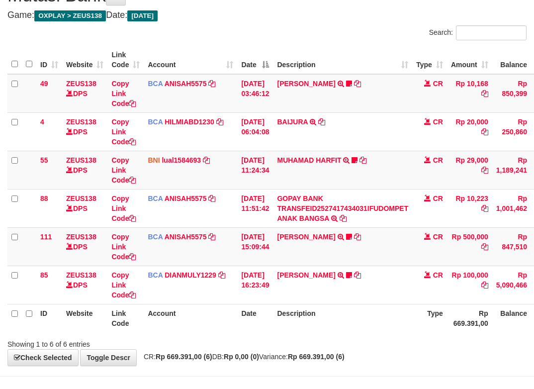
click at [380, 327] on th "Description" at bounding box center [342, 318] width 139 height 28
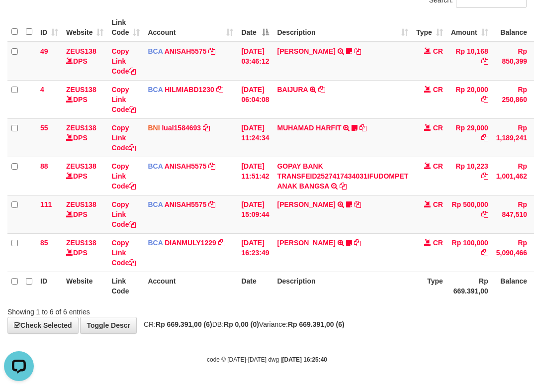
click at [377, 331] on div "**********" at bounding box center [267, 138] width 534 height 390
click at [323, 298] on th "Description" at bounding box center [342, 285] width 139 height 28
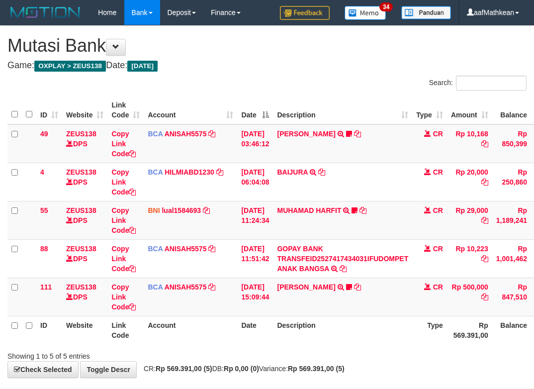
scroll to position [44, 0]
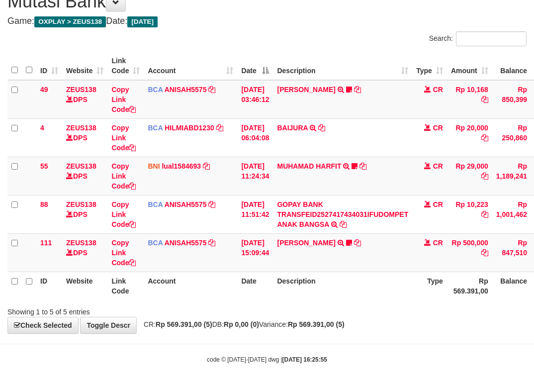
click at [399, 310] on div "Showing 1 to 5 of 5 entries" at bounding box center [267, 310] width 534 height 14
click at [366, 316] on div "**********" at bounding box center [267, 157] width 534 height 351
click at [369, 316] on div "**********" at bounding box center [267, 157] width 534 height 351
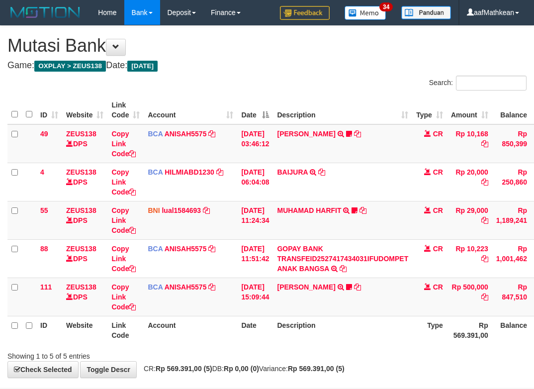
scroll to position [44, 0]
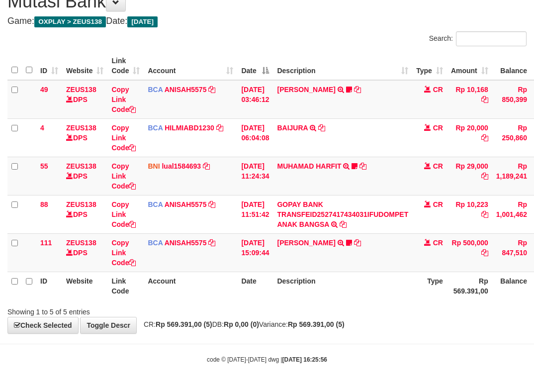
click at [367, 311] on div "Showing 1 to 5 of 5 entries" at bounding box center [267, 310] width 534 height 14
click at [369, 311] on div "Showing 1 to 5 of 5 entries" at bounding box center [267, 310] width 534 height 14
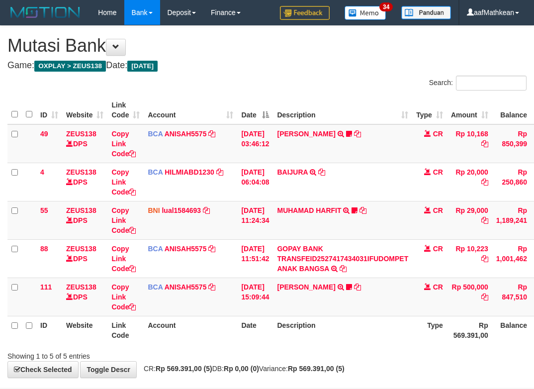
scroll to position [44, 0]
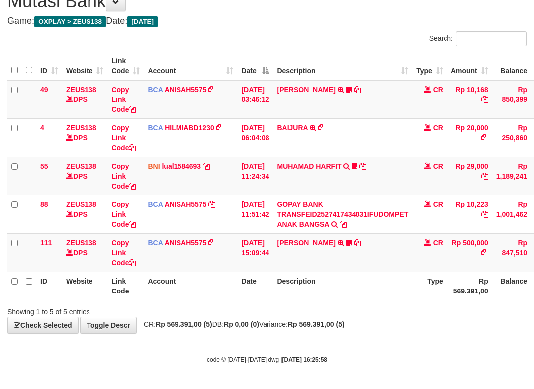
click at [370, 312] on div "Showing 1 to 5 of 5 entries" at bounding box center [267, 310] width 534 height 14
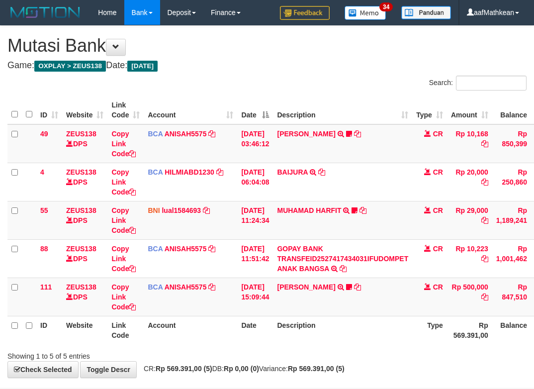
scroll to position [44, 0]
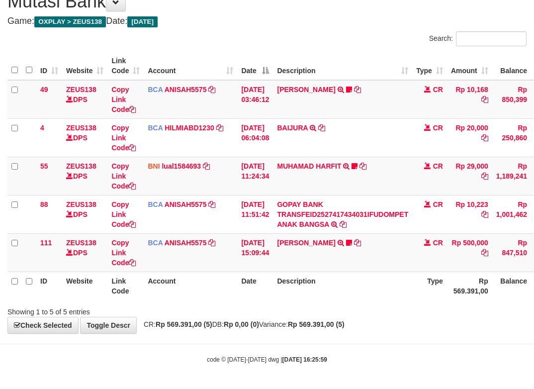
click at [372, 320] on div "**********" at bounding box center [267, 157] width 534 height 351
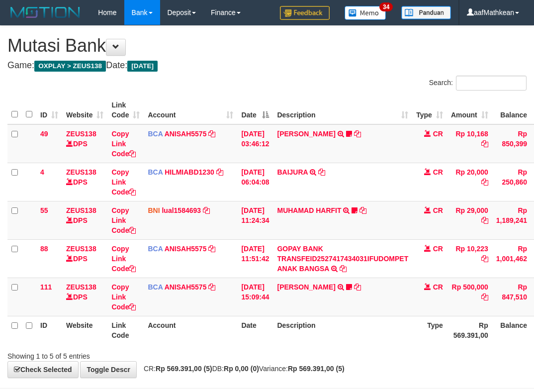
scroll to position [44, 0]
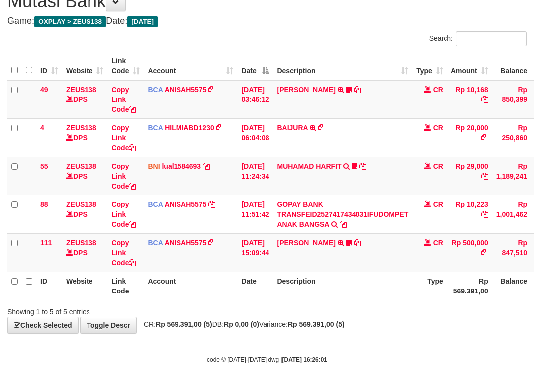
click at [362, 318] on div "**********" at bounding box center [267, 157] width 534 height 351
click at [219, 325] on span "CR: Rp 569.391,00 (5) DB: Rp 0,00 (0) Variance: Rp 569.391,00 (5)" at bounding box center [242, 324] width 206 height 8
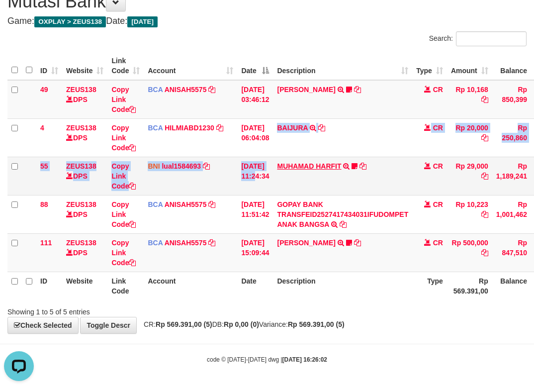
drag, startPoint x: 265, startPoint y: 151, endPoint x: 311, endPoint y: 162, distance: 46.4
click at [289, 139] on tbody "49 ZEUS138 DPS Copy Link Code BCA ANISAH5575 DPS ANISAH mutasi_20251001_3827 | …" at bounding box center [303, 176] width 593 height 192
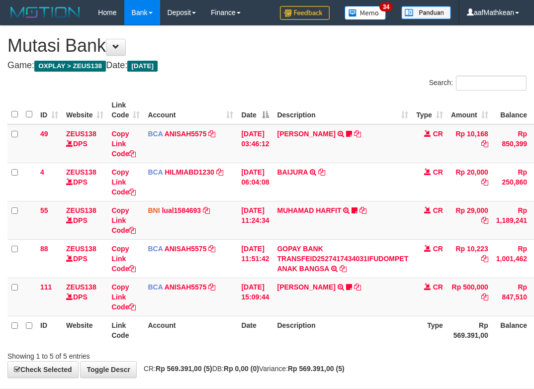
scroll to position [44, 0]
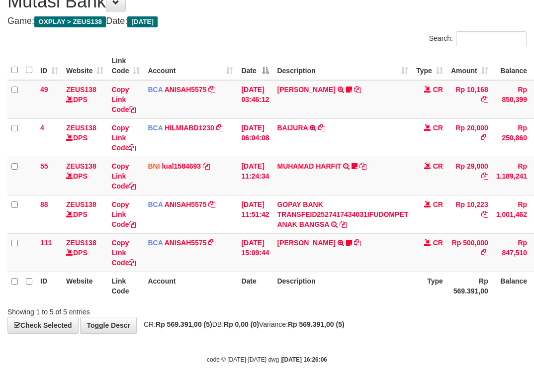
click at [305, 333] on div "**********" at bounding box center [267, 157] width 534 height 351
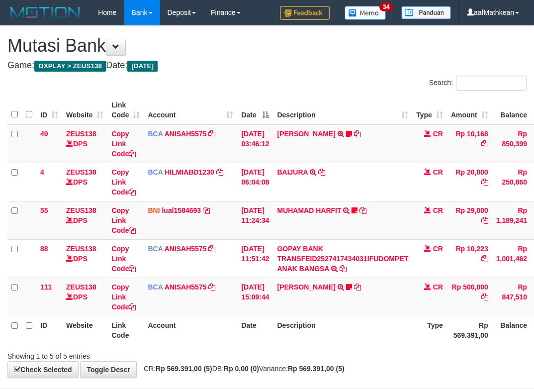
scroll to position [44, 0]
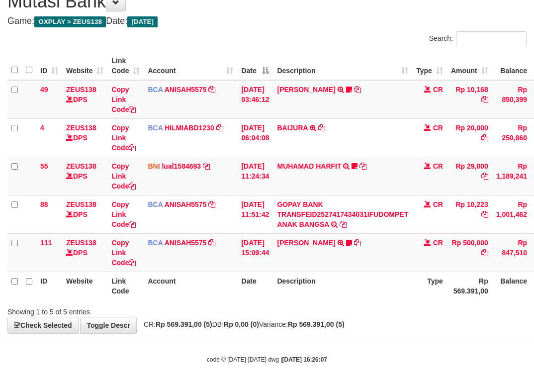
click at [199, 327] on strong "Rp 569.391,00 (5)" at bounding box center [184, 324] width 57 height 8
drag, startPoint x: 212, startPoint y: 325, endPoint x: 226, endPoint y: 325, distance: 13.9
click at [212, 325] on strong "Rp 569.391,00 (5)" at bounding box center [184, 324] width 57 height 8
click at [522, 332] on div "**********" at bounding box center [267, 157] width 534 height 351
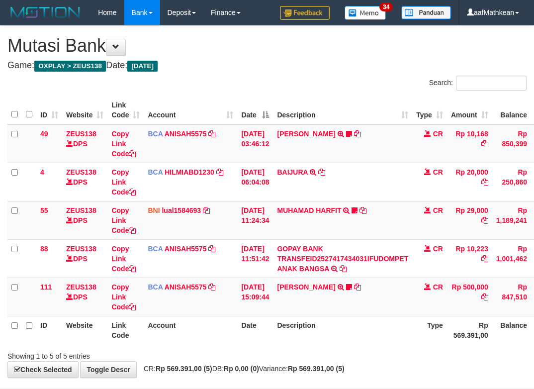
scroll to position [44, 0]
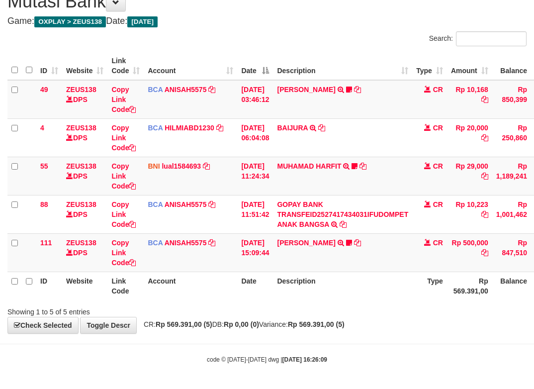
drag, startPoint x: 384, startPoint y: 334, endPoint x: 399, endPoint y: 333, distance: 14.9
click at [387, 334] on body "Toggle navigation Home Bank Account List Load By Website Group [OXPLAY] ZEUS138…" at bounding box center [267, 172] width 534 height 433
click at [533, 232] on html "Toggle navigation Home Bank Account List Load By Website Group [OXPLAY] ZEUS138…" at bounding box center [267, 172] width 534 height 433
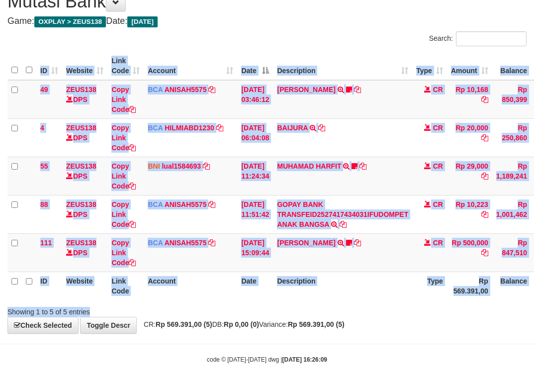
scroll to position [44, 74]
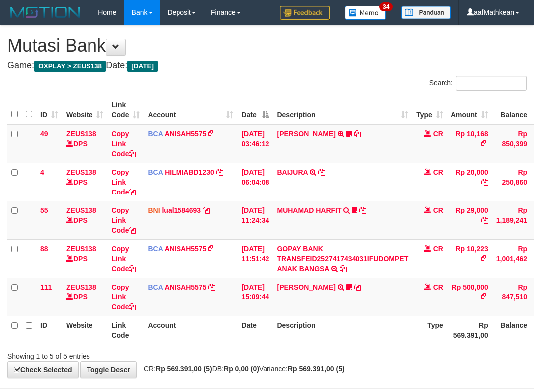
scroll to position [44, 74]
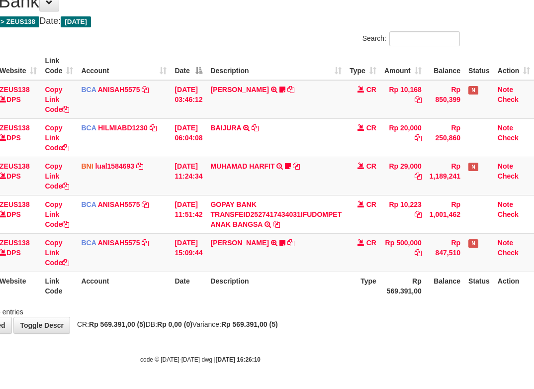
click at [331, 295] on th "Description" at bounding box center [275, 285] width 139 height 28
drag, startPoint x: 306, startPoint y: 302, endPoint x: 315, endPoint y: 303, distance: 9.5
click at [313, 302] on div "Search: ID Website Link Code Account Date Description Type Amount Balance Statu…" at bounding box center [200, 173] width 519 height 285
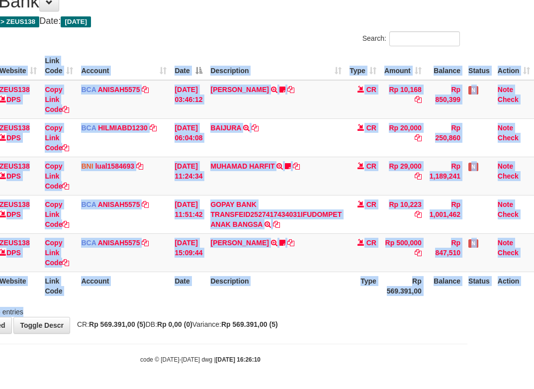
click at [317, 303] on div at bounding box center [312, 303] width 312 height 0
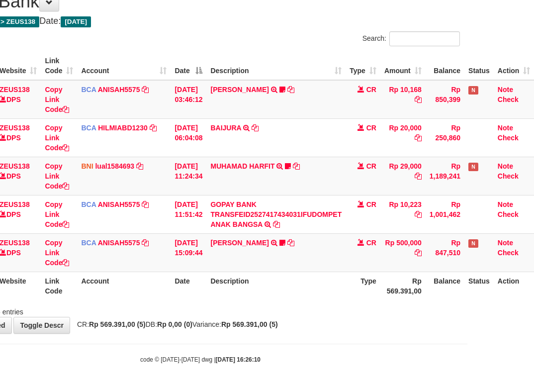
click at [320, 297] on th "Description" at bounding box center [275, 285] width 139 height 28
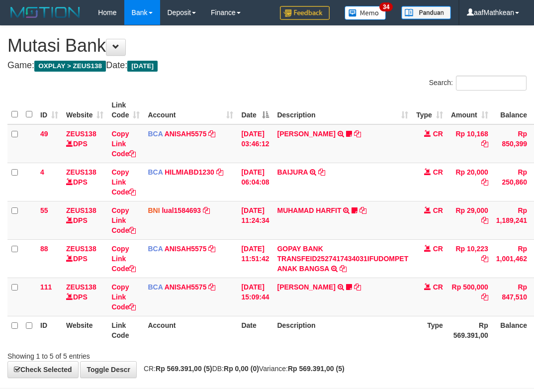
scroll to position [44, 74]
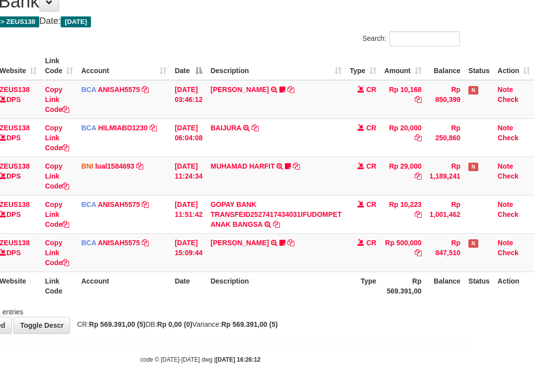
click at [381, 296] on th "Rp 569.391,00" at bounding box center [402, 285] width 45 height 28
click at [384, 294] on th "Rp 569.391,00" at bounding box center [402, 285] width 45 height 28
click at [389, 292] on th "Rp 569.391,00" at bounding box center [402, 285] width 45 height 28
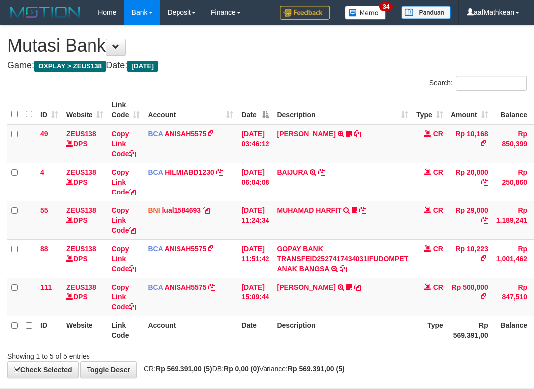
scroll to position [44, 74]
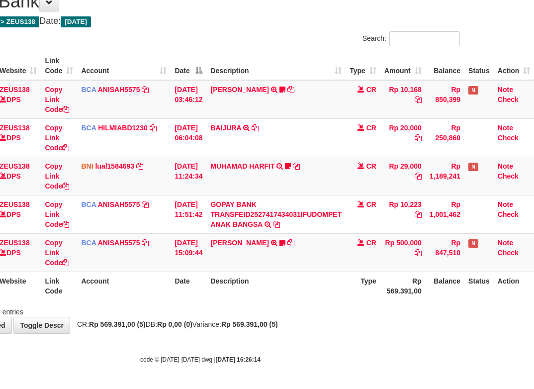
click at [396, 294] on th "Rp 569.391,00" at bounding box center [402, 285] width 45 height 28
click at [398, 313] on div "Showing 1 to 5 of 5 entries" at bounding box center [200, 310] width 534 height 14
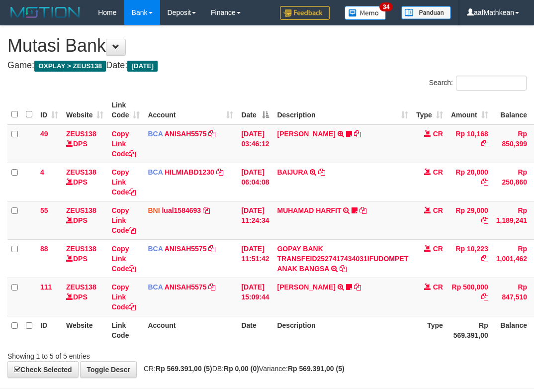
scroll to position [44, 74]
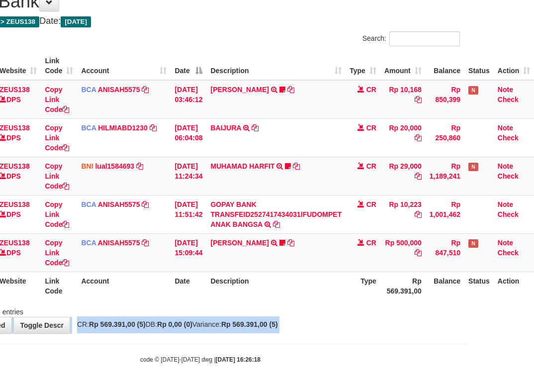
click at [467, 341] on html "Toggle navigation Home Bank Account List Load By Website Group [OXPLAY] ZEUS138…" at bounding box center [200, 172] width 534 height 433
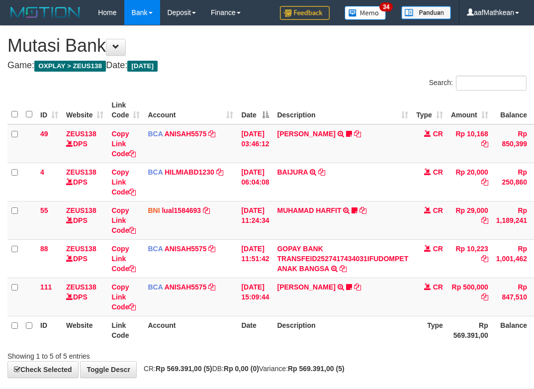
scroll to position [44, 74]
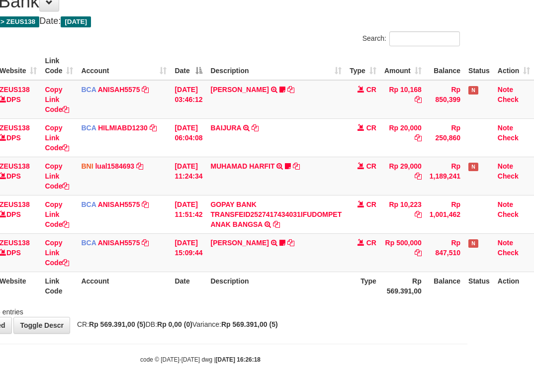
click at [358, 331] on div "**********" at bounding box center [200, 157] width 534 height 351
drag, startPoint x: 275, startPoint y: 337, endPoint x: 290, endPoint y: 337, distance: 14.9
click at [287, 337] on body "Toggle navigation Home Bank Account List Load By Website Group [OXPLAY] ZEUS138…" at bounding box center [200, 172] width 534 height 433
click at [328, 295] on th "Description" at bounding box center [275, 285] width 139 height 28
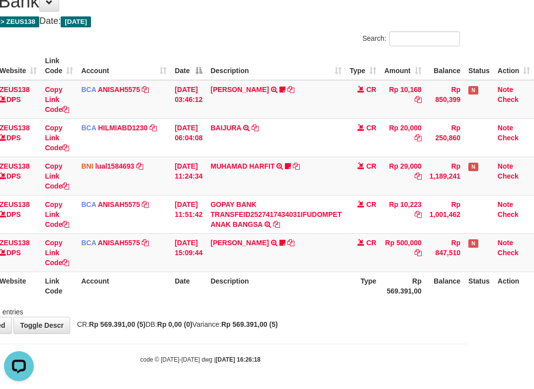
click at [424, 295] on tr "ID Website Link Code Account Date Description Type Rp 569.391,00 Balance Status…" at bounding box center [237, 285] width 593 height 28
click at [339, 280] on th "Description" at bounding box center [275, 285] width 139 height 28
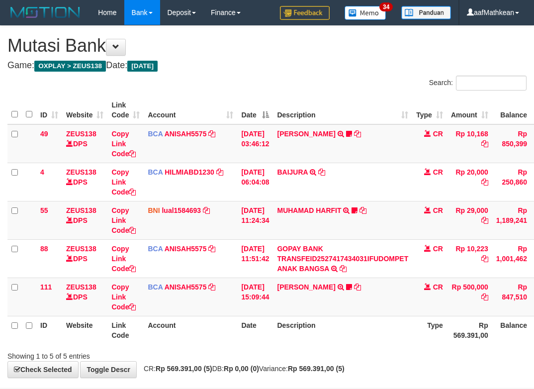
scroll to position [44, 74]
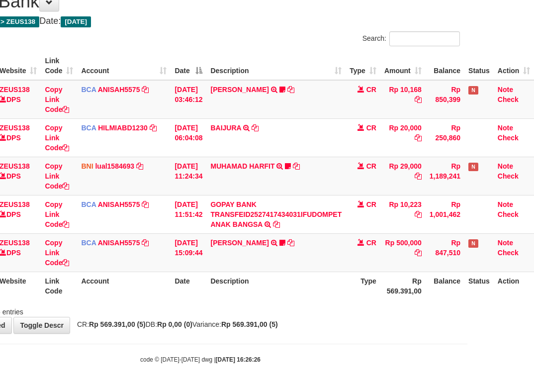
click at [334, 306] on div "Showing 1 to 5 of 5 entries" at bounding box center [200, 310] width 534 height 14
drag, startPoint x: 336, startPoint y: 306, endPoint x: 620, endPoint y: 311, distance: 284.9
click at [467, 311] on html "Toggle navigation Home Bank Account List Load By Website Group [OXPLAY] ZEUS138…" at bounding box center [200, 172] width 534 height 433
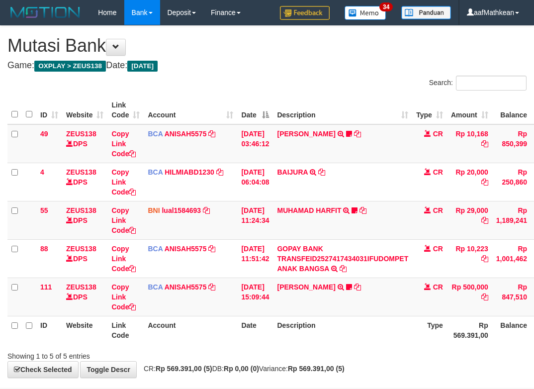
scroll to position [44, 74]
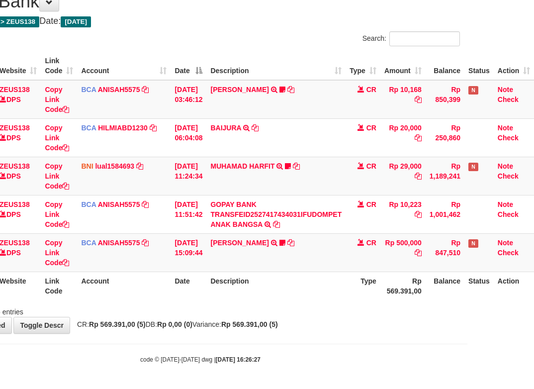
click at [405, 342] on body "Toggle navigation Home Bank Account List Load By Website Group [OXPLAY] ZEUS138…" at bounding box center [200, 172] width 534 height 433
drag, startPoint x: 427, startPoint y: 343, endPoint x: 538, endPoint y: 333, distance: 111.3
click at [446, 343] on body "Toggle navigation Home Bank Account List Load By Website Group [OXPLAY] ZEUS138…" at bounding box center [200, 172] width 534 height 433
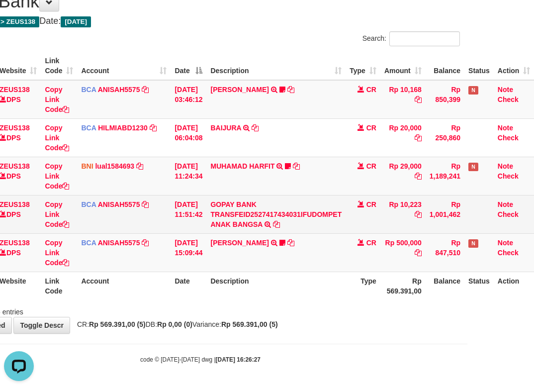
click at [269, 231] on td "GOPAY BANK TRANSFEID2527417434031IFUDOMPET ANAK BANGSA TRSF E-BANKING CR 0110/F…" at bounding box center [275, 214] width 139 height 38
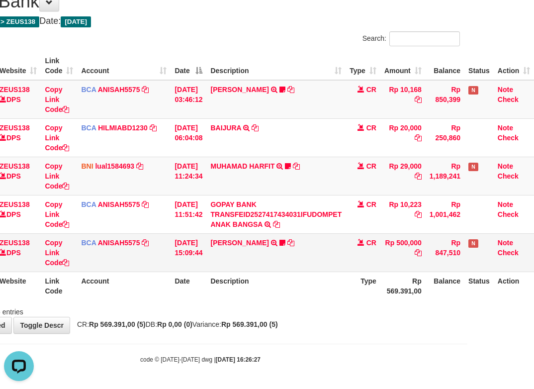
drag, startPoint x: 279, startPoint y: 238, endPoint x: 296, endPoint y: 244, distance: 17.6
click at [281, 239] on td "[PERSON_NAME] TRSF E-BANKING CR 0110/FTSCY/WS95031 500000.00[PERSON_NAME] Adel67" at bounding box center [275, 252] width 139 height 38
click at [271, 239] on link at bounding box center [274, 243] width 6 height 8
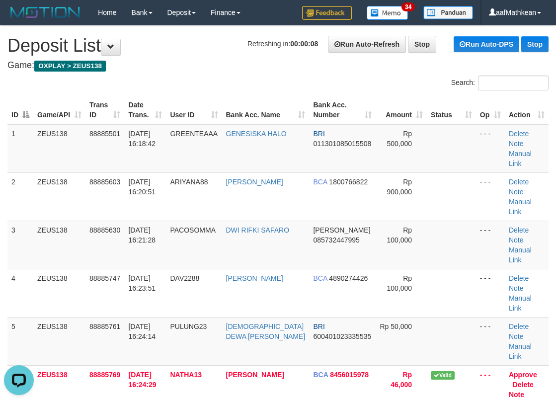
click at [312, 79] on div "Search:" at bounding box center [417, 84] width 263 height 17
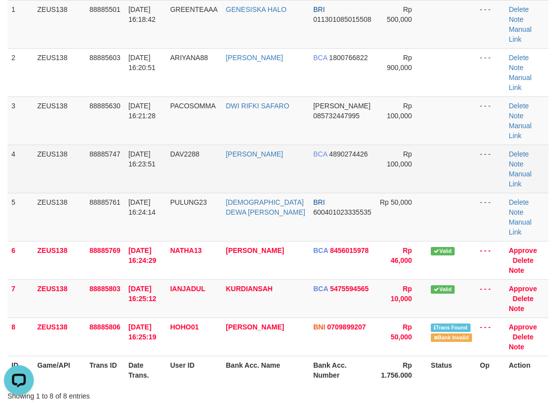
scroll to position [149, 0]
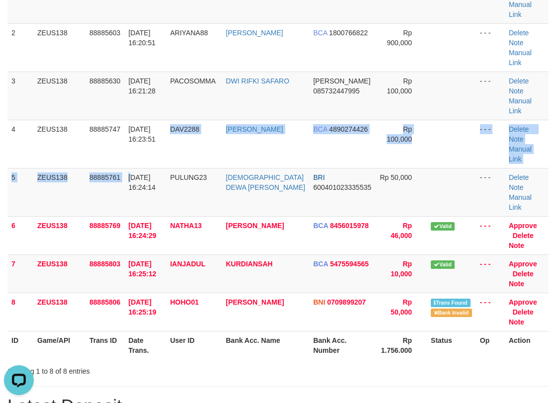
click at [149, 168] on td "[DATE] 16:24:14" at bounding box center [145, 192] width 42 height 48
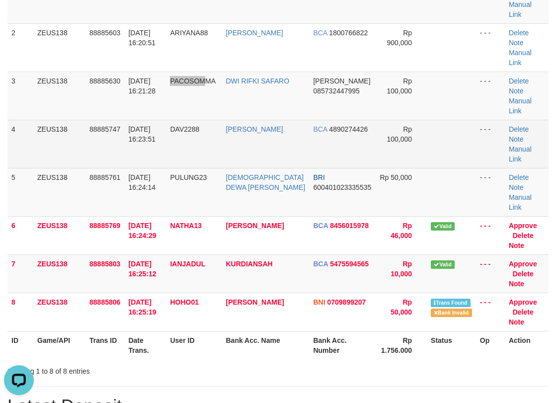
click at [184, 91] on tbody "1 ZEUS138 88885501 01/10/2025 16:18:42 GREENTEAAA GENESISKA HALO BRI 0113010850…" at bounding box center [277, 153] width 541 height 356
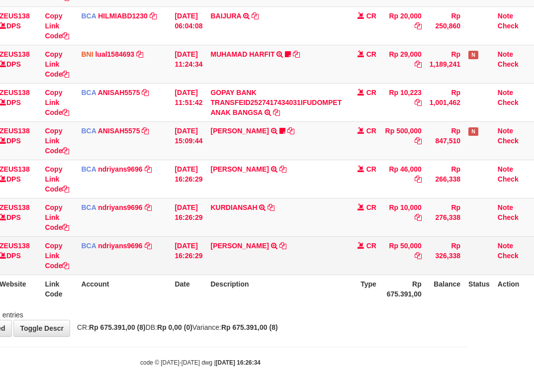
scroll to position [159, 74]
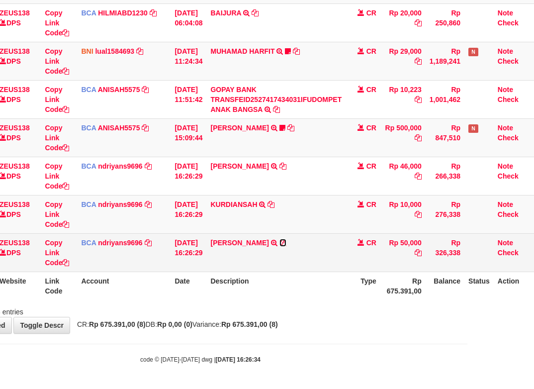
click at [281, 242] on icon at bounding box center [282, 242] width 7 height 7
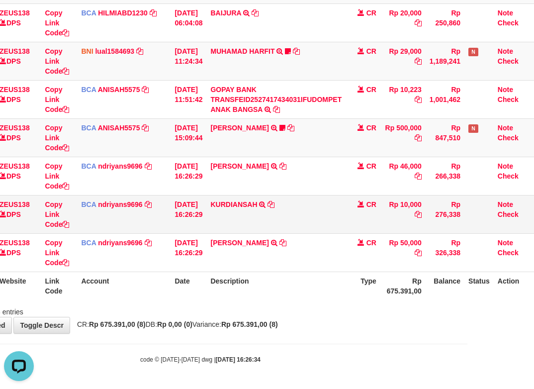
scroll to position [0, 0]
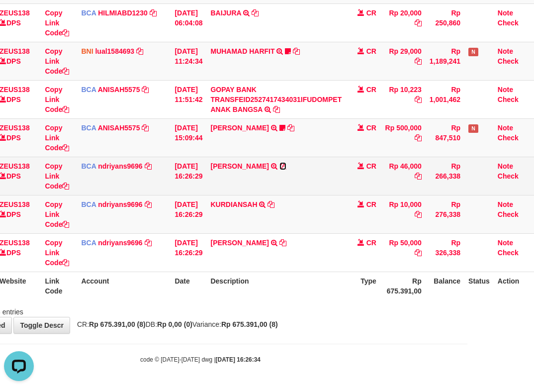
click at [279, 169] on icon at bounding box center [282, 166] width 7 height 7
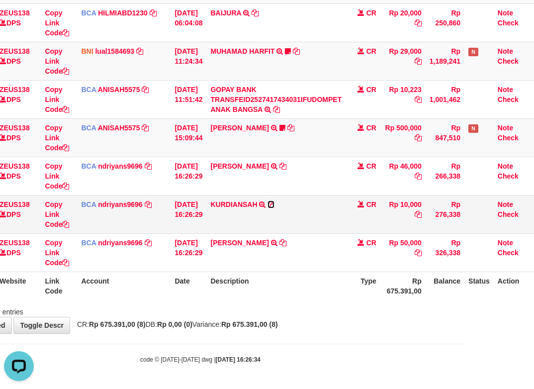
drag, startPoint x: 268, startPoint y: 203, endPoint x: 285, endPoint y: 199, distance: 16.9
click at [268, 203] on icon at bounding box center [270, 204] width 7 height 7
click at [153, 302] on div "ID Website Link Code Account Date Description Type Amount Balance Status Action…" at bounding box center [200, 118] width 534 height 369
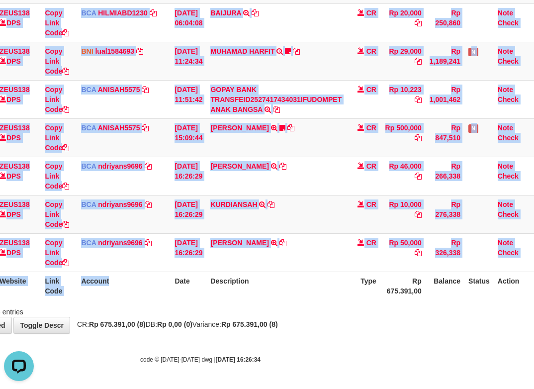
drag, startPoint x: 161, startPoint y: 319, endPoint x: 167, endPoint y: 310, distance: 10.3
click at [163, 319] on div "**********" at bounding box center [200, 100] width 534 height 466
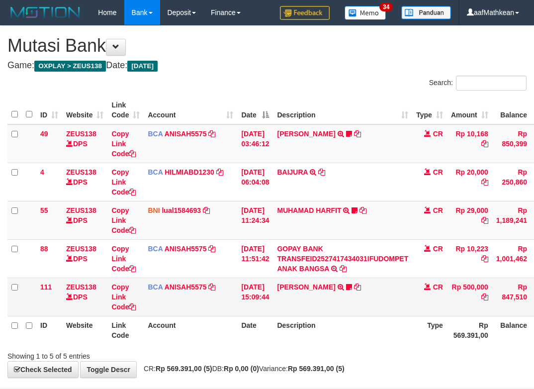
drag, startPoint x: 343, startPoint y: 306, endPoint x: 344, endPoint y: 333, distance: 26.9
click at [342, 312] on td "[PERSON_NAME] TRSF E-BANKING CR 0110/FTSCY/WS95031 500000.00[PERSON_NAME] Adel67" at bounding box center [342, 296] width 139 height 38
drag, startPoint x: 344, startPoint y: 333, endPoint x: 349, endPoint y: 339, distance: 7.5
click at [348, 348] on div "Search: ID Website Link Code Account Date Description Type Amount Balance Statu…" at bounding box center [266, 218] width 519 height 285
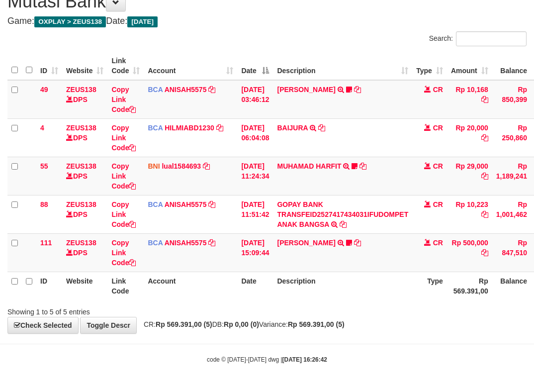
click at [360, 334] on body "Toggle navigation Home Bank Account List Load By Website Group [OXPLAY] ZEUS138…" at bounding box center [267, 172] width 534 height 433
click at [383, 338] on body "Toggle navigation Home Bank Account List Load By Website Group [OXPLAY] ZEUS138…" at bounding box center [267, 172] width 534 height 433
click at [381, 336] on body "Toggle navigation Home Bank Account List Load By Website Group [OXPLAY] ZEUS138…" at bounding box center [267, 172] width 534 height 433
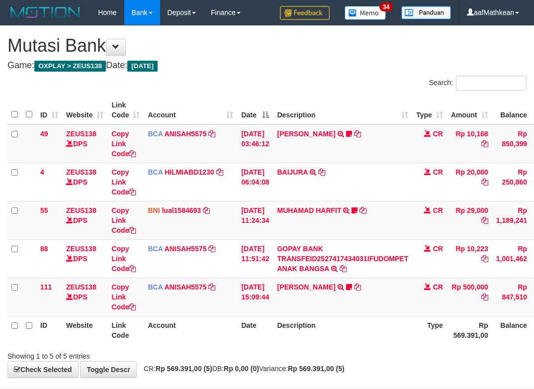
scroll to position [44, 0]
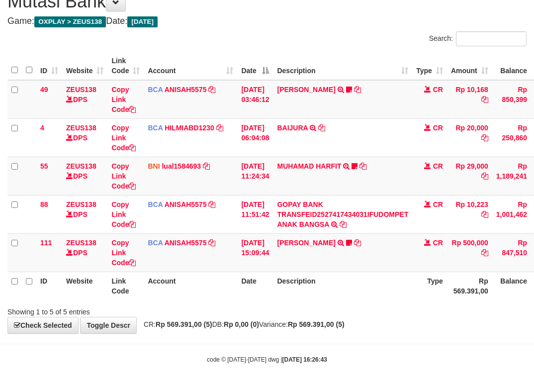
click at [377, 329] on div "**********" at bounding box center [267, 157] width 534 height 351
click at [378, 327] on div "**********" at bounding box center [267, 157] width 534 height 351
click at [380, 327] on div "**********" at bounding box center [267, 157] width 534 height 351
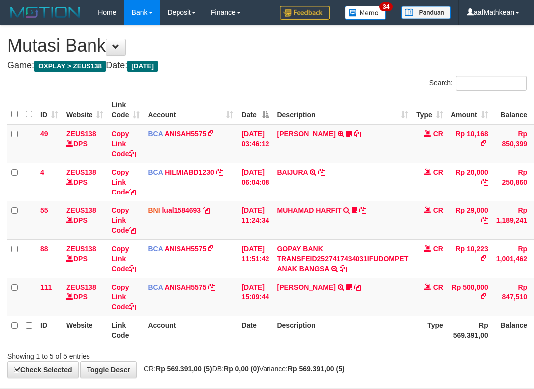
scroll to position [44, 0]
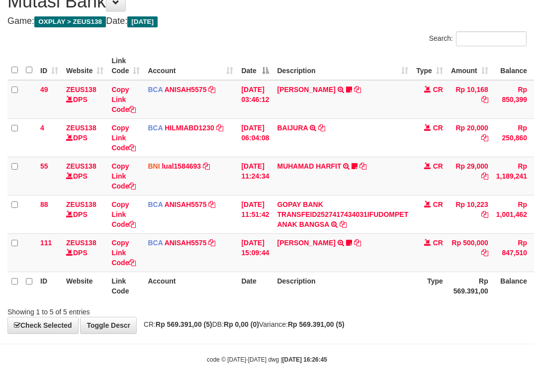
click at [386, 351] on body "Toggle navigation Home Bank Account List Load By Website Group [OXPLAY] ZEUS138…" at bounding box center [267, 172] width 534 height 433
click at [308, 311] on div "Search: ID Website Link Code Account Date Description Type Amount Balance Statu…" at bounding box center [266, 173] width 519 height 285
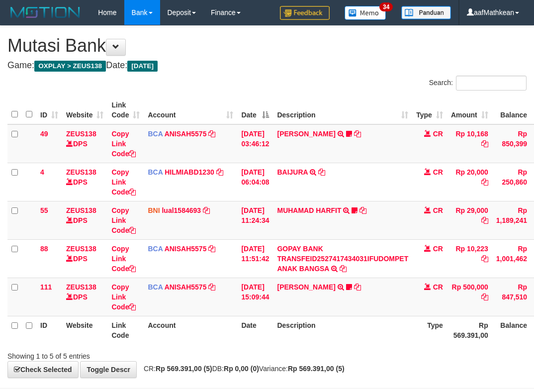
scroll to position [44, 0]
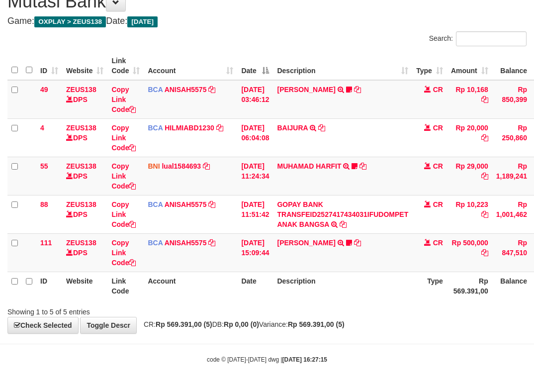
click at [357, 269] on td "KAREN ADELIN MARTH TRSF E-BANKING CR 0110/FTSCY/WS95031 500000.00KAREN ADELIN M…" at bounding box center [342, 252] width 139 height 38
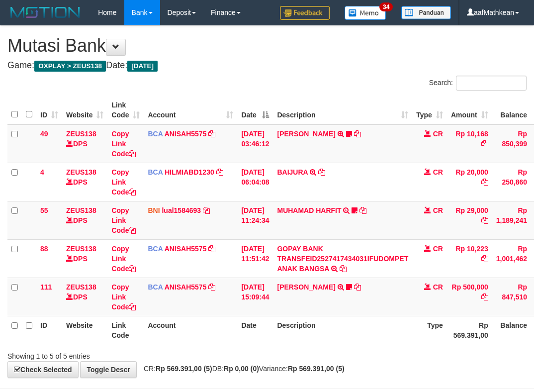
click at [359, 316] on th "Description" at bounding box center [342, 330] width 139 height 28
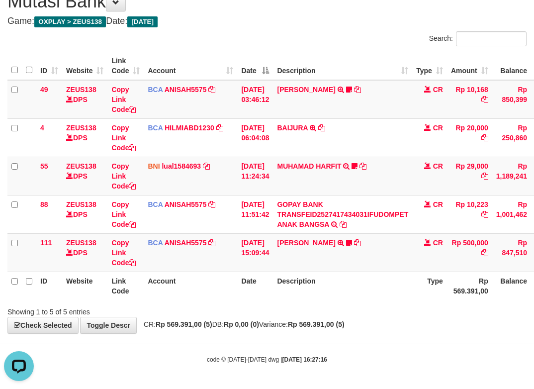
click at [362, 344] on body "Toggle navigation Home Bank Account List Load By Website Group [OXPLAY] ZEUS138…" at bounding box center [267, 172] width 534 height 433
drag, startPoint x: 360, startPoint y: 341, endPoint x: 357, endPoint y: 333, distance: 8.7
click at [361, 340] on body "Toggle navigation Home Bank Account List Load By Website Group [OXPLAY] ZEUS138…" at bounding box center [267, 172] width 534 height 433
drag, startPoint x: 355, startPoint y: 329, endPoint x: 354, endPoint y: 305, distance: 24.4
click at [345, 317] on div "**********" at bounding box center [267, 157] width 534 height 351
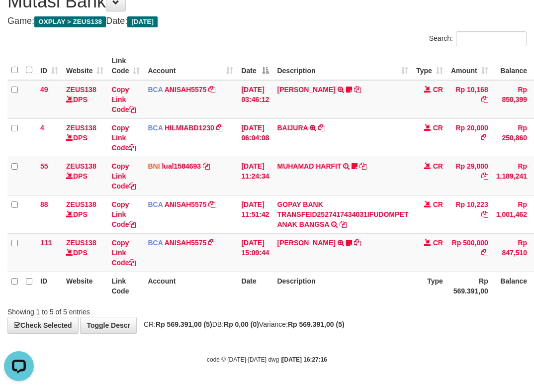
drag, startPoint x: 354, startPoint y: 305, endPoint x: 538, endPoint y: 328, distance: 185.9
click at [401, 308] on div "Showing 1 to 5 of 5 entries" at bounding box center [267, 310] width 534 height 14
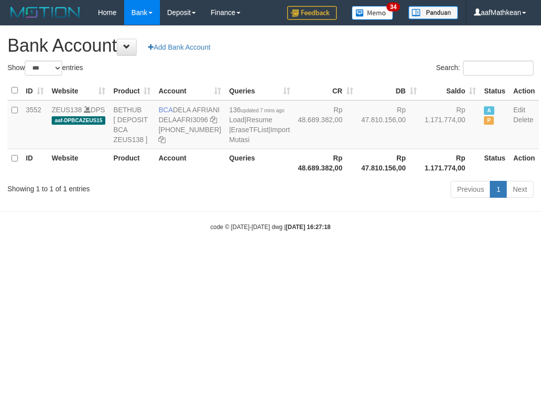
select select "***"
drag, startPoint x: 330, startPoint y: 249, endPoint x: 345, endPoint y: 307, distance: 60.1
click at [342, 257] on html "Toggle navigation Home Bank Account List Load By Website Group [OXPLAY] ZEUS138…" at bounding box center [270, 128] width 541 height 257
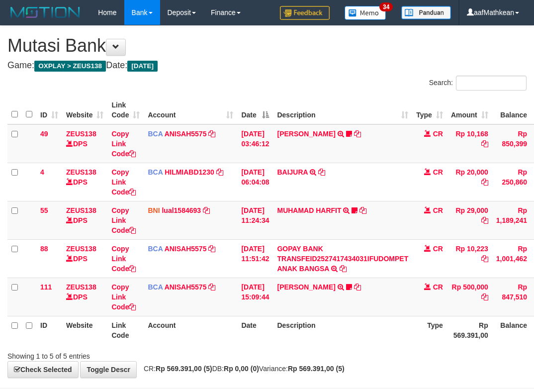
scroll to position [44, 0]
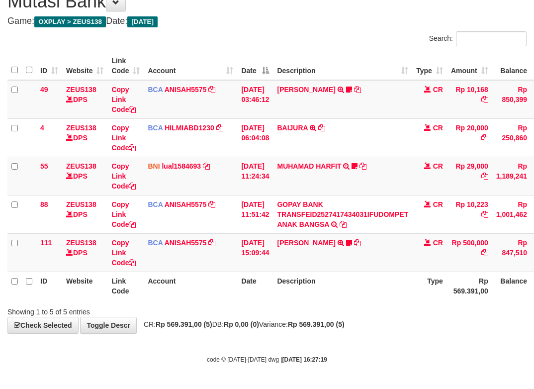
click at [357, 356] on body "Toggle navigation Home Bank Account List Load By Website Group [OXPLAY] ZEUS138…" at bounding box center [267, 172] width 534 height 433
click at [533, 335] on html "Toggle navigation Home Bank Account List Load By Website Group [OXPLAY] ZEUS138…" at bounding box center [267, 172] width 534 height 433
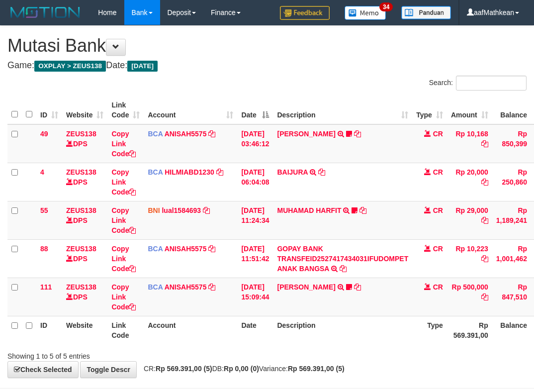
scroll to position [44, 74]
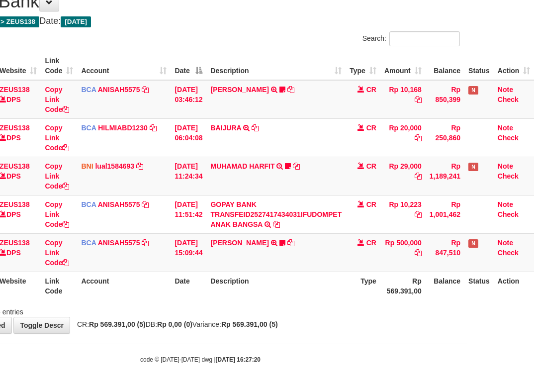
drag, startPoint x: 331, startPoint y: 346, endPoint x: 455, endPoint y: 353, distance: 124.5
click at [369, 352] on body "Toggle navigation Home Bank Account List Load By Website Group [OXPLAY] ZEUS138…" at bounding box center [200, 172] width 534 height 433
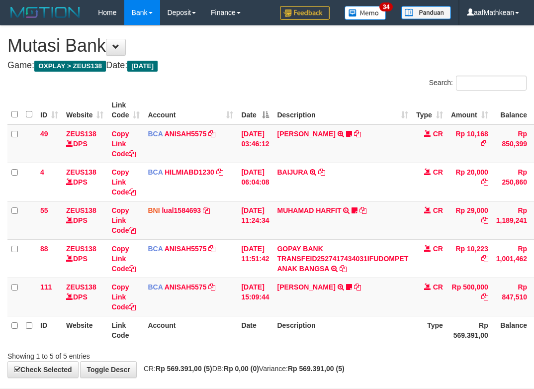
scroll to position [44, 74]
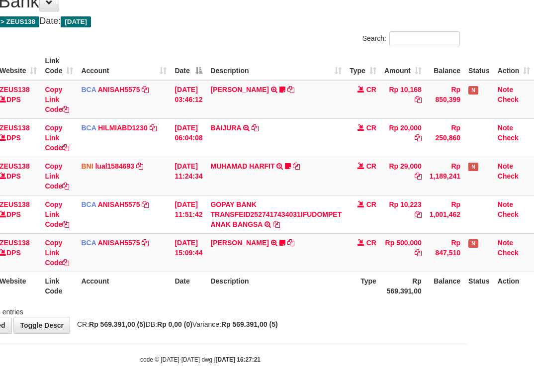
click at [296, 335] on body "Toggle navigation Home Bank Account List Load By Website Group [OXPLAY] ZEUS138…" at bounding box center [200, 172] width 534 height 433
drag, startPoint x: 301, startPoint y: 337, endPoint x: 321, endPoint y: 344, distance: 20.9
click at [302, 338] on body "Toggle navigation Home Bank Account List Load By Website Group [OXPLAY] ZEUS138…" at bounding box center [200, 172] width 534 height 433
drag, startPoint x: 321, startPoint y: 344, endPoint x: 327, endPoint y: 341, distance: 6.7
click at [323, 347] on body "Toggle navigation Home Bank Account List Load By Website Group [OXPLAY] ZEUS138…" at bounding box center [200, 172] width 534 height 433
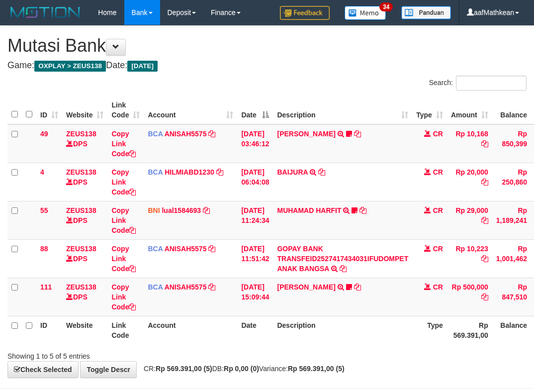
scroll to position [44, 74]
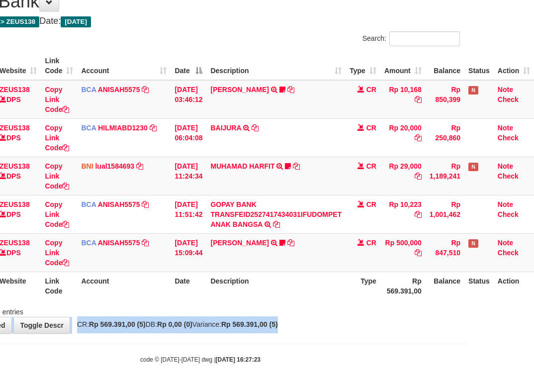
click at [467, 322] on html "Toggle navigation Home Bank Account List Load By Website Group [OXPLAY] ZEUS138…" at bounding box center [200, 172] width 534 height 433
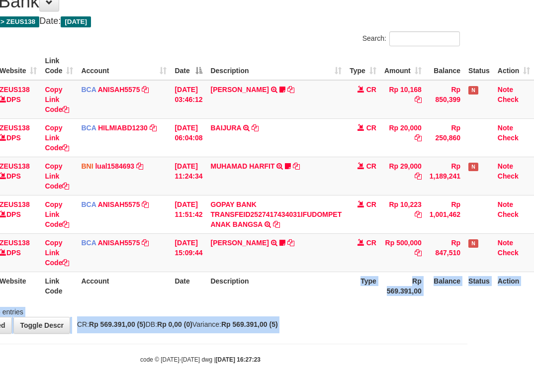
drag, startPoint x: 326, startPoint y: 312, endPoint x: 625, endPoint y: 350, distance: 301.7
click at [467, 350] on html "Toggle navigation Home Bank Account List Load By Website Group [OXPLAY] ZEUS138…" at bounding box center [200, 172] width 534 height 433
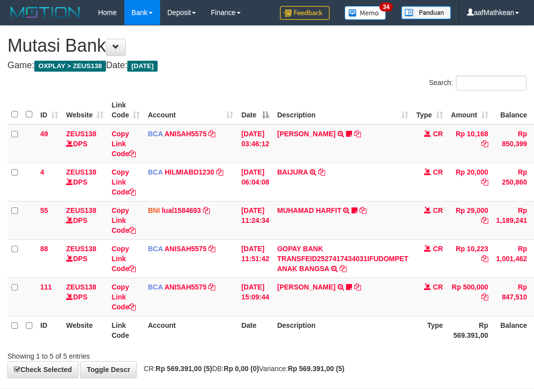
scroll to position [44, 74]
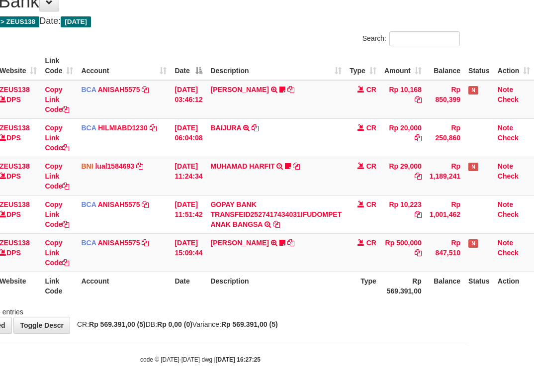
click at [265, 352] on body "Toggle navigation Home Bank Account List Load By Website Group [OXPLAY] ZEUS138…" at bounding box center [200, 172] width 534 height 433
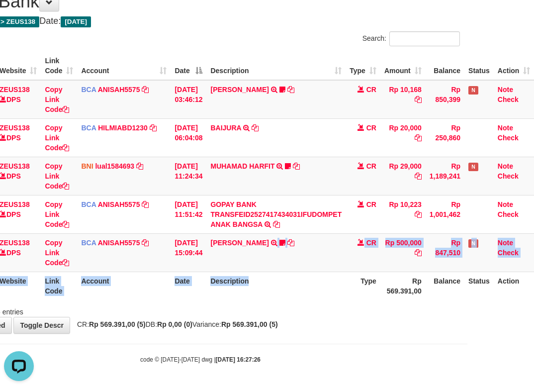
drag, startPoint x: 297, startPoint y: 286, endPoint x: 307, endPoint y: 296, distance: 14.1
click at [306, 296] on table "ID Website Link Code Account Date Description Type Amount Balance Status Action…" at bounding box center [237, 176] width 593 height 248
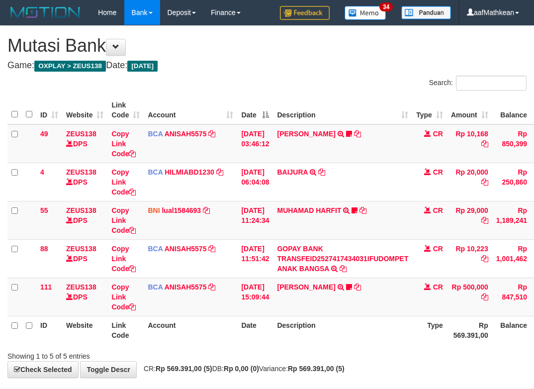
scroll to position [44, 74]
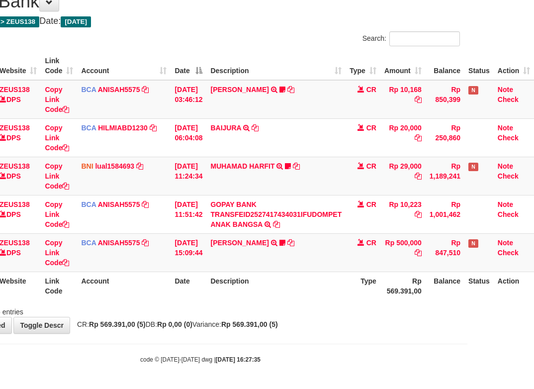
click at [322, 302] on div "ID Website Link Code Account Date Description Type Amount Balance Status Action…" at bounding box center [200, 176] width 534 height 254
click at [324, 301] on div "ID Website Link Code Account Date Description Type Amount Balance Status Action…" at bounding box center [200, 176] width 534 height 254
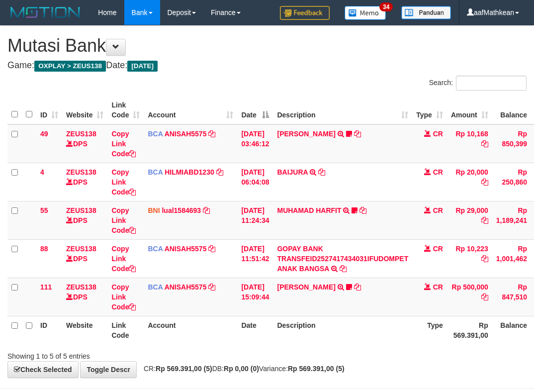
scroll to position [44, 74]
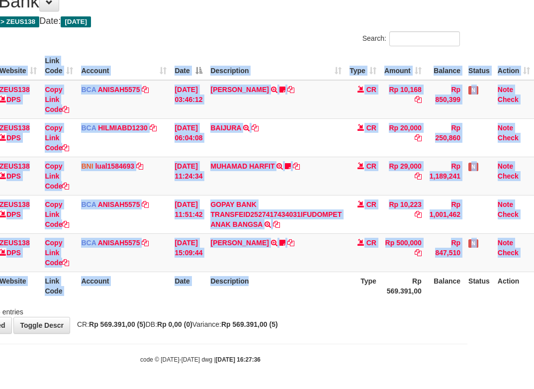
click at [324, 300] on div "ID Website Link Code Account Date Description Type Amount Balance Status Action…" at bounding box center [200, 176] width 534 height 254
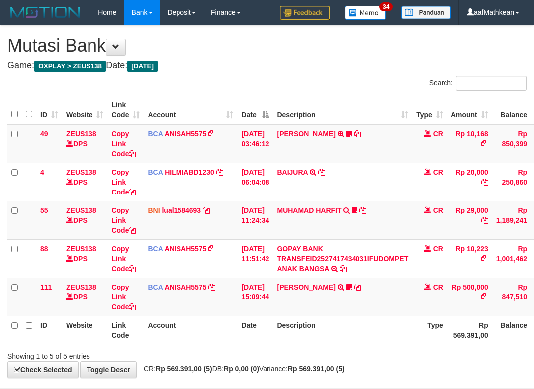
scroll to position [44, 74]
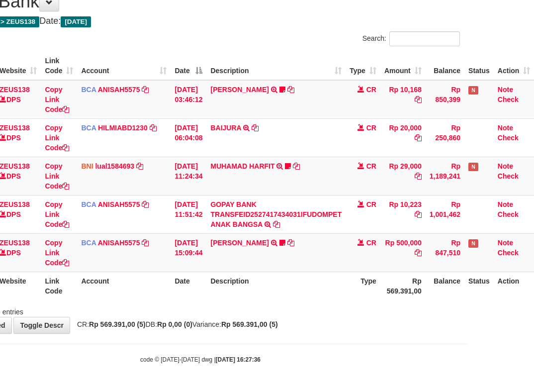
click at [322, 295] on th "Description" at bounding box center [275, 285] width 139 height 28
click at [313, 297] on th "Description" at bounding box center [275, 285] width 139 height 28
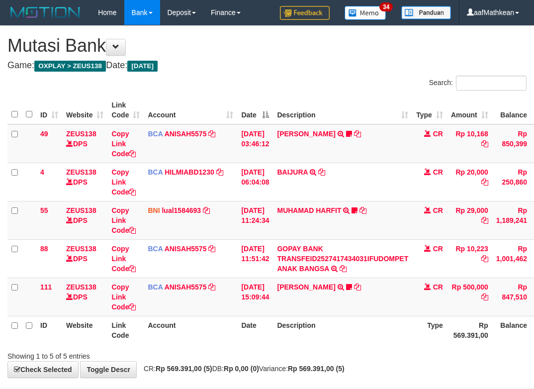
click at [273, 316] on th "Description" at bounding box center [342, 330] width 139 height 28
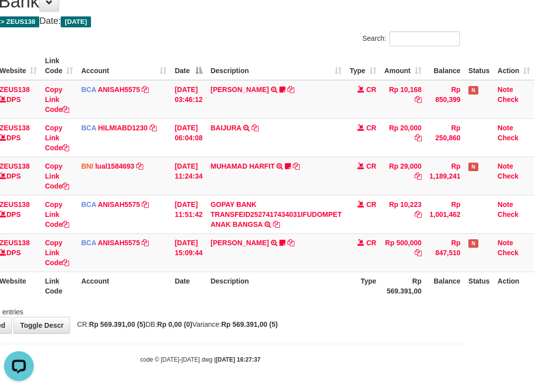
drag, startPoint x: 301, startPoint y: 275, endPoint x: 316, endPoint y: 304, distance: 32.0
click at [302, 280] on th "Description" at bounding box center [275, 285] width 139 height 28
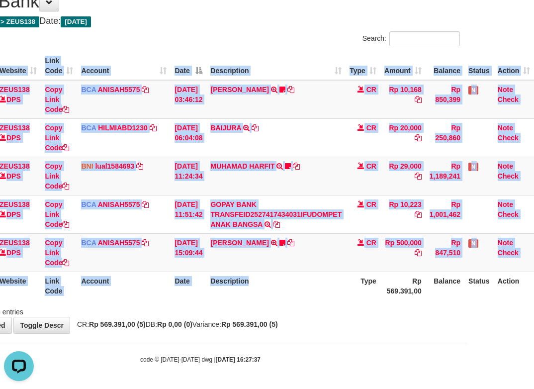
click at [315, 304] on div "Search: ID Website Link Code Account Date Description Type Amount Balance Statu…" at bounding box center [200, 173] width 519 height 285
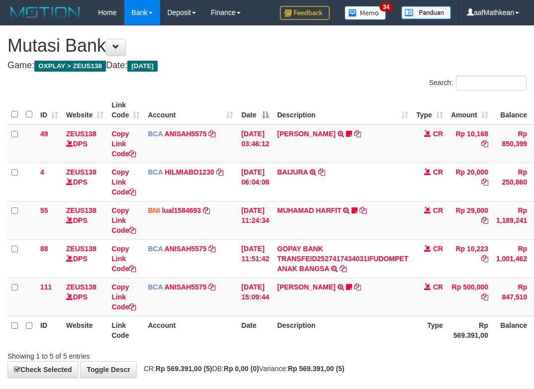
scroll to position [44, 74]
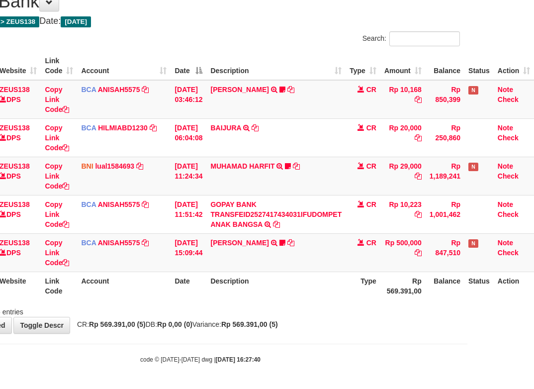
click at [359, 306] on div "Search: ID Website Link Code Account Date Description Type Amount Balance Statu…" at bounding box center [200, 173] width 519 height 285
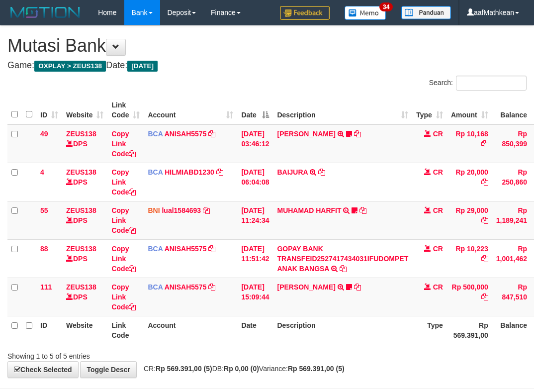
scroll to position [44, 74]
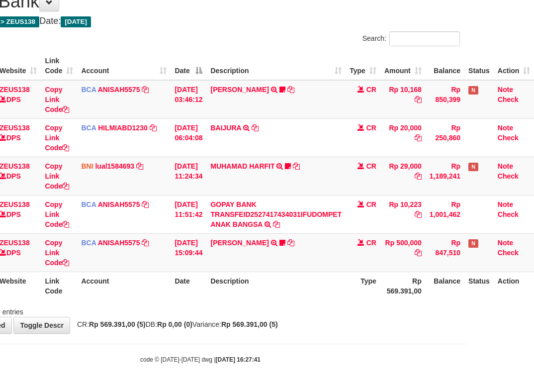
click at [305, 289] on th "Description" at bounding box center [275, 285] width 139 height 28
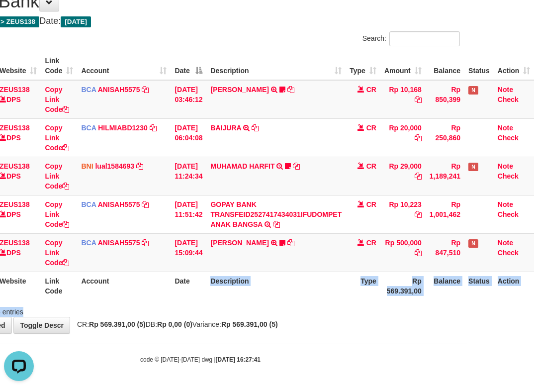
drag, startPoint x: 234, startPoint y: 297, endPoint x: 357, endPoint y: 307, distance: 124.2
click at [341, 309] on div "Search: ID Website Link Code Account Date Description Type Amount Balance Statu…" at bounding box center [200, 173] width 519 height 285
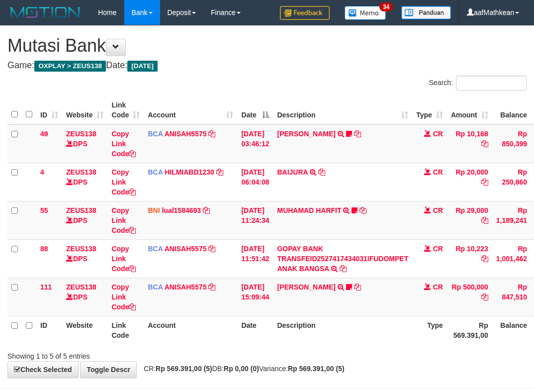
scroll to position [44, 74]
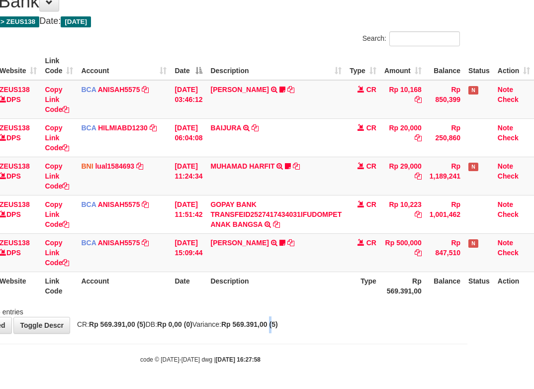
drag, startPoint x: 0, startPoint y: 0, endPoint x: 278, endPoint y: 337, distance: 436.8
click at [278, 325] on strong "Rp 569.391,00 (5)" at bounding box center [249, 324] width 57 height 8
click at [288, 336] on body "Toggle navigation Home Bank Account List Load By Website Group [OXPLAY] ZEUS138…" at bounding box center [200, 172] width 534 height 433
drag, startPoint x: 285, startPoint y: 333, endPoint x: 256, endPoint y: 343, distance: 30.8
click at [269, 338] on body "Toggle navigation Home Bank Account List Load By Website Group [OXPLAY] ZEUS138…" at bounding box center [200, 172] width 534 height 433
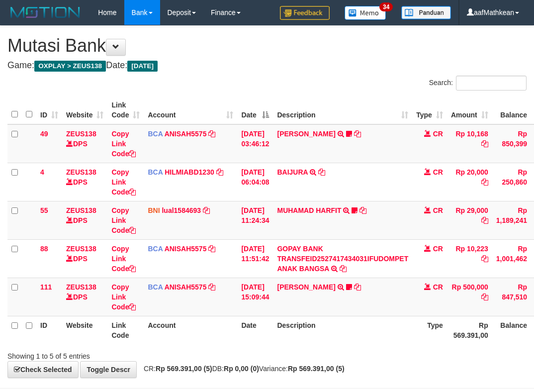
scroll to position [44, 74]
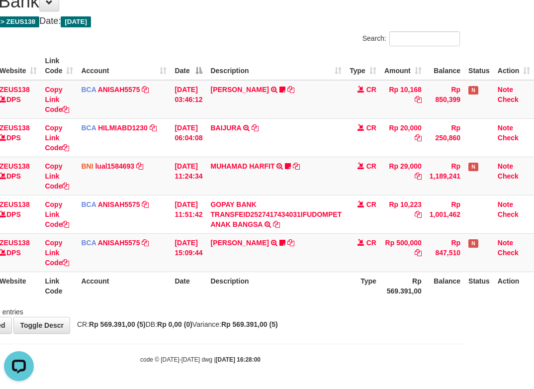
click at [298, 308] on div "Showing 1 to 5 of 5 entries" at bounding box center [200, 310] width 534 height 14
click at [298, 310] on div "Showing 1 to 5 of 5 entries" at bounding box center [200, 310] width 534 height 14
